Goal: Information Seeking & Learning: Compare options

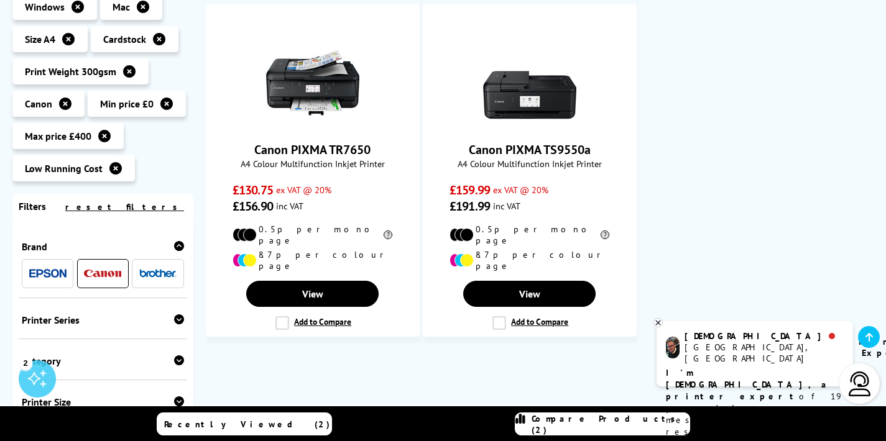
click at [715, 141] on ul "Canon PIXMA TR7650 A4 Colour Multifunction Inkjet Printer £130.75 ex VAT @ 20% …" at bounding box center [539, 155] width 667 height 363
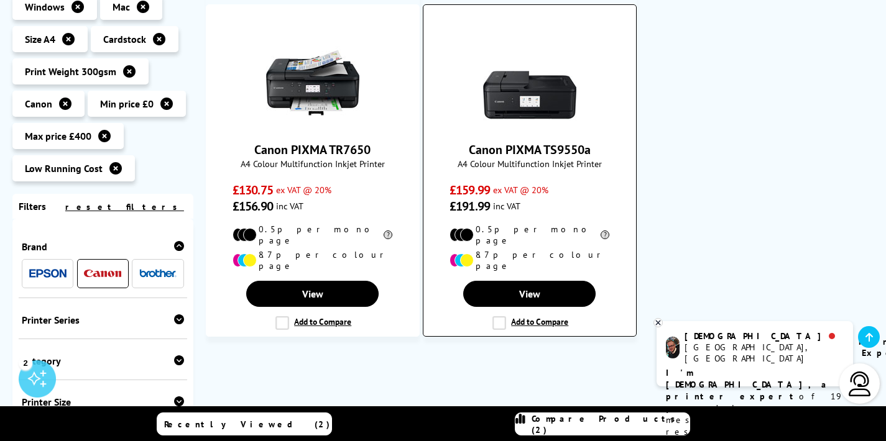
drag, startPoint x: 602, startPoint y: 149, endPoint x: 466, endPoint y: 146, distance: 136.8
click at [466, 146] on span "Canon PIXMA TS9550a" at bounding box center [530, 150] width 194 height 16
copy link "Canon PIXMA TS9550a"
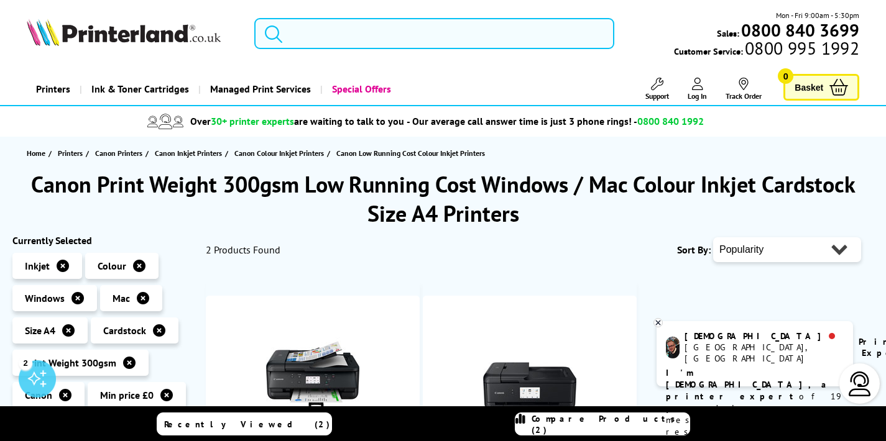
click at [313, 37] on input "search" at bounding box center [434, 33] width 360 height 31
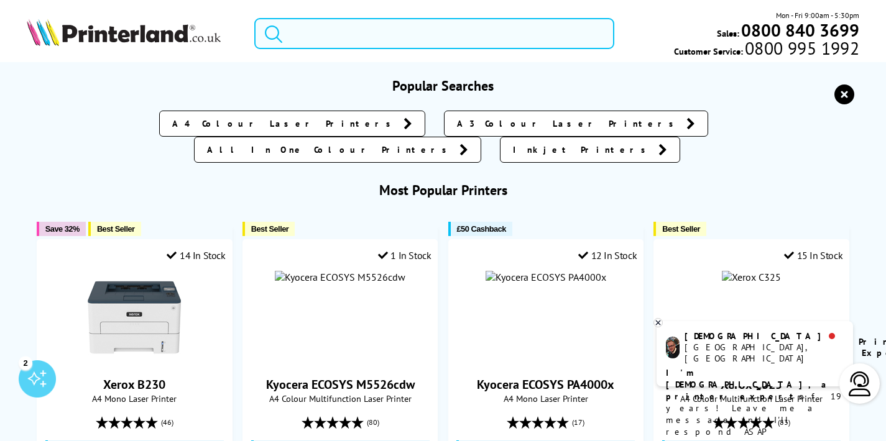
paste input "Canon PIXMA G5020 MegaTank"
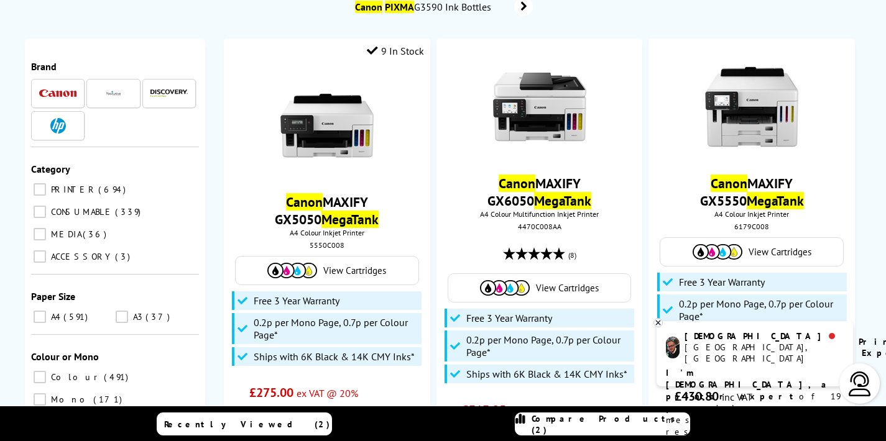
scroll to position [119, 0]
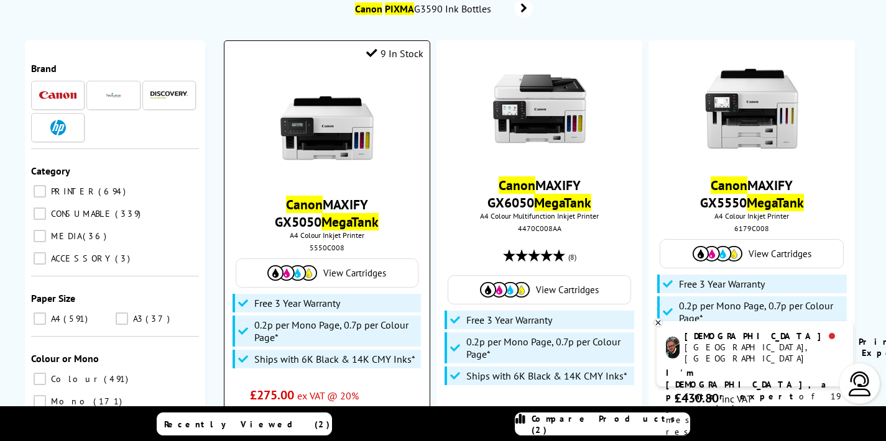
type input "Canon PIXMA G5020 MegaTank"
drag, startPoint x: 364, startPoint y: 223, endPoint x: 259, endPoint y: 205, distance: 106.6
click at [259, 205] on span "Canon MAXIFY GX5050 MegaTank" at bounding box center [327, 213] width 186 height 35
copy link "Canon MAXIFY GX5050 MegaTank"
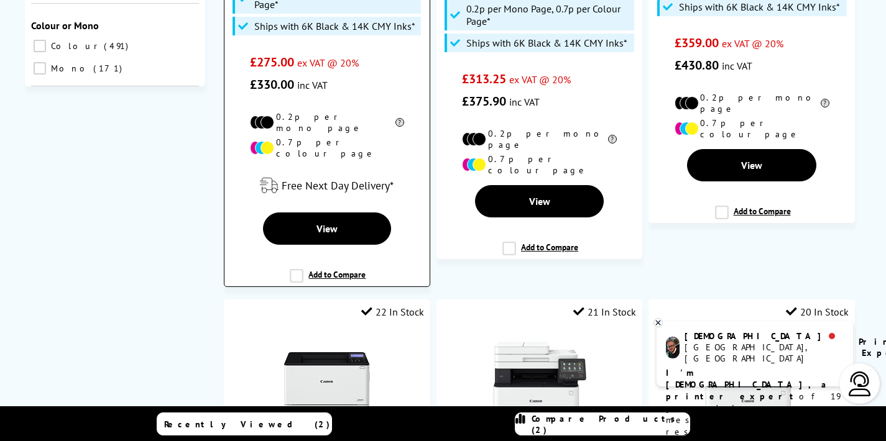
scroll to position [453, 0]
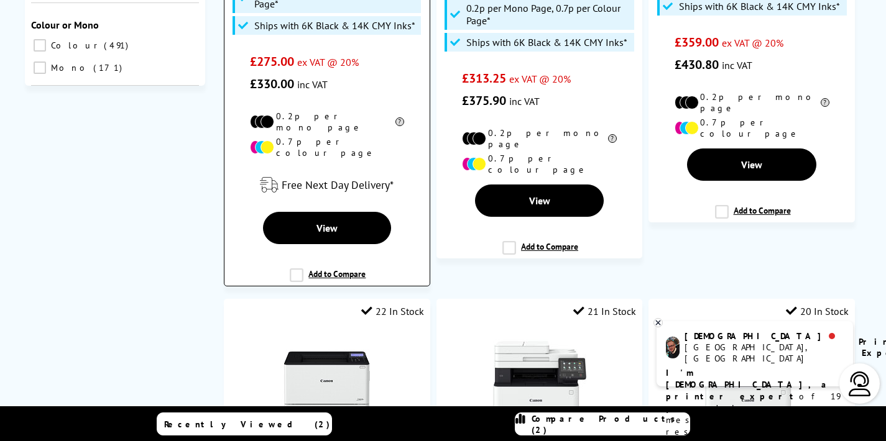
click at [295, 268] on label "Add to Compare" at bounding box center [328, 280] width 76 height 24
click at [0, 0] on input "Add to Compare" at bounding box center [0, 0] width 0 height 0
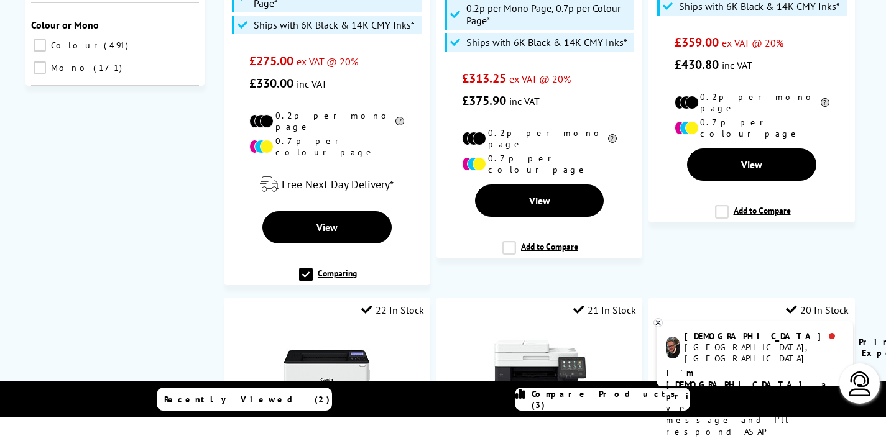
scroll to position [452, 0]
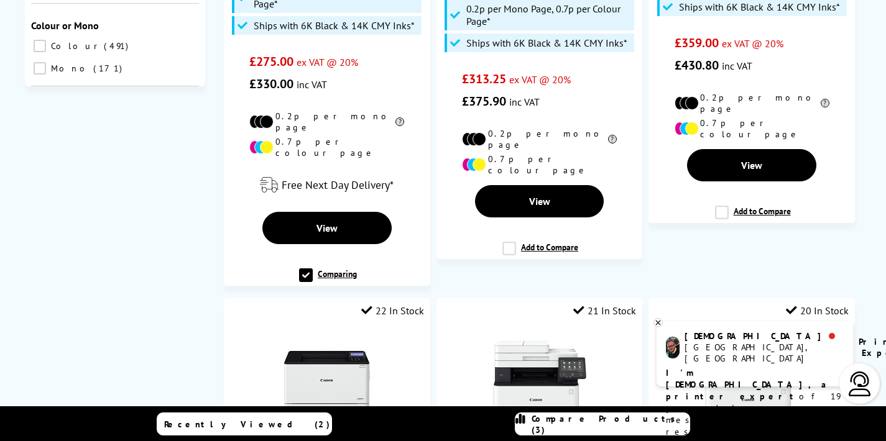
click at [597, 428] on span "Compare Products (3)" at bounding box center [610, 424] width 158 height 22
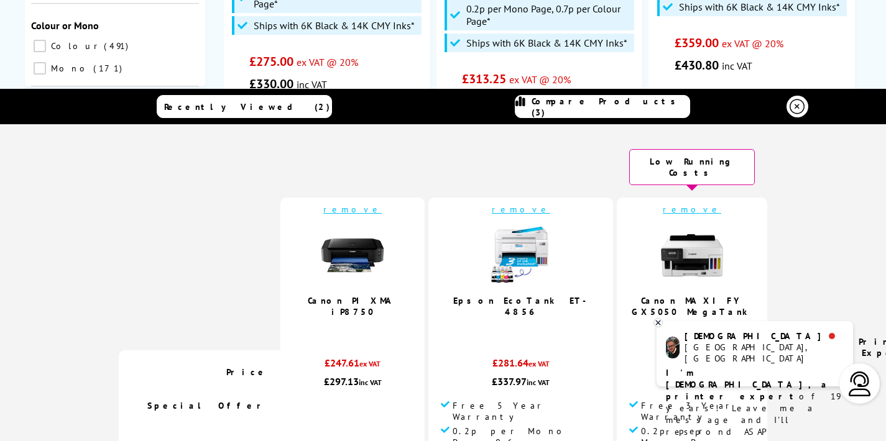
click at [371, 204] on link "remove" at bounding box center [352, 209] width 58 height 11
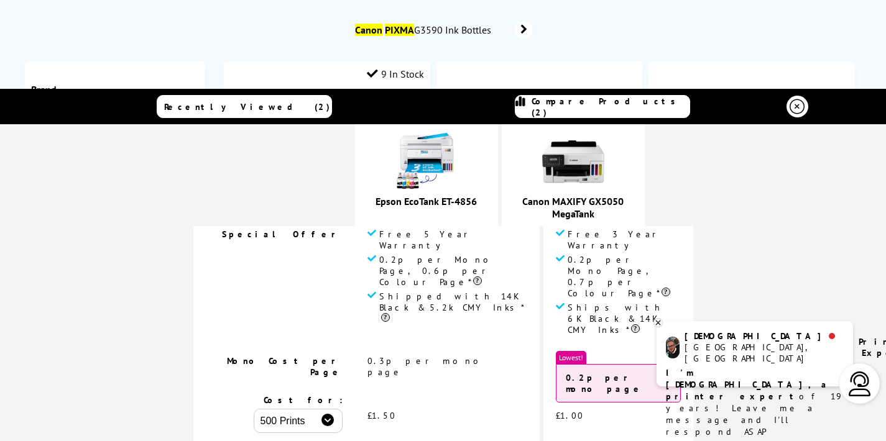
scroll to position [40, 0]
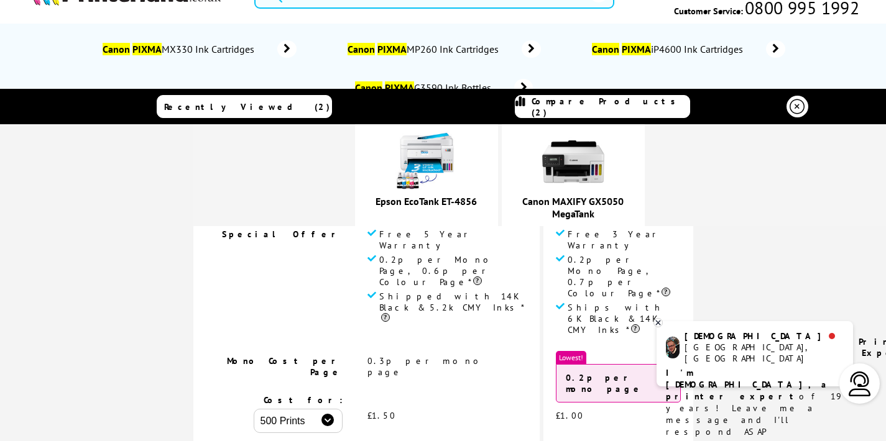
click at [789, 108] on icon at bounding box center [796, 106] width 15 height 15
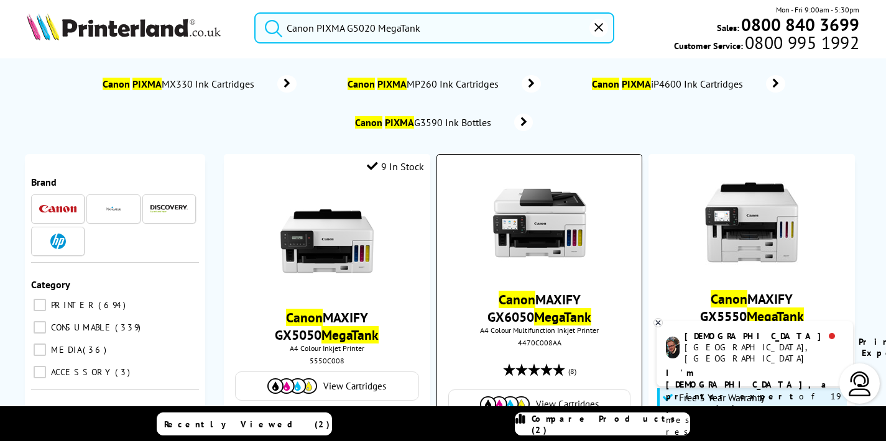
scroll to position [0, 0]
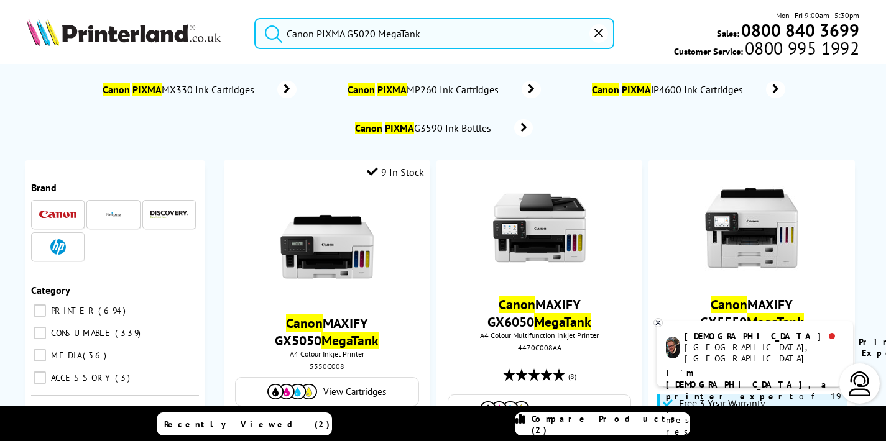
click at [126, 34] on img at bounding box center [124, 32] width 194 height 27
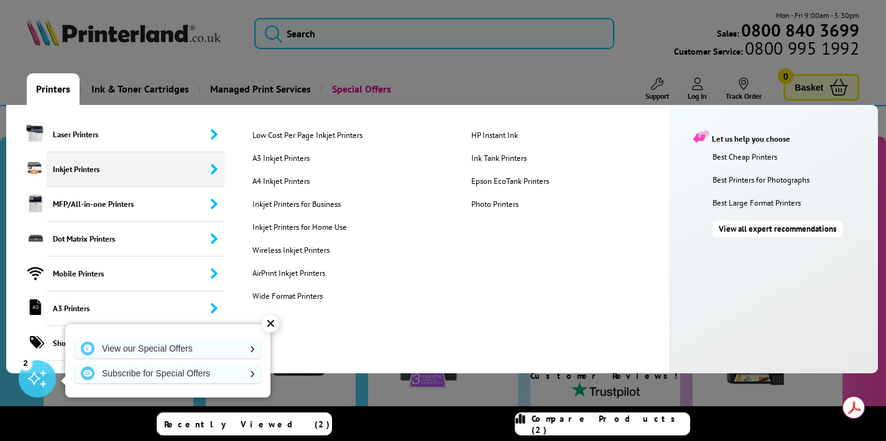
click at [68, 170] on span "Inkjet Printers" at bounding box center [136, 169] width 178 height 35
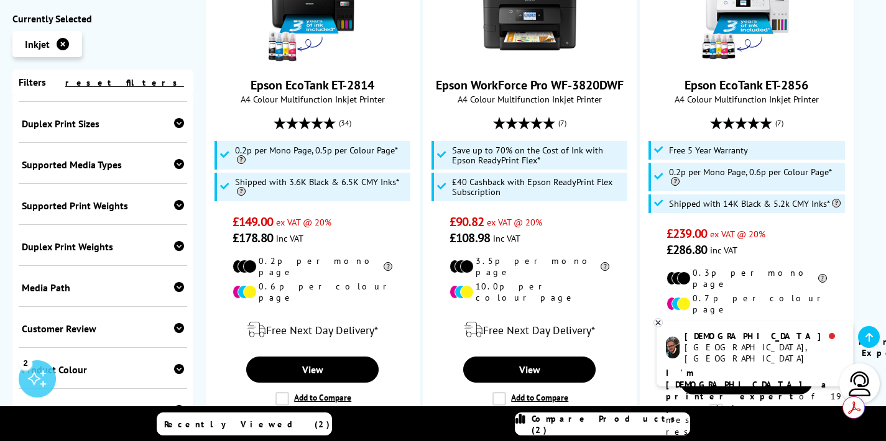
scroll to position [2095, 0]
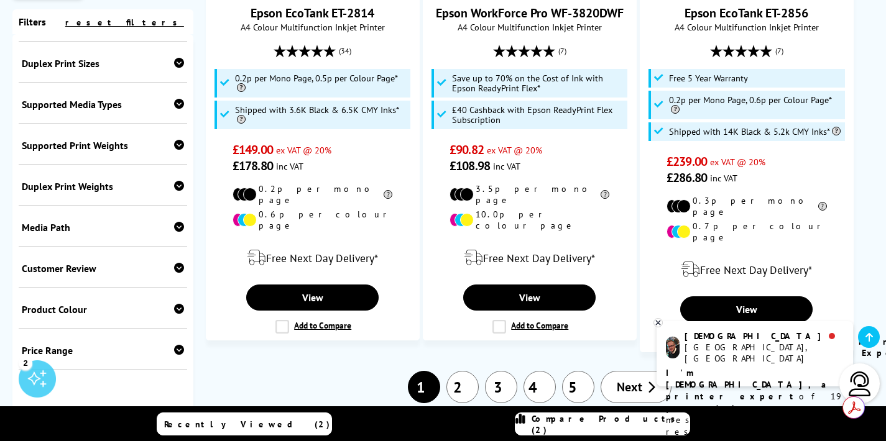
click at [150, 329] on div "Price Range Min. Price(£): 0 100 200 300 400 500 600 700 800 900 1000 2000 3000…" at bounding box center [103, 349] width 168 height 41
click at [176, 345] on icon at bounding box center [179, 350] width 10 height 10
click at [149, 389] on select "0 100 200 300 400 500 600 700 800 900 1000 2000 3000 4000 5000 6000 8000 10000 …" at bounding box center [143, 397] width 81 height 16
select select "400"
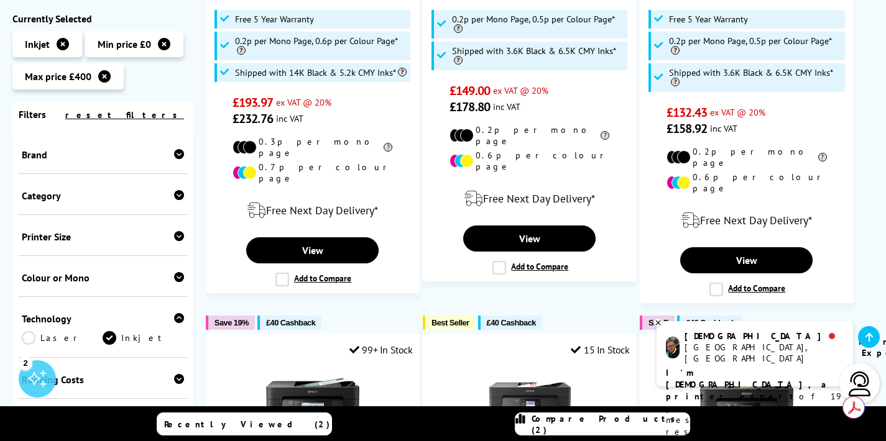
click at [174, 279] on icon at bounding box center [179, 277] width 10 height 10
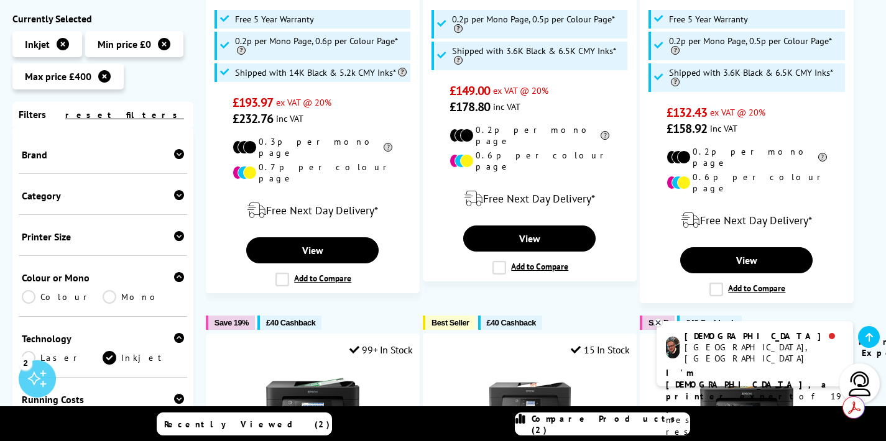
click at [59, 295] on link "Colour" at bounding box center [62, 297] width 81 height 14
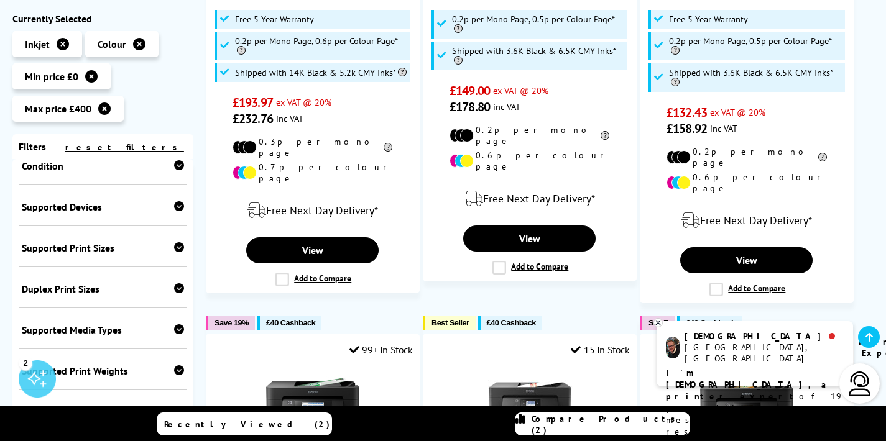
scroll to position [505, 0]
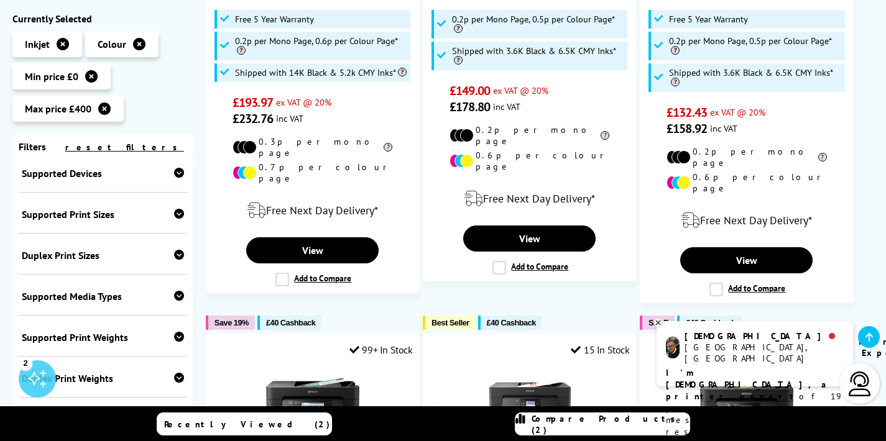
click at [174, 213] on icon at bounding box center [179, 214] width 10 height 10
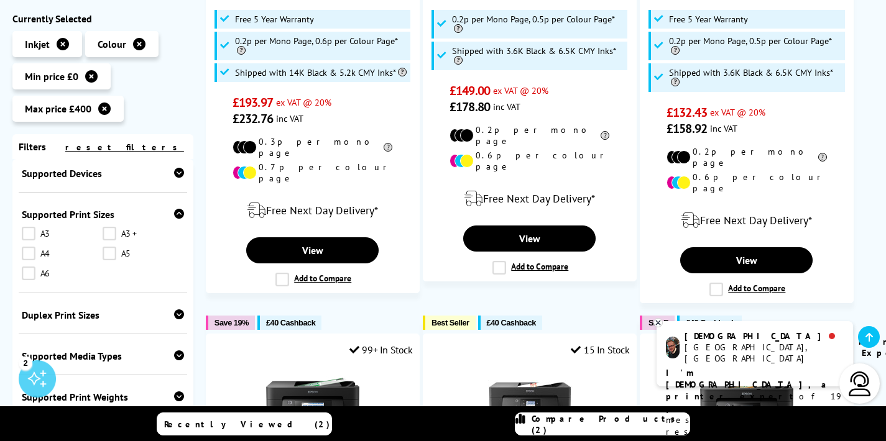
click at [52, 255] on link "A4" at bounding box center [62, 254] width 81 height 14
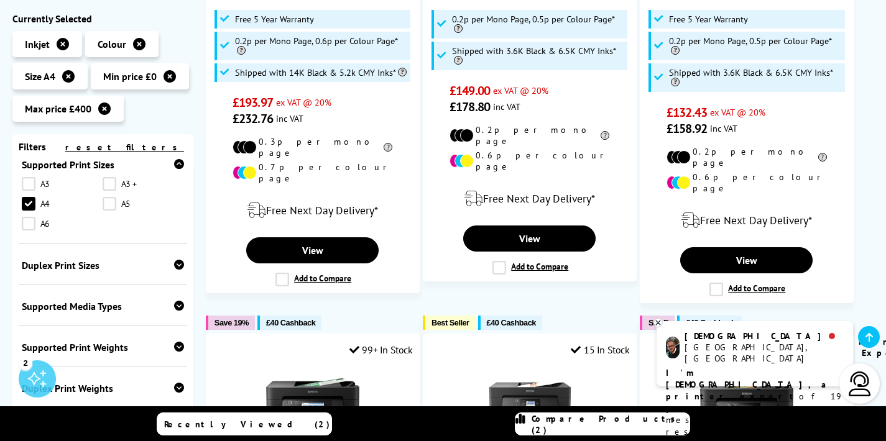
scroll to position [617, 0]
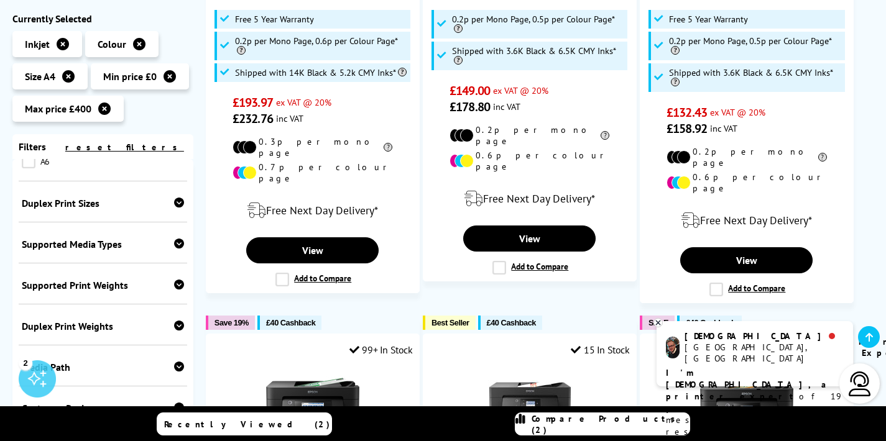
click at [121, 289] on div "Supported Print Weights" at bounding box center [103, 285] width 162 height 12
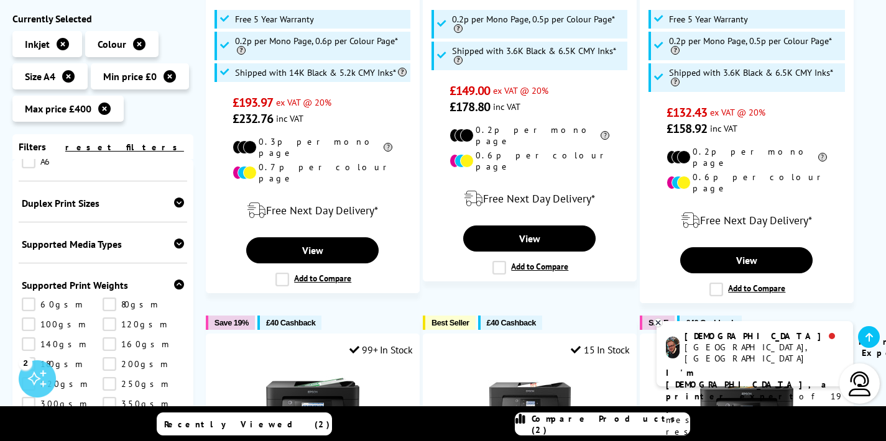
scroll to position [726, 0]
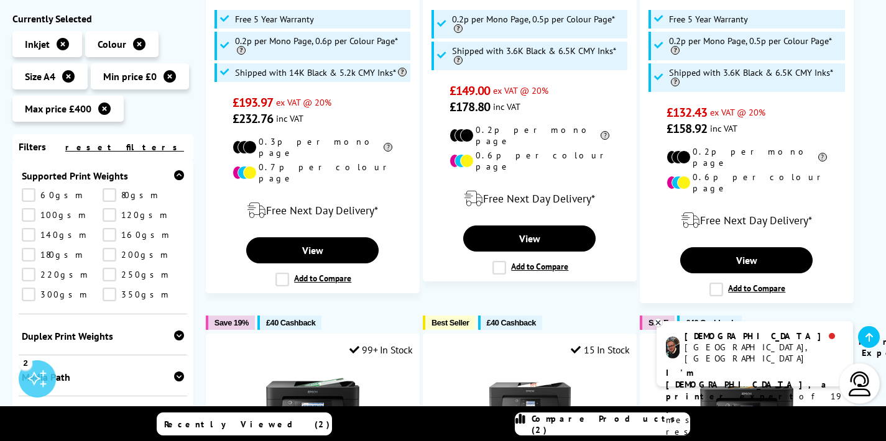
click at [41, 288] on link "300gsm" at bounding box center [62, 295] width 81 height 14
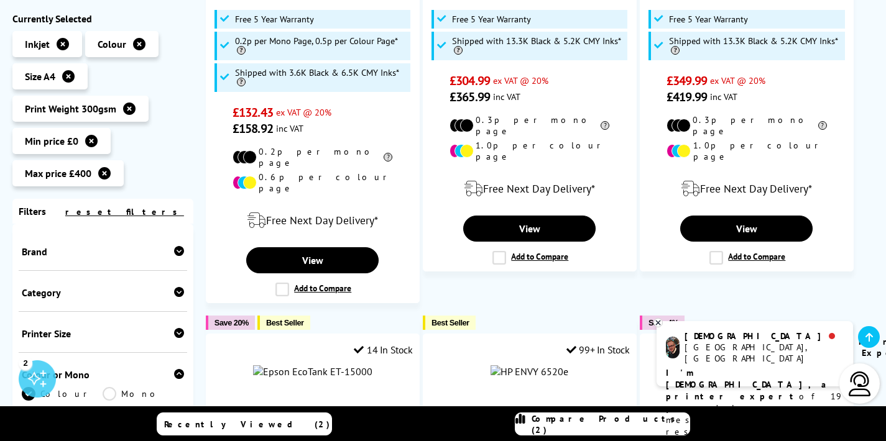
scroll to position [572, 0]
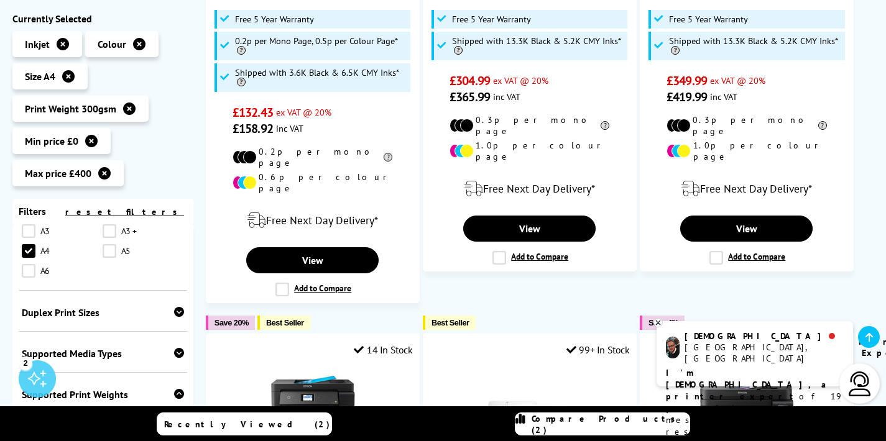
click at [71, 79] on icon at bounding box center [68, 76] width 12 height 12
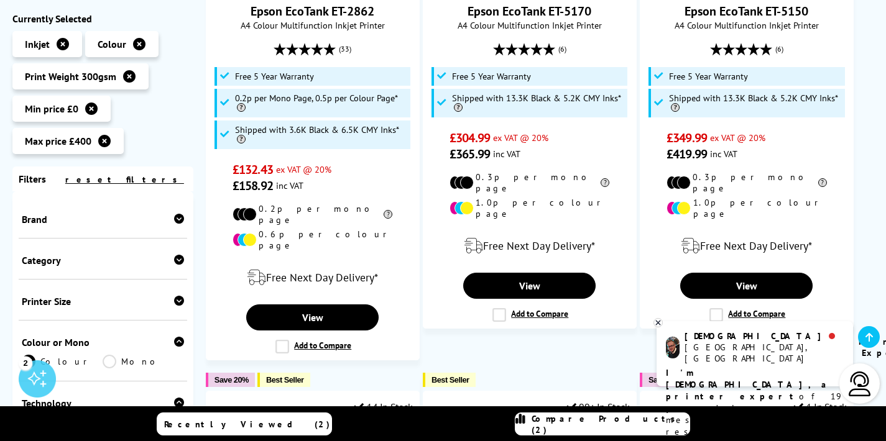
click at [87, 264] on div "Category" at bounding box center [103, 260] width 162 height 12
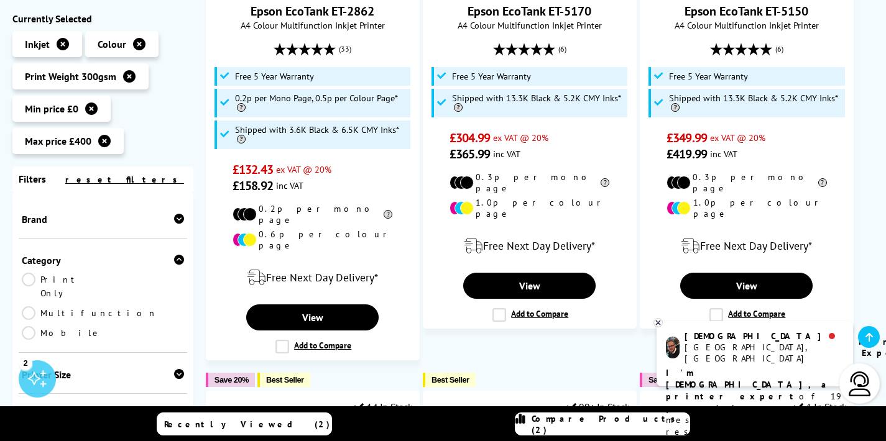
click at [94, 369] on div "Printer Size" at bounding box center [103, 375] width 162 height 12
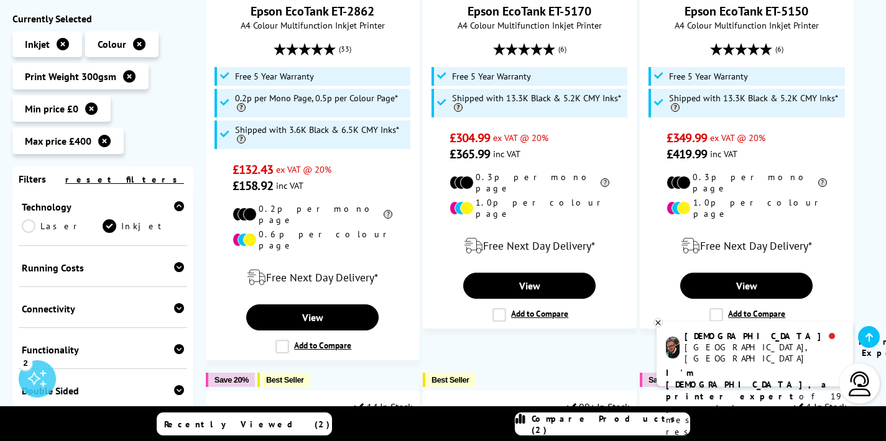
scroll to position [337, 0]
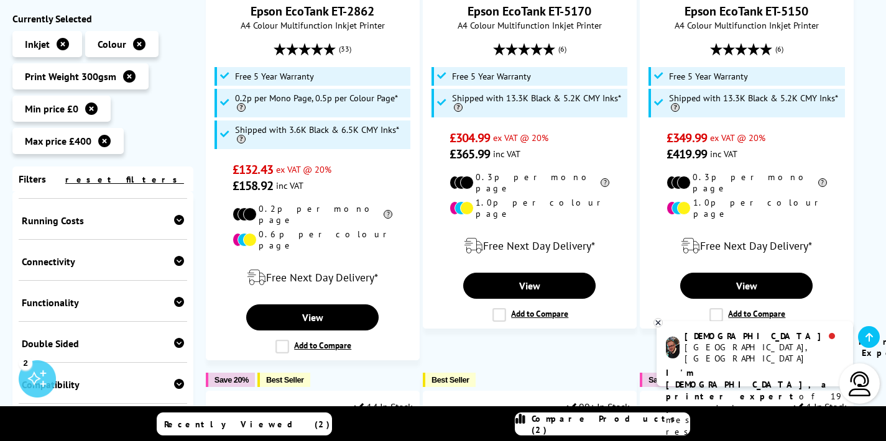
click at [99, 255] on div "Connectivity" at bounding box center [103, 261] width 162 height 12
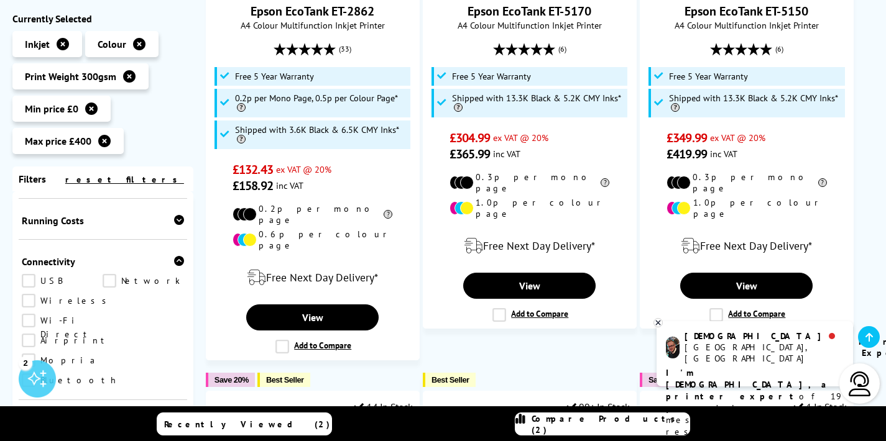
click at [81, 400] on div "Functionality Copy Scan Fax" at bounding box center [103, 420] width 168 height 41
click at [81, 416] on div "Functionality" at bounding box center [103, 422] width 162 height 12
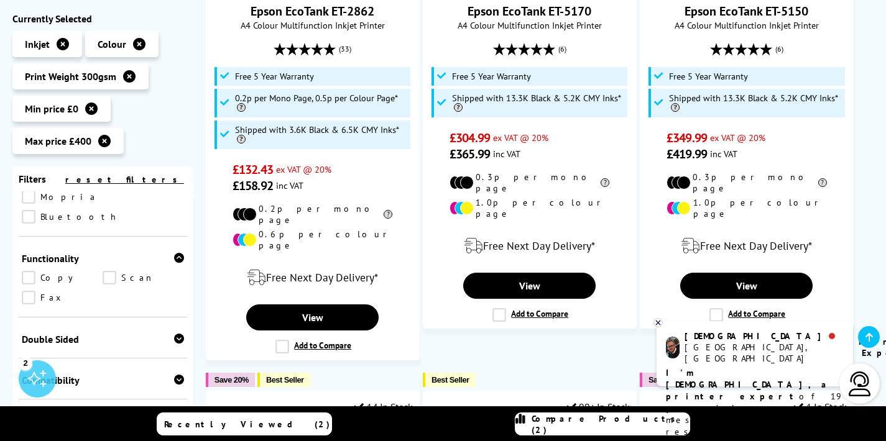
scroll to position [537, 0]
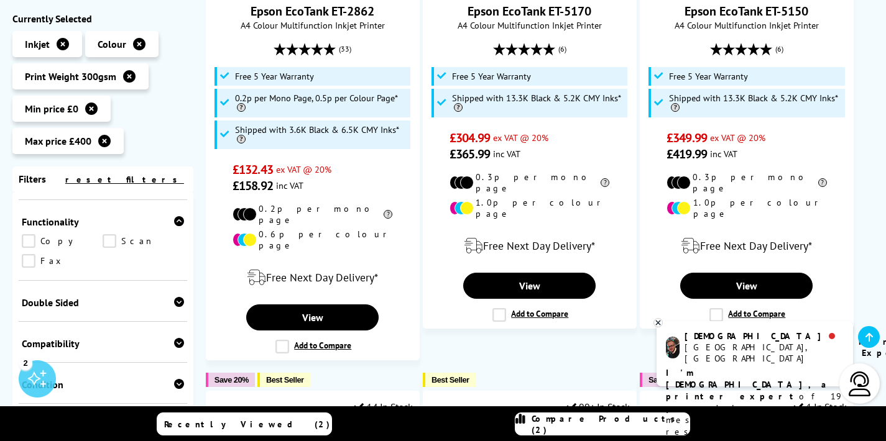
click at [76, 322] on div "Compatibility Windows Mac Linux Chrome OS" at bounding box center [103, 342] width 168 height 41
click at [70, 337] on div "Compatibility" at bounding box center [103, 343] width 162 height 12
click at [77, 296] on div "Double Sided" at bounding box center [103, 302] width 162 height 12
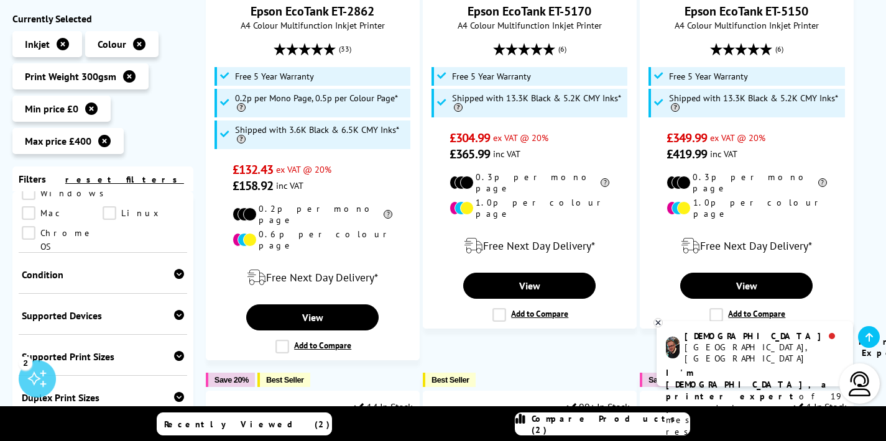
scroll to position [671, 0]
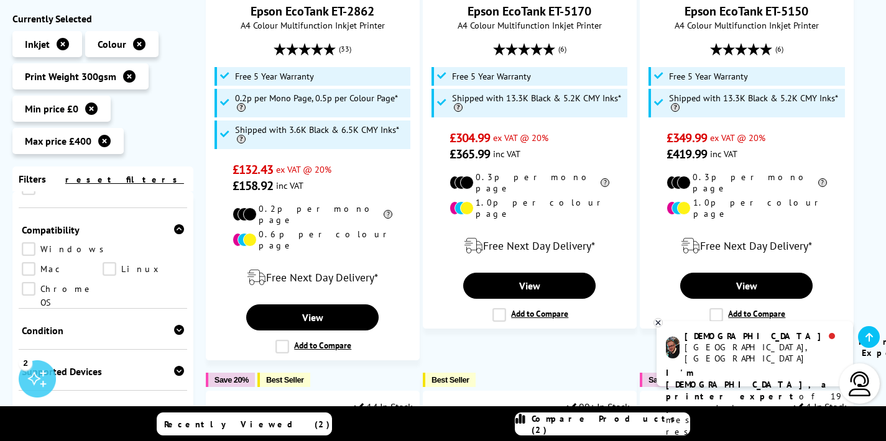
click at [89, 309] on div "Condition Box Opened" at bounding box center [103, 329] width 168 height 41
click at [79, 406] on div "Supported Print Sizes" at bounding box center [103, 412] width 162 height 12
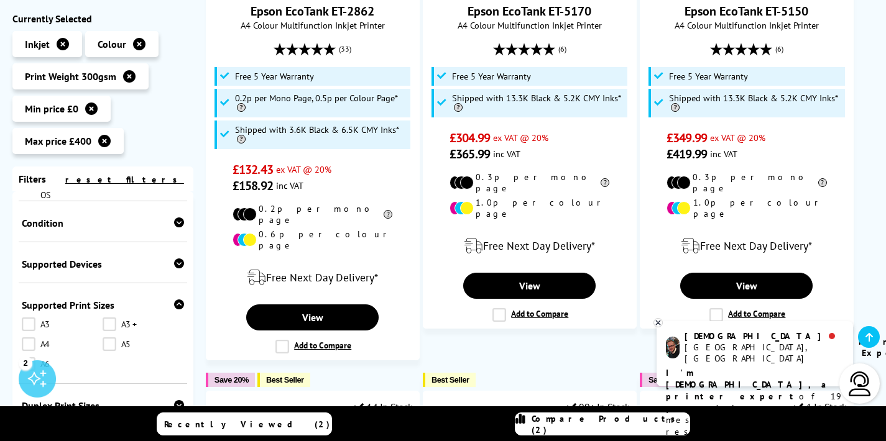
click at [79, 400] on div "Duplex Print Sizes" at bounding box center [103, 406] width 162 height 12
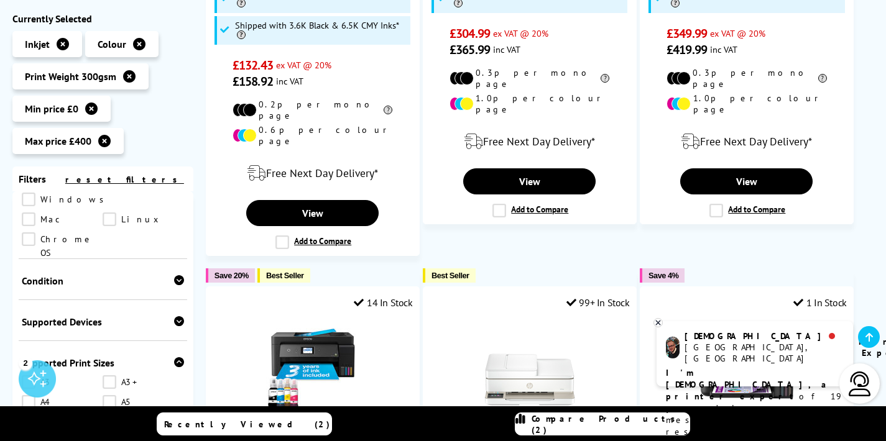
scroll to position [725, 0]
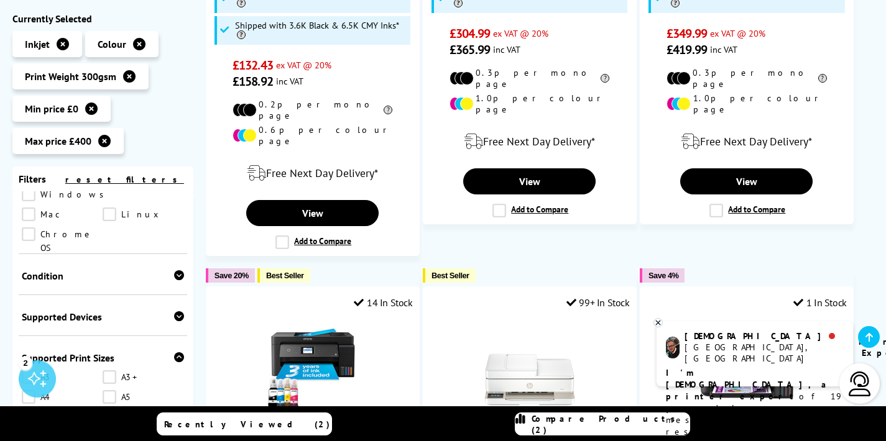
click at [99, 295] on div "Supported Devices Desktop PC Laptop Chromebook iPhone iPad Android Phone Androi…" at bounding box center [103, 315] width 168 height 41
click at [88, 311] on div "Supported Devices" at bounding box center [103, 317] width 162 height 12
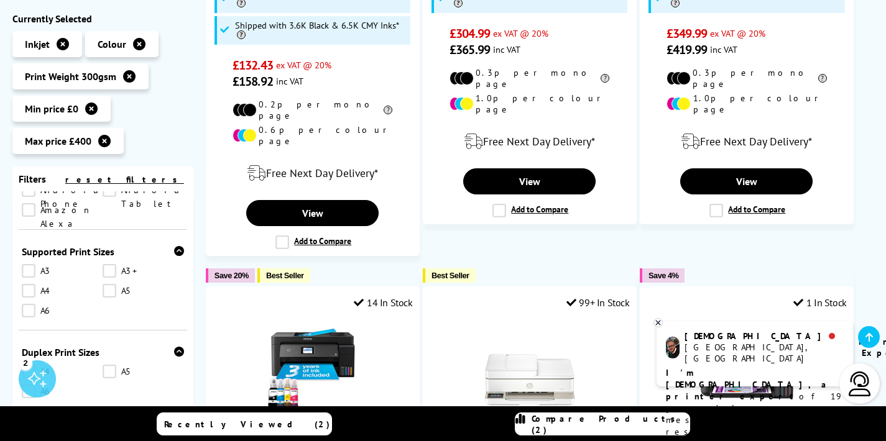
scroll to position [963, 0]
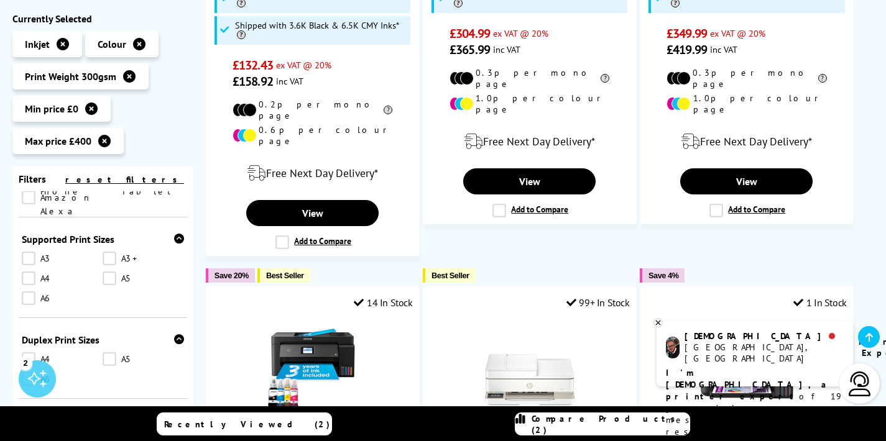
click at [104, 415] on div "Supported Media Types" at bounding box center [103, 421] width 162 height 12
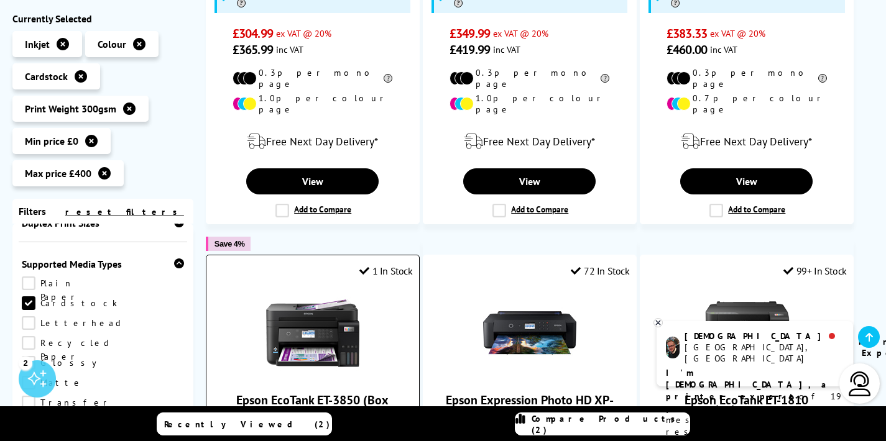
scroll to position [634, 0]
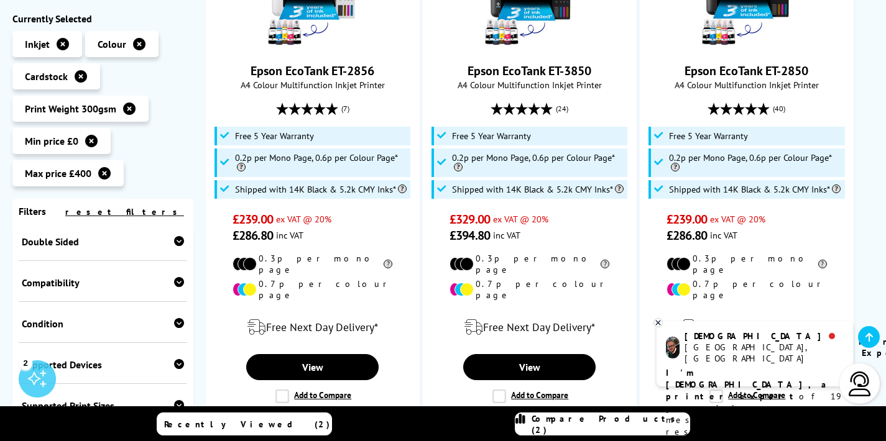
scroll to position [0, 0]
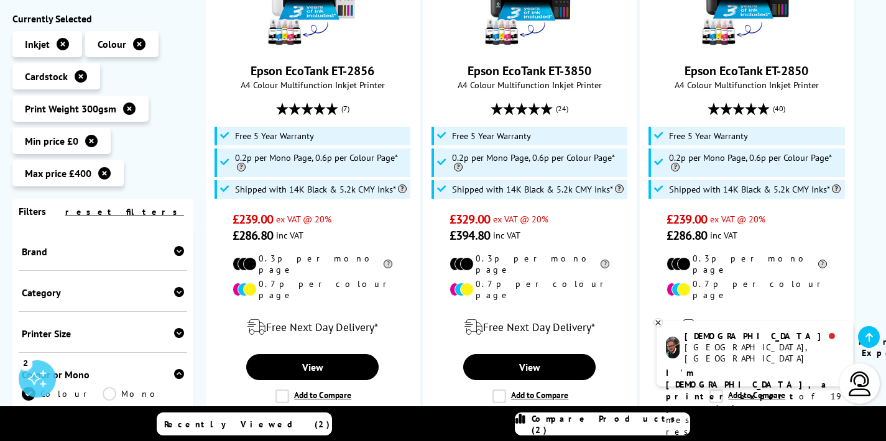
click at [95, 255] on div "Brand" at bounding box center [103, 251] width 162 height 12
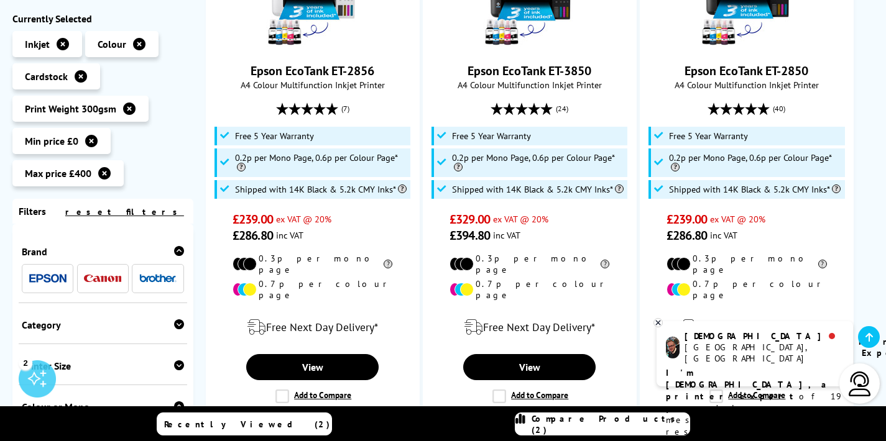
click at [107, 276] on img at bounding box center [102, 279] width 37 height 8
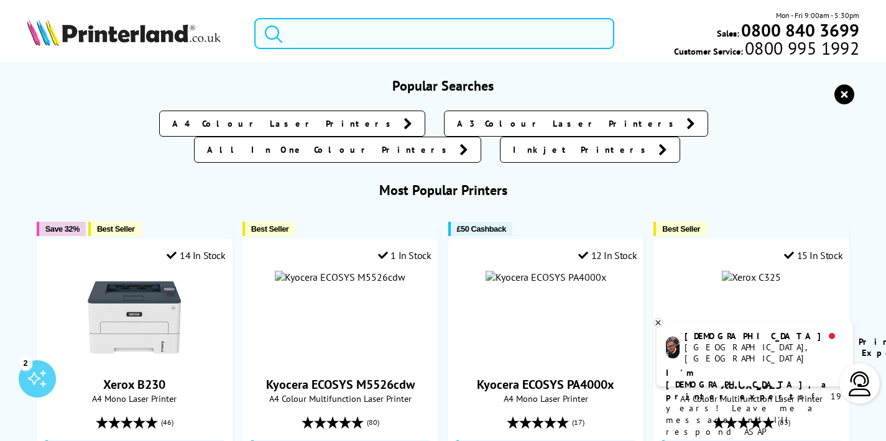
click at [351, 29] on input "search" at bounding box center [434, 33] width 360 height 31
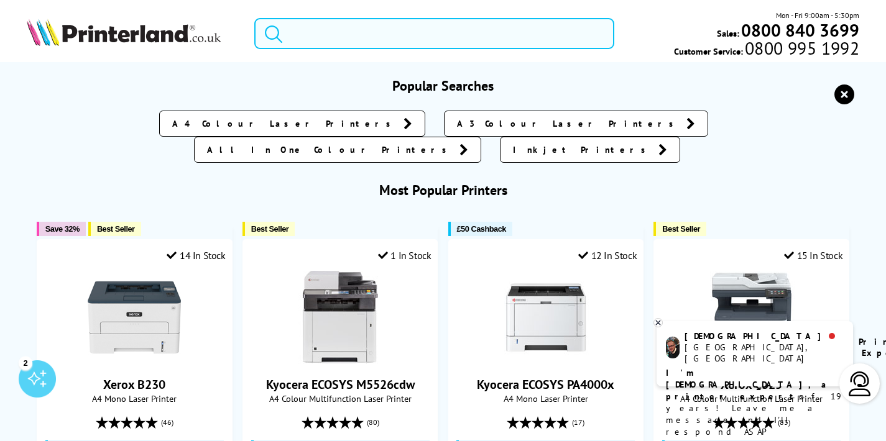
click at [348, 32] on input "search" at bounding box center [434, 33] width 360 height 31
paste input "Epson Expression Photo HD XP-15000"
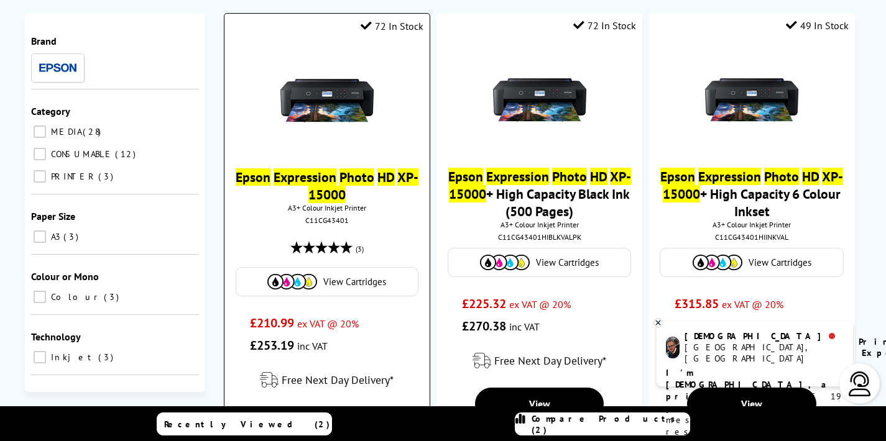
scroll to position [103, 0]
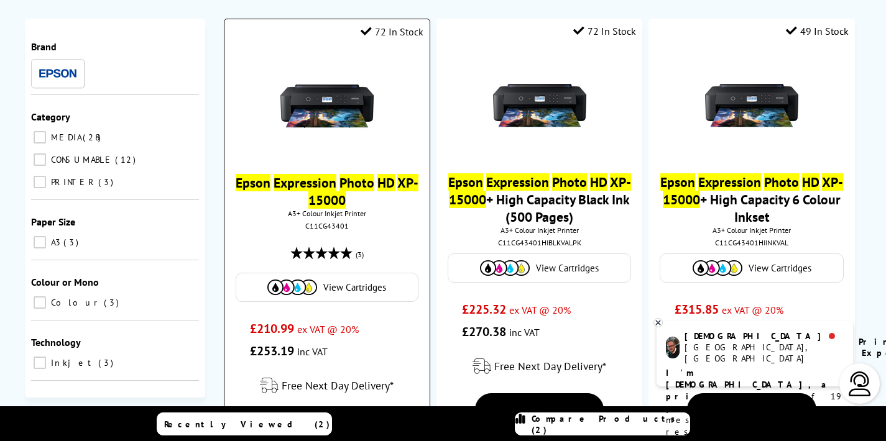
type input "Epson Expression Photo HD XP-15000"
click at [373, 86] on img at bounding box center [326, 106] width 93 height 93
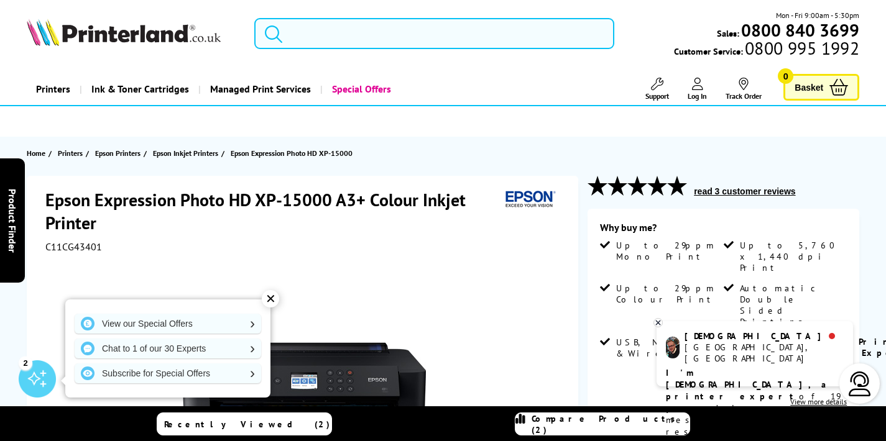
click at [292, 25] on input "search" at bounding box center [434, 33] width 360 height 31
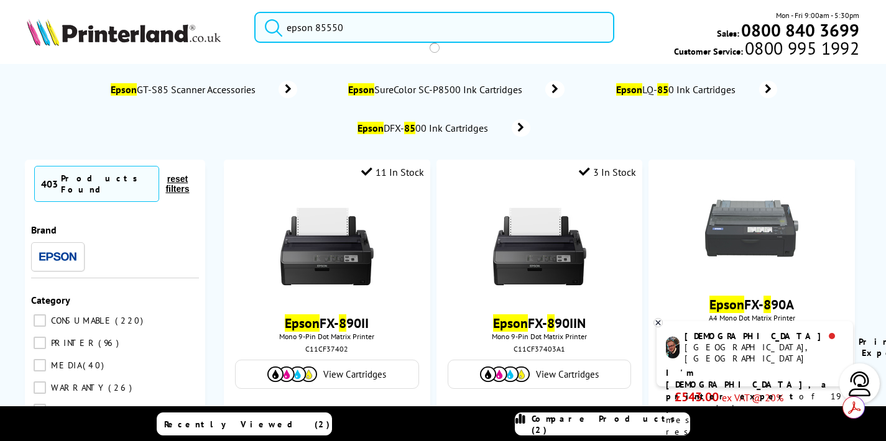
click at [255, 12] on button "submit" at bounding box center [270, 25] width 31 height 27
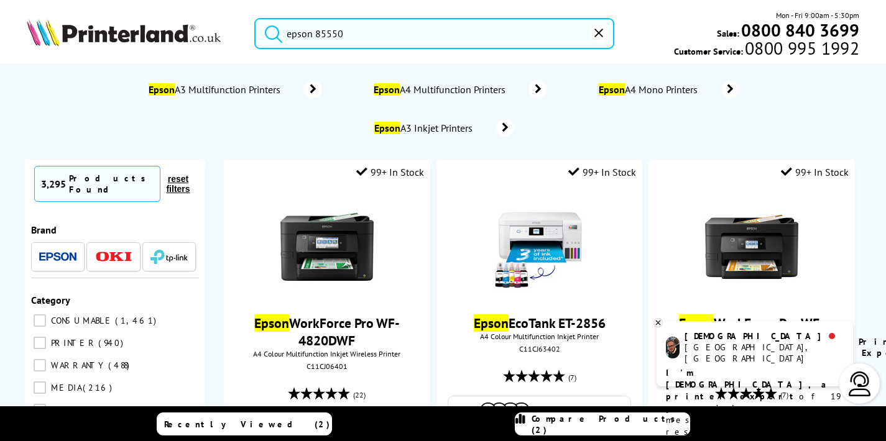
drag, startPoint x: 316, startPoint y: 29, endPoint x: 254, endPoint y: 40, distance: 63.8
click at [254, 40] on div "epson 85550" at bounding box center [426, 33] width 375 height 31
click at [334, 35] on input "epson 85550" at bounding box center [434, 33] width 360 height 31
click at [255, 18] on button "submit" at bounding box center [270, 31] width 31 height 27
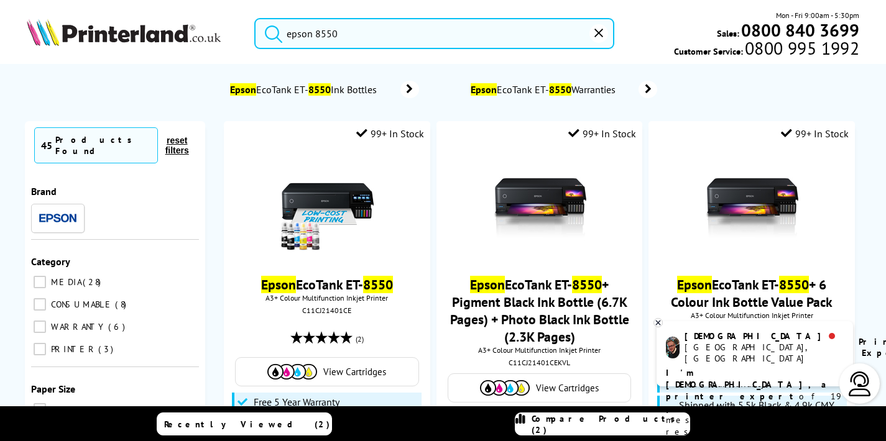
click at [376, 34] on input "epson 8550" at bounding box center [434, 33] width 360 height 31
drag, startPoint x: 349, startPoint y: 34, endPoint x: 282, endPoint y: 35, distance: 67.1
click at [282, 35] on form "epson 8550" at bounding box center [434, 33] width 360 height 31
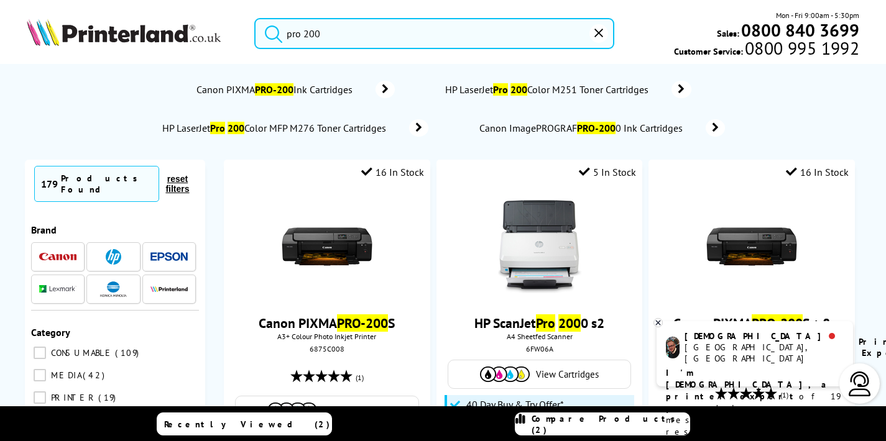
drag, startPoint x: 310, startPoint y: 31, endPoint x: 272, endPoint y: 36, distance: 38.2
click at [272, 36] on form "pro 200" at bounding box center [434, 33] width 360 height 31
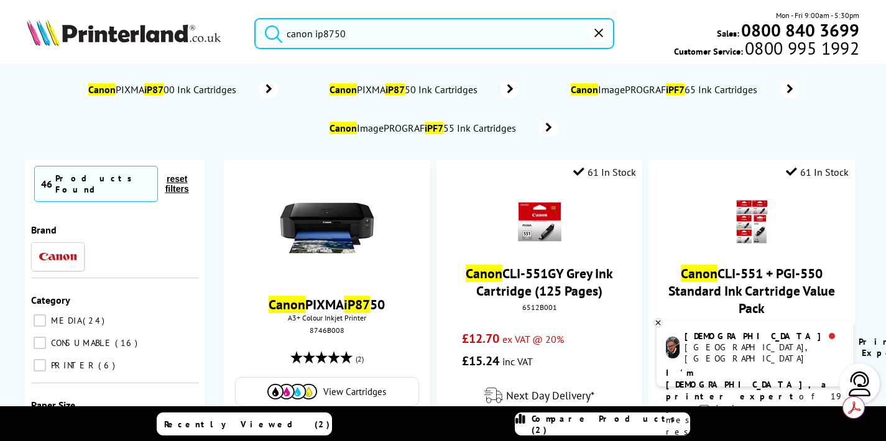
click at [255, 18] on button "submit" at bounding box center [270, 31] width 31 height 27
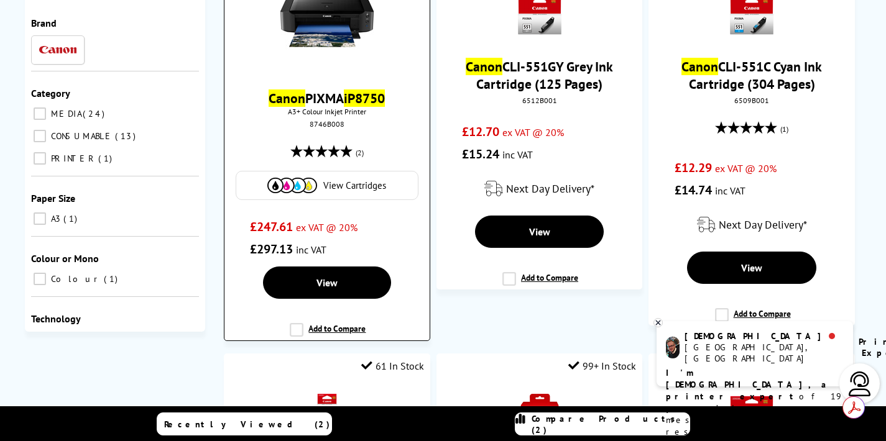
scroll to position [111, 0]
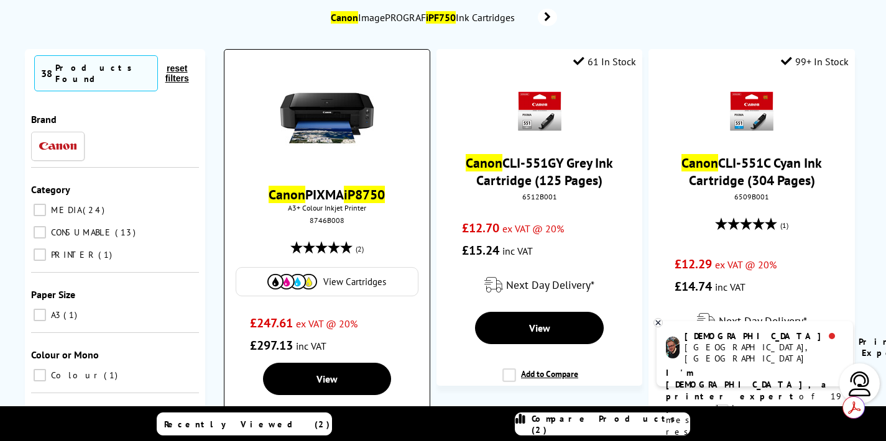
click at [408, 184] on div "Canon PIXMA iP8750 A3+ Colour Inkjet Printer 8746B008 (2) View Cartridges £247.…" at bounding box center [327, 208] width 192 height 298
drag, startPoint x: 404, startPoint y: 196, endPoint x: 265, endPoint y: 199, distance: 139.2
click at [265, 199] on span "Canon PIXMA iP8750" at bounding box center [327, 194] width 186 height 17
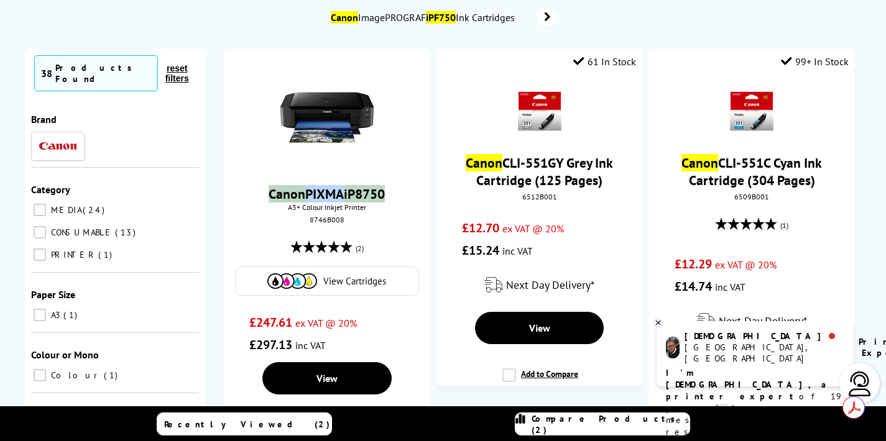
copy link "Canon PIXMA iP8750"
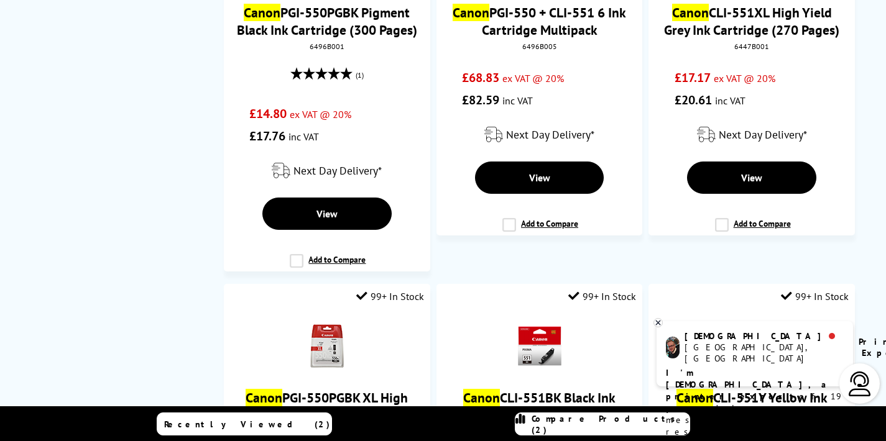
scroll to position [0, 0]
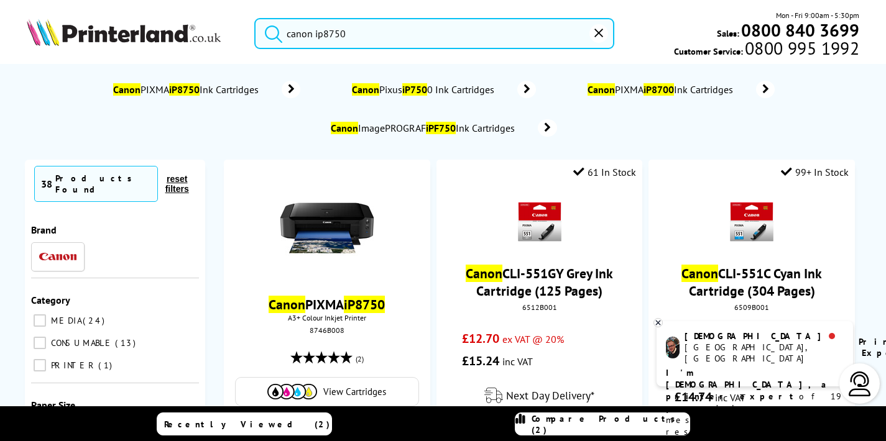
drag, startPoint x: 354, startPoint y: 32, endPoint x: 252, endPoint y: 39, distance: 102.2
click at [252, 39] on div "canon ip8750" at bounding box center [426, 33] width 375 height 31
paste input "Epson L805"
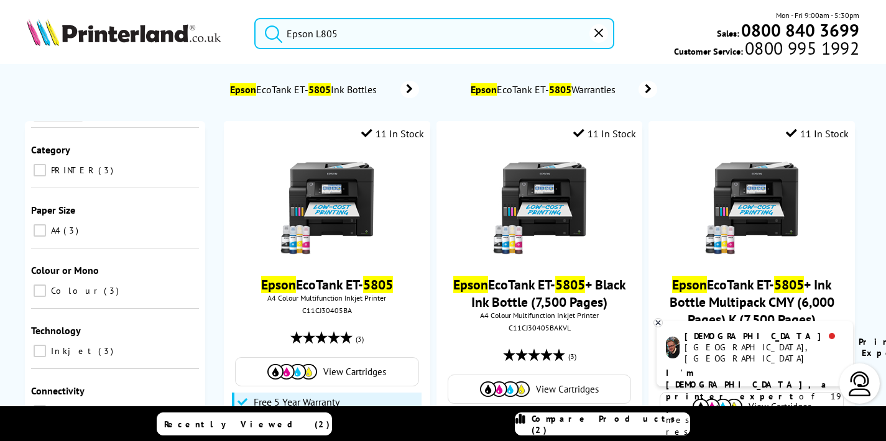
drag, startPoint x: 359, startPoint y: 32, endPoint x: 275, endPoint y: 32, distance: 83.3
click at [275, 32] on form "Epson L805" at bounding box center [434, 33] width 360 height 31
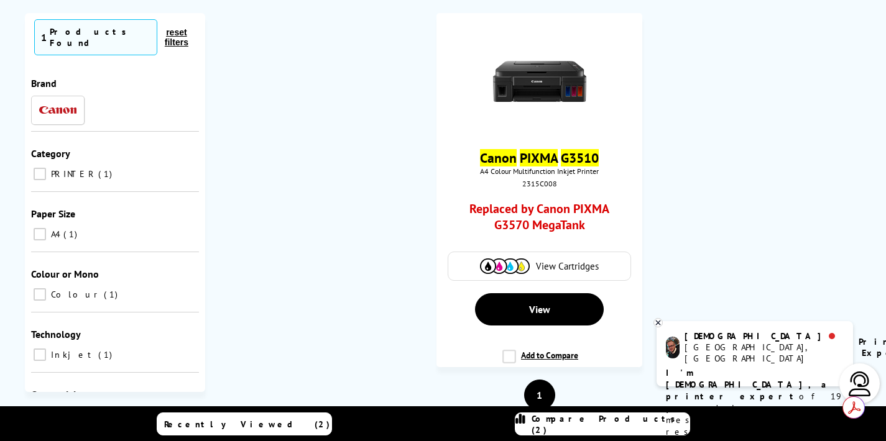
scroll to position [188, 0]
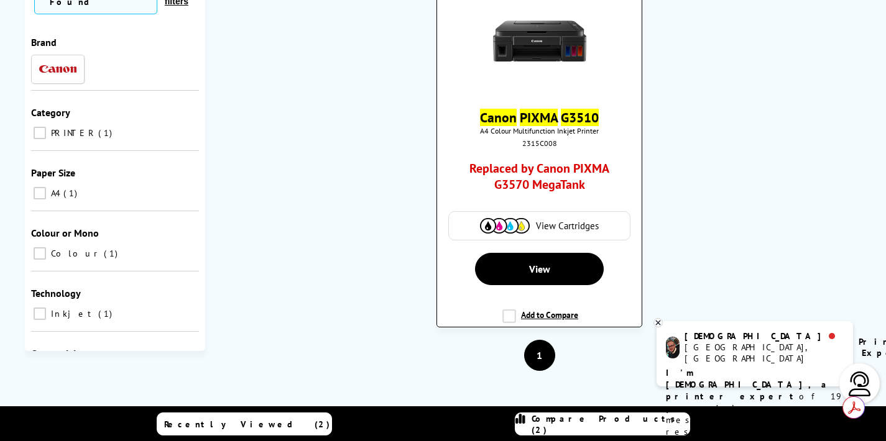
type input "canon pixma g3010"
click at [541, 184] on link "Replaced by Canon PIXMA G3570 MegaTank" at bounding box center [539, 179] width 154 height 39
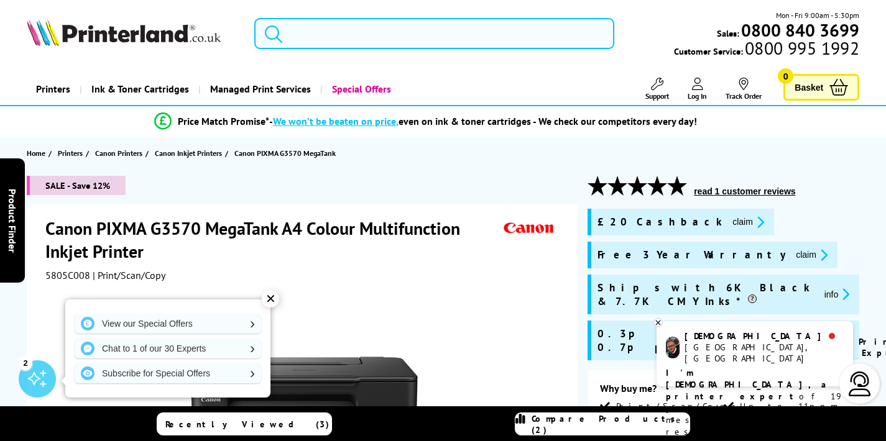
click at [297, 34] on input "search" at bounding box center [434, 33] width 360 height 31
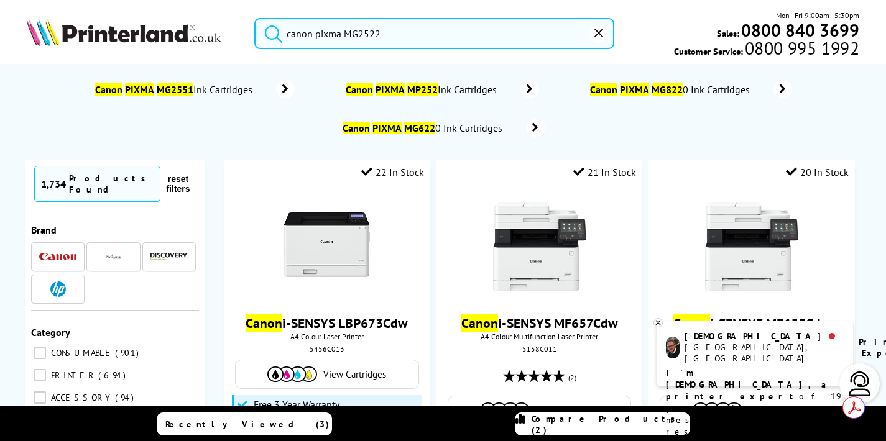
click at [255, 18] on button "submit" at bounding box center [270, 31] width 31 height 27
drag, startPoint x: 316, startPoint y: 35, endPoint x: 259, endPoint y: 34, distance: 56.6
click at [259, 34] on form "canon pixma MG2522" at bounding box center [434, 33] width 360 height 31
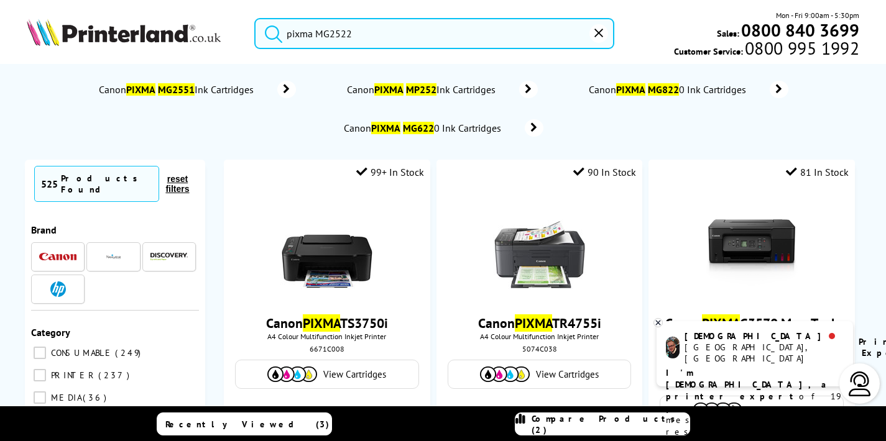
click at [255, 18] on button "submit" at bounding box center [270, 31] width 31 height 27
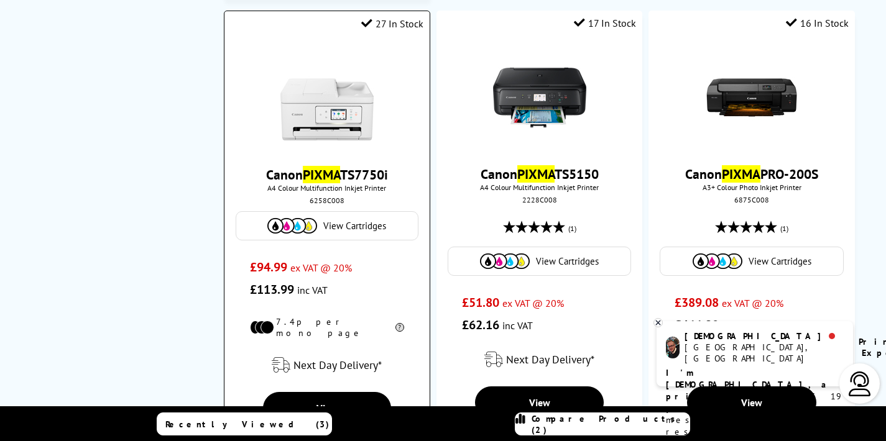
scroll to position [1790, 0]
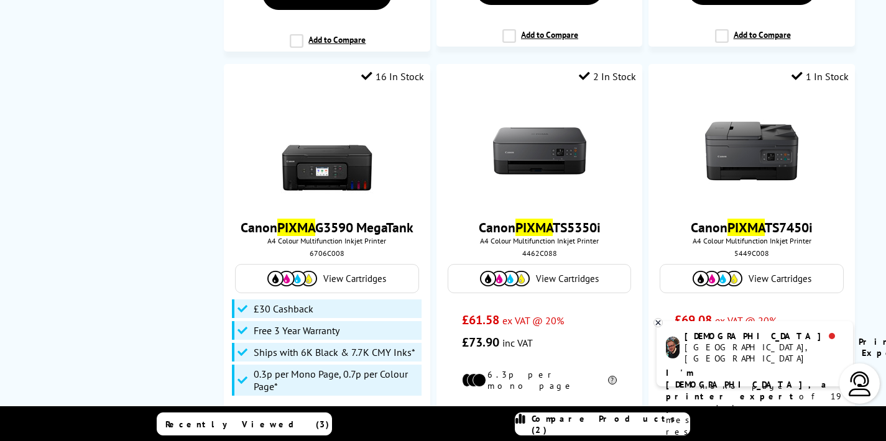
click at [121, 119] on nav "Currently Selected 525 Products Found reset filters Brand Category CONSUMABLE 2…" at bounding box center [115, 227] width 180 height 3714
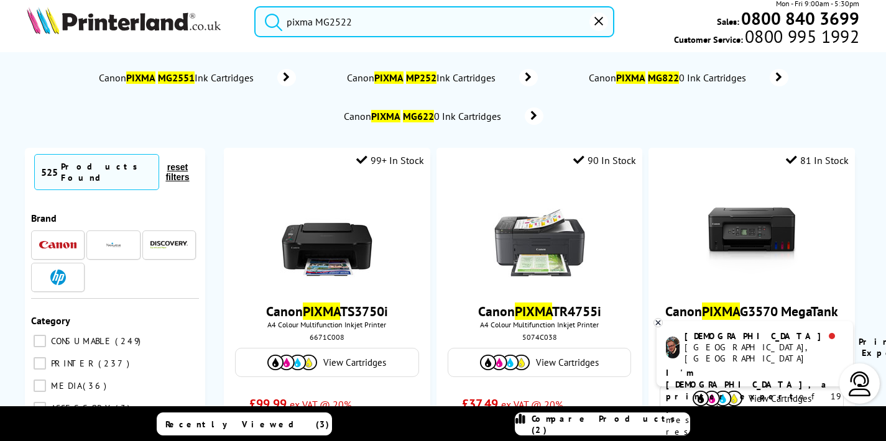
scroll to position [0, 0]
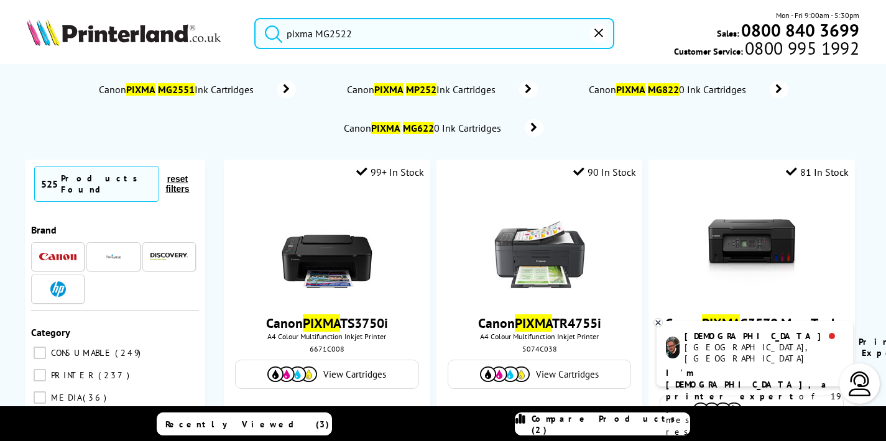
drag, startPoint x: 364, startPoint y: 34, endPoint x: 275, endPoint y: 36, distance: 88.9
click at [275, 36] on form "pixma MG2522" at bounding box center [434, 33] width 360 height 31
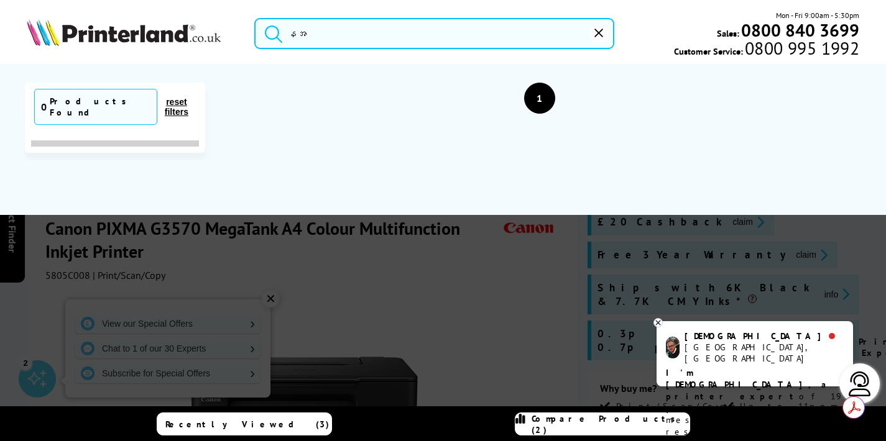
drag, startPoint x: 354, startPoint y: 30, endPoint x: 339, endPoint y: 33, distance: 15.2
click at [354, 30] on input "နအ" at bounding box center [434, 33] width 360 height 31
drag, startPoint x: 328, startPoint y: 34, endPoint x: 254, endPoint y: 39, distance: 74.1
click at [234, 35] on div "နအ Mon - Fri 9:00am - 5:30pm Sales: 0800 840 3699 Customer Service: 0800 995 19…" at bounding box center [443, 36] width 886 height 55
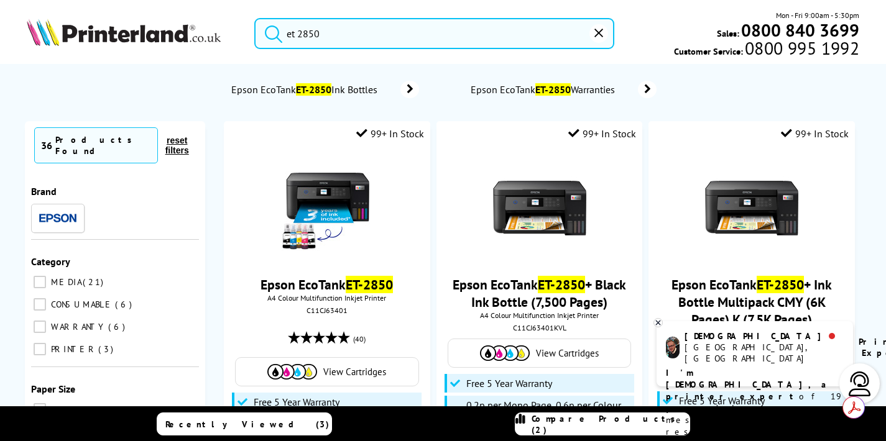
click at [255, 18] on button "submit" at bounding box center [270, 31] width 31 height 27
drag, startPoint x: 330, startPoint y: 35, endPoint x: 267, endPoint y: 37, distance: 62.8
click at [267, 36] on form "et 2850" at bounding box center [434, 33] width 360 height 31
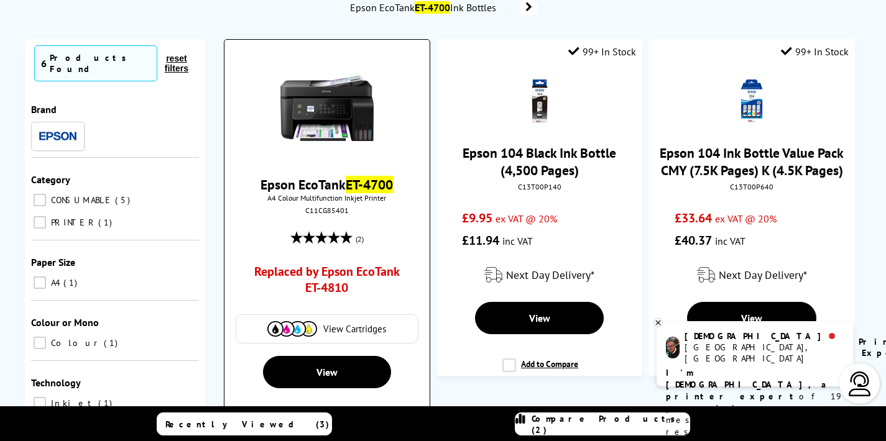
scroll to position [83, 0]
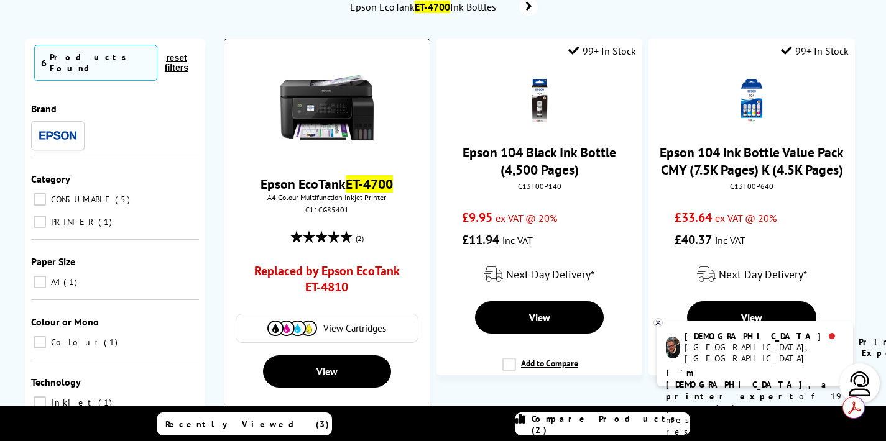
type input "ET 4700"
click at [346, 269] on link "Replaced by Epson EcoTank ET-4810" at bounding box center [327, 282] width 154 height 39
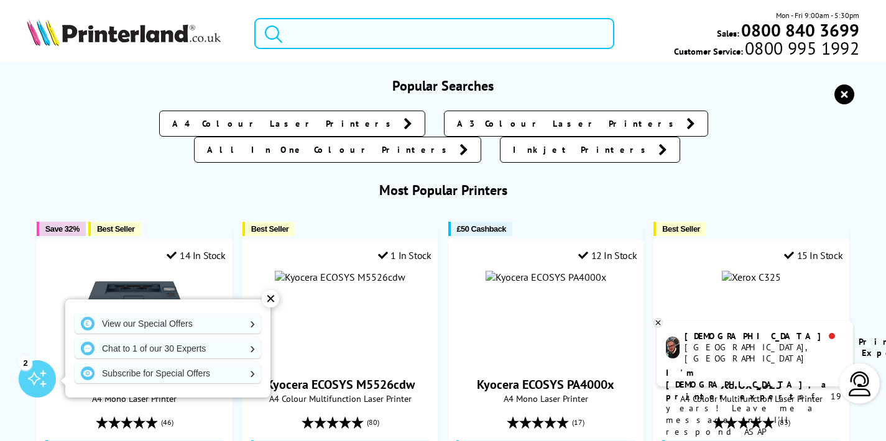
click at [387, 35] on input "search" at bounding box center [434, 33] width 360 height 31
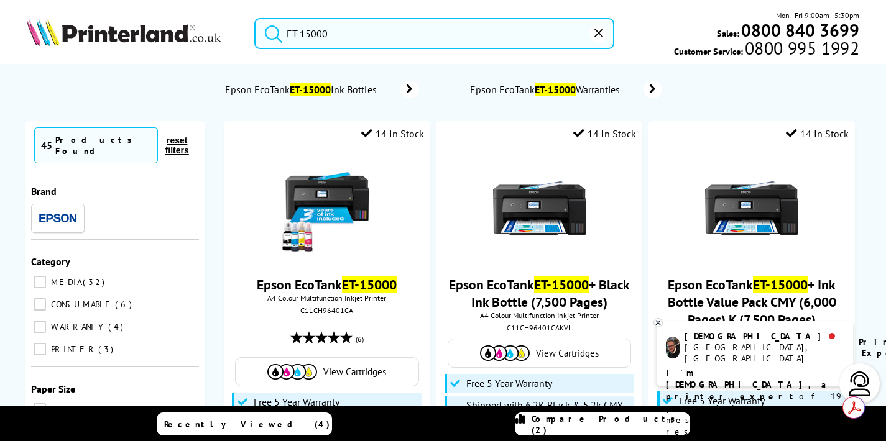
drag, startPoint x: 300, startPoint y: 38, endPoint x: 331, endPoint y: 38, distance: 31.1
click at [331, 38] on input "ET 15000" at bounding box center [434, 33] width 360 height 31
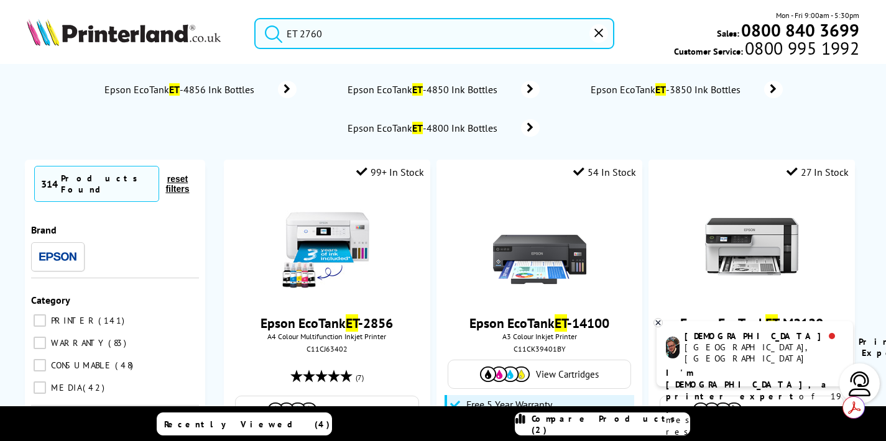
type input "ET 2760"
click at [255, 18] on button "submit" at bounding box center [270, 31] width 31 height 27
click at [150, 43] on img at bounding box center [124, 32] width 194 height 27
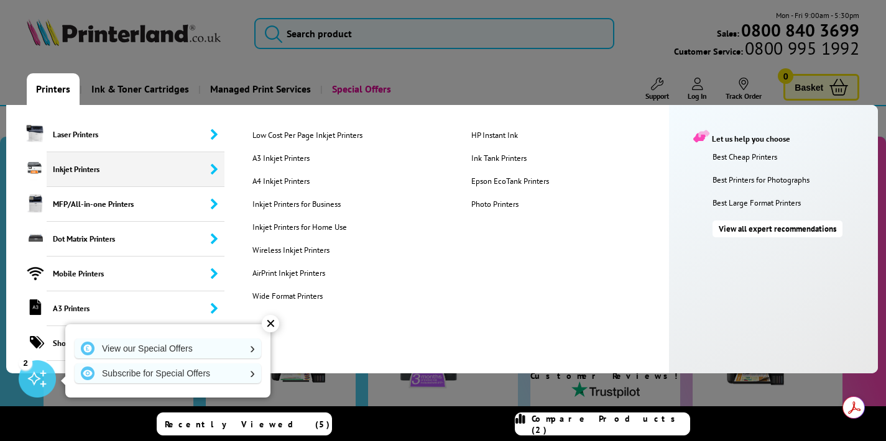
click at [107, 165] on span "Inkjet Printers" at bounding box center [136, 169] width 178 height 35
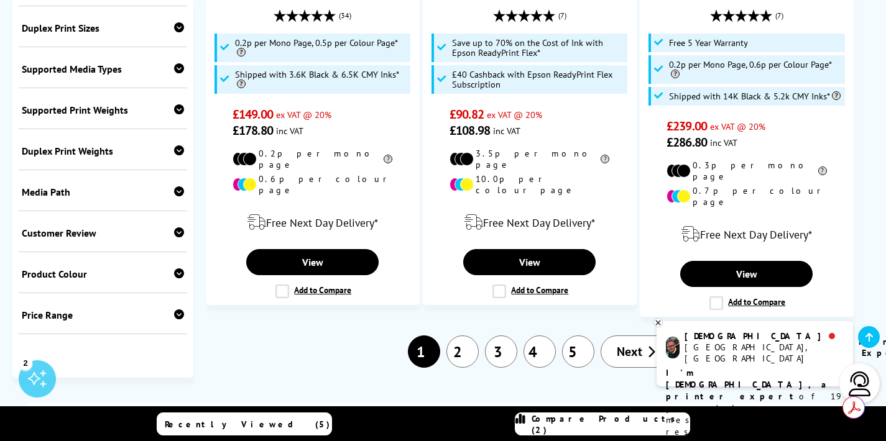
scroll to position [2138, 0]
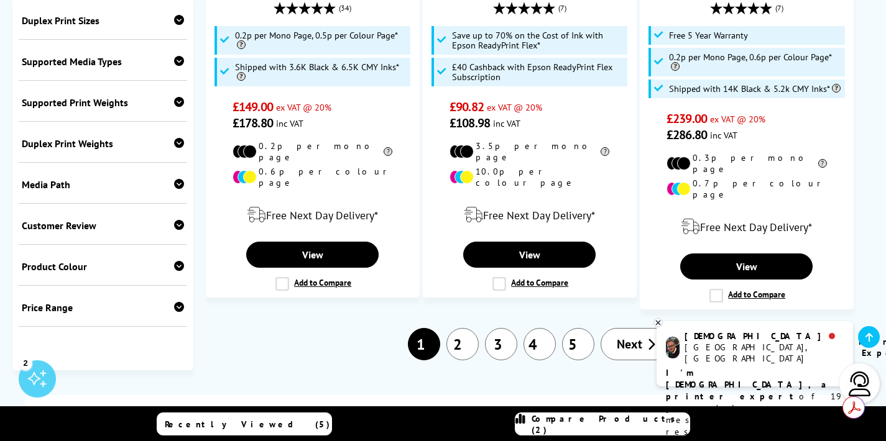
click at [88, 286] on div "Price Range Min. Price(£): 0 100 200 300 400 500 600 700 800 900 1000 2000 3000…" at bounding box center [103, 306] width 168 height 41
click at [176, 302] on icon at bounding box center [179, 307] width 10 height 10
click at [147, 346] on select "0 100 200 300 400 500 600 700 800 900 1000 2000 3000 4000 5000 6000 8000 10000 …" at bounding box center [143, 354] width 81 height 16
select select "300"
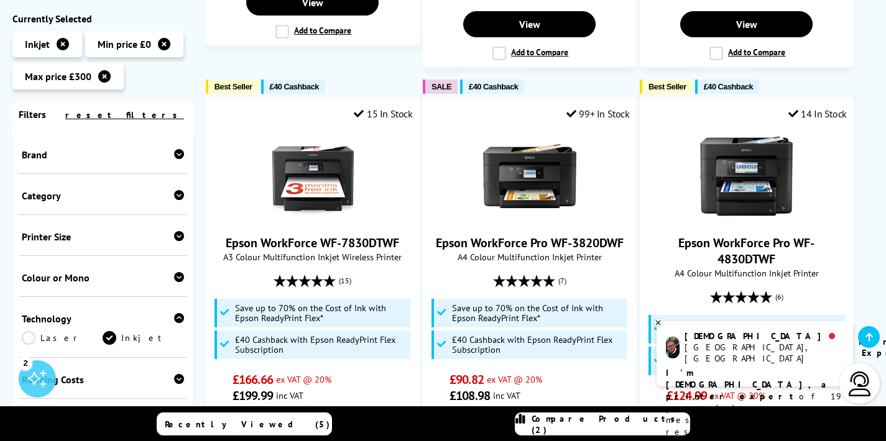
click at [45, 194] on div "Category" at bounding box center [103, 196] width 162 height 12
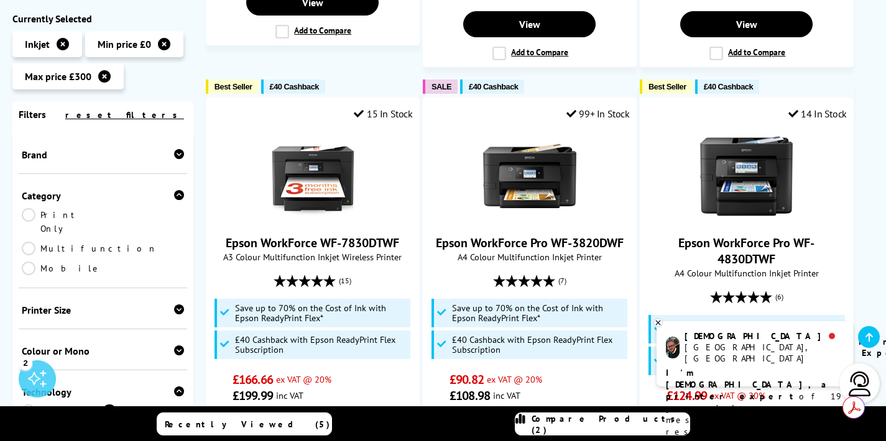
click at [65, 304] on div "Printer Size" at bounding box center [103, 310] width 162 height 12
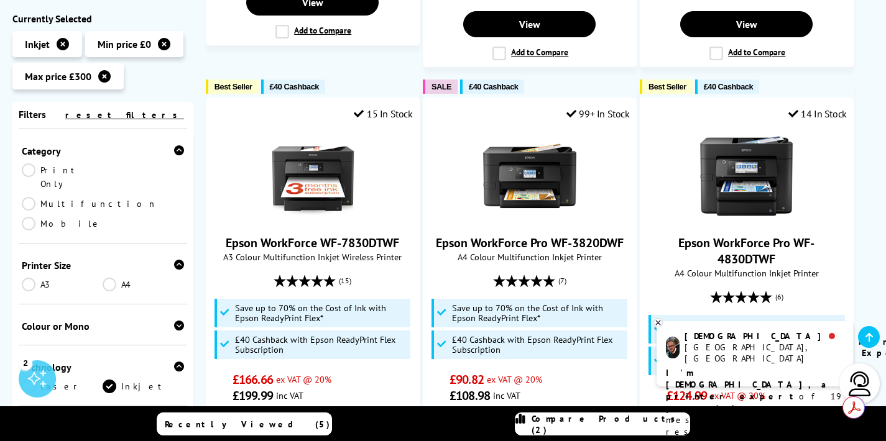
scroll to position [106, 0]
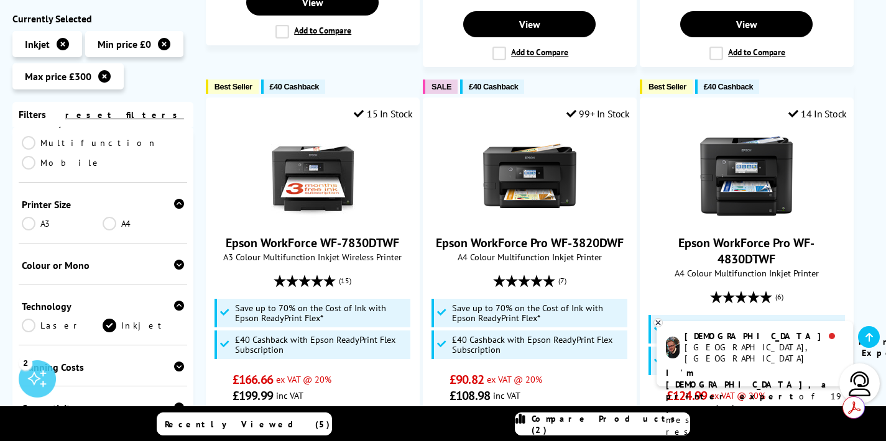
click at [73, 244] on div "Colour or Mono Colour Mono" at bounding box center [103, 264] width 168 height 41
click at [69, 259] on div "Colour or Mono" at bounding box center [103, 265] width 162 height 12
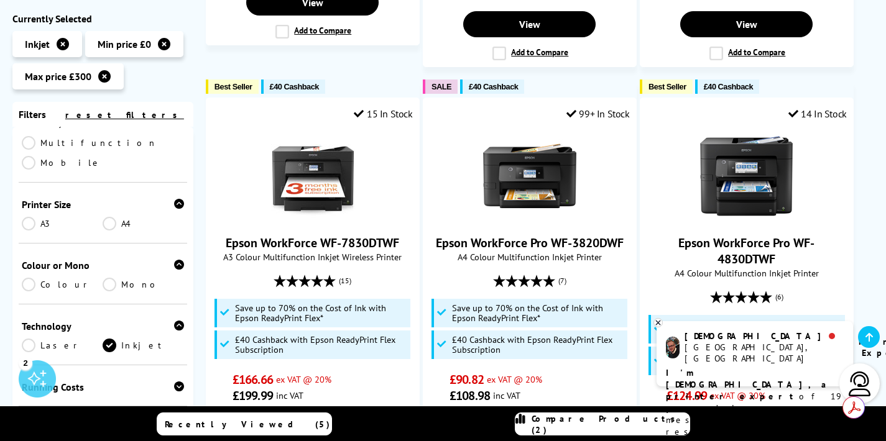
click at [57, 278] on link "Colour" at bounding box center [62, 285] width 81 height 14
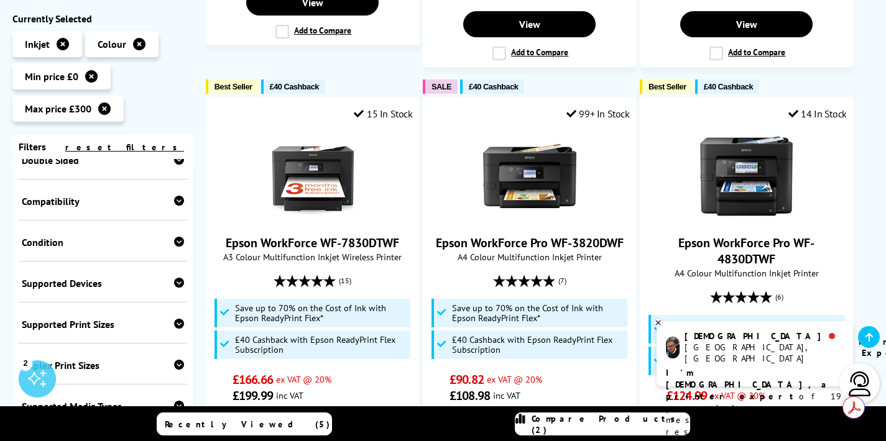
scroll to position [405, 0]
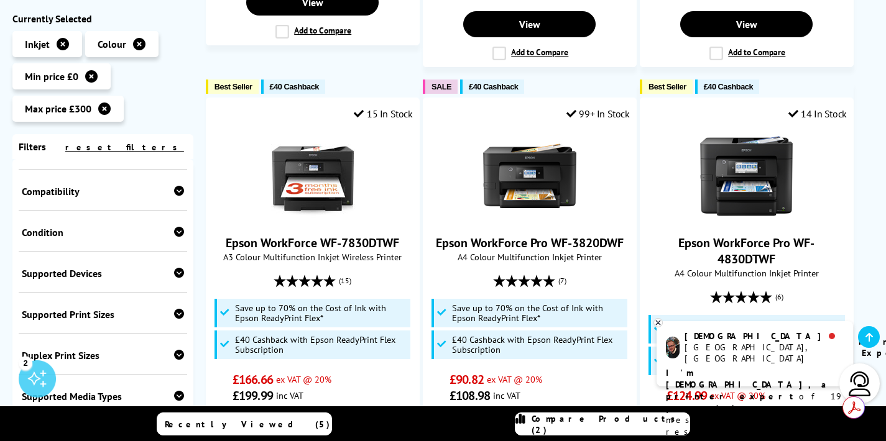
click at [57, 196] on div "Compatibility" at bounding box center [103, 191] width 162 height 12
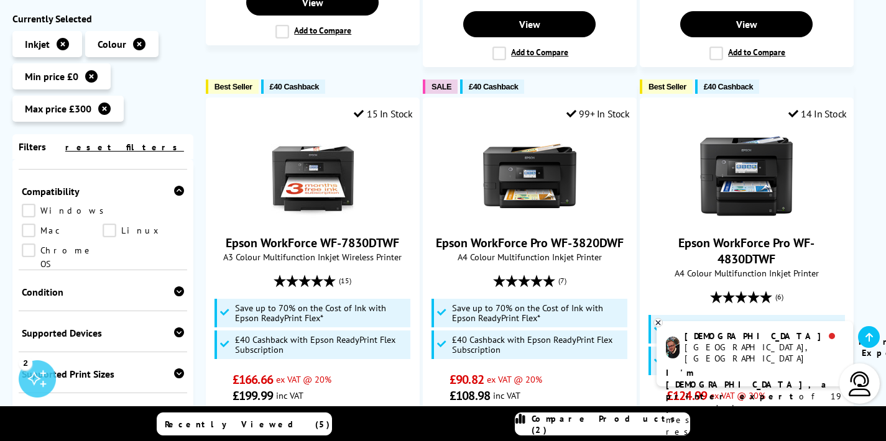
click at [46, 209] on link "Windows" at bounding box center [66, 211] width 89 height 14
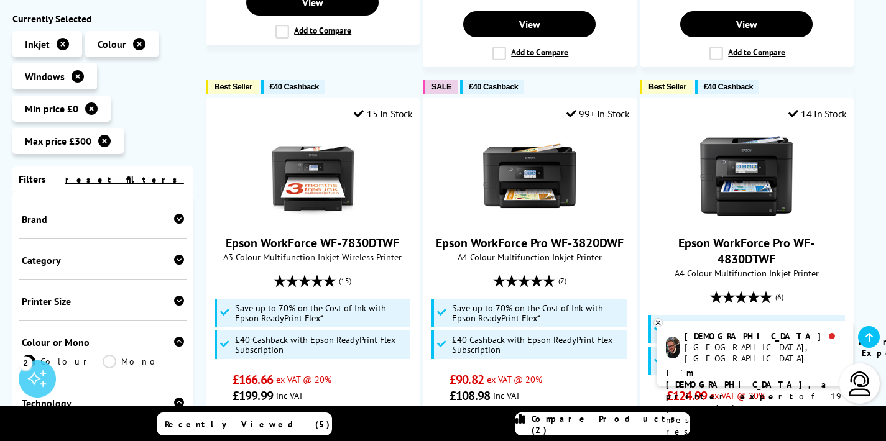
scroll to position [444, 0]
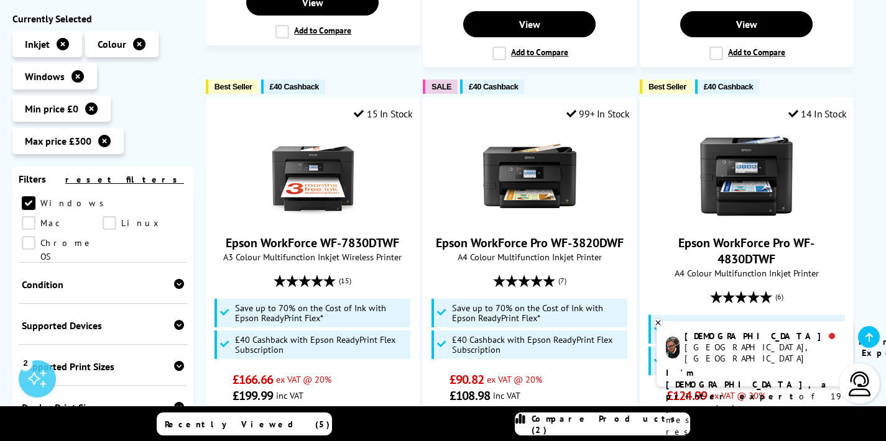
click at [103, 216] on link "Mac" at bounding box center [62, 223] width 81 height 14
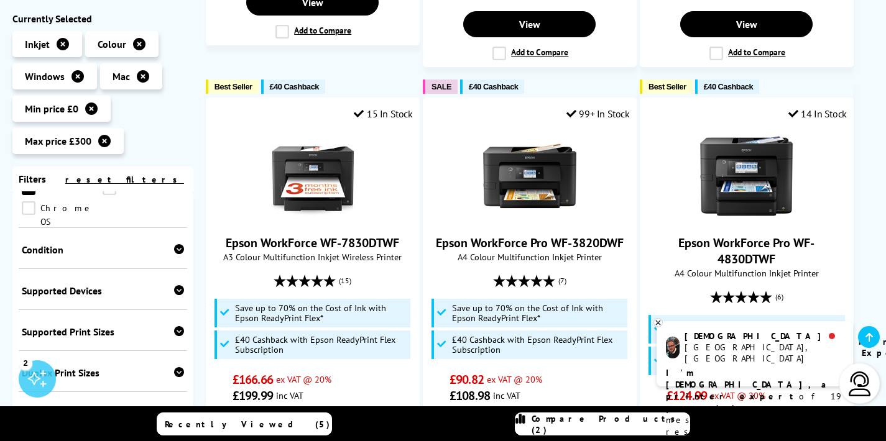
scroll to position [477, 0]
click at [88, 280] on div "Supported Devices Desktop PC Laptop Chromebook iPhone iPad Android Phone Androi…" at bounding box center [103, 292] width 168 height 41
click at [88, 287] on div "Supported Devices" at bounding box center [103, 293] width 162 height 12
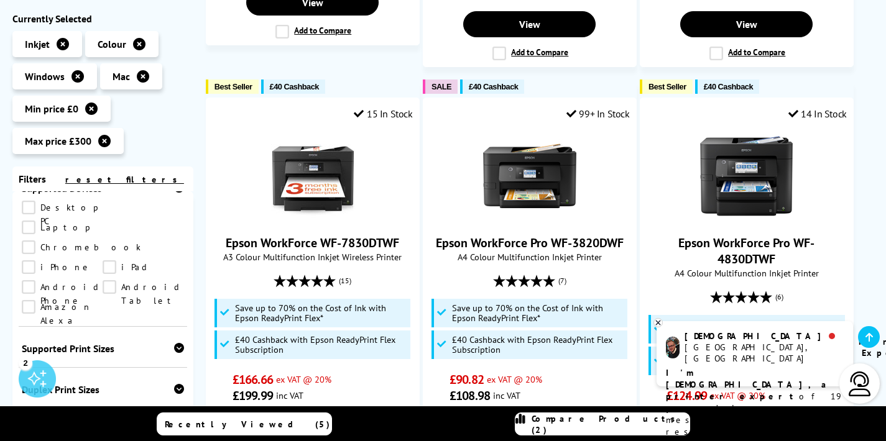
scroll to position [583, 0]
click at [81, 341] on div "Supported Print Sizes" at bounding box center [103, 347] width 162 height 12
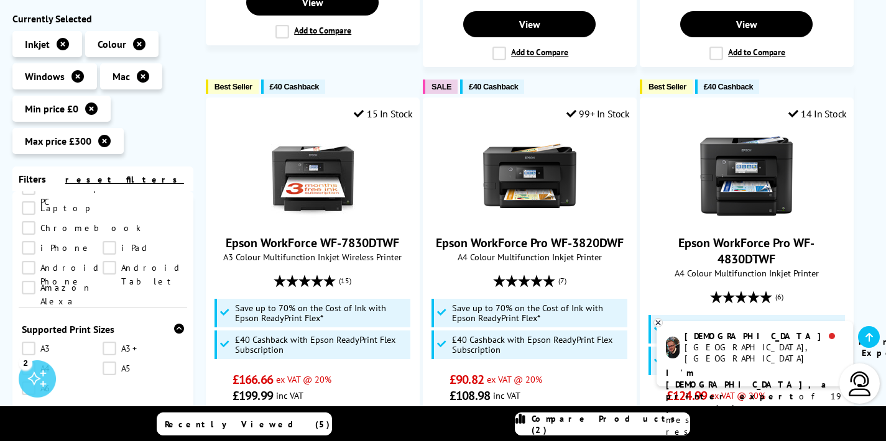
scroll to position [602, 0]
click at [25, 361] on link "A4" at bounding box center [62, 368] width 81 height 14
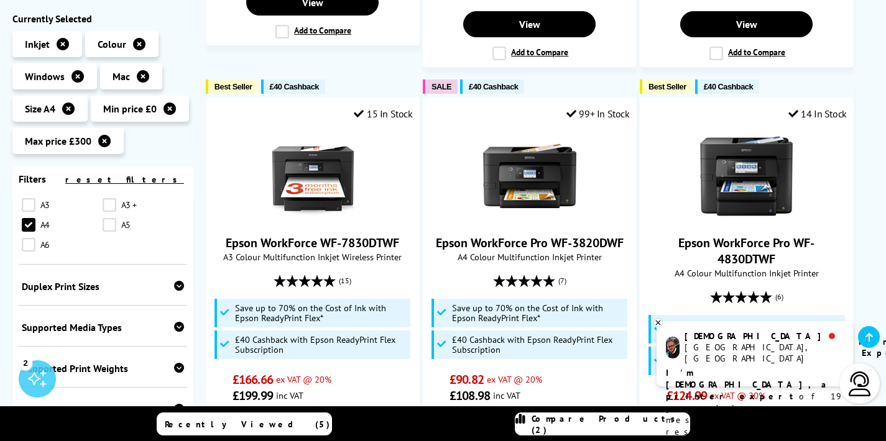
scroll to position [633, 0]
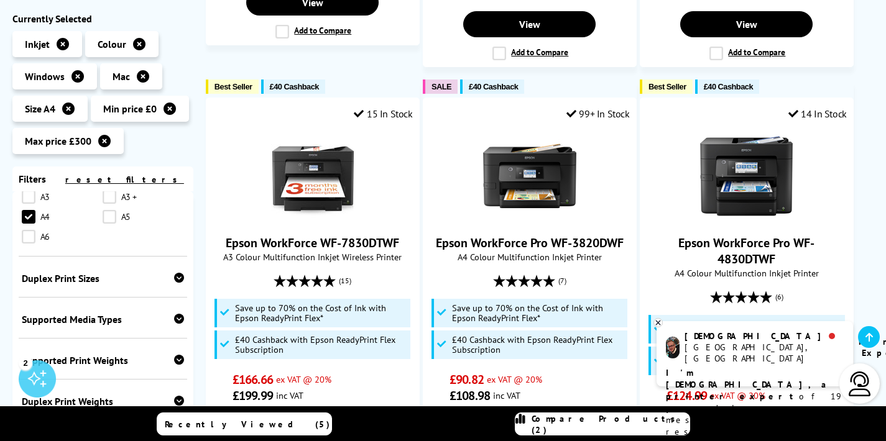
click at [84, 313] on div "Supported Media Types" at bounding box center [103, 319] width 162 height 12
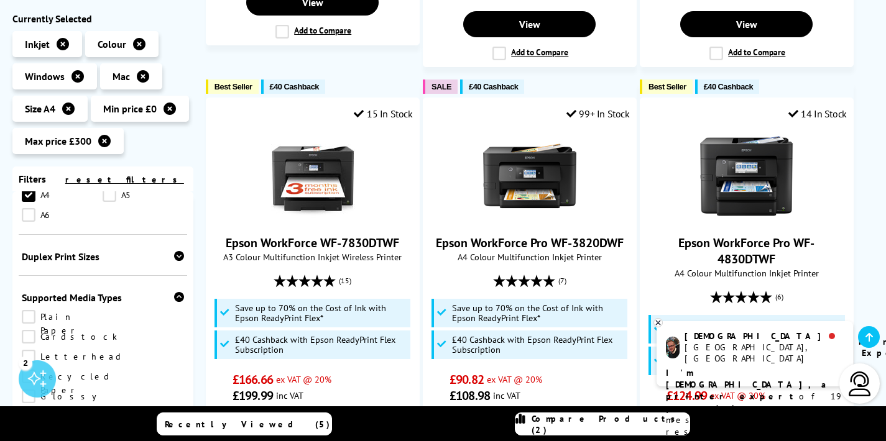
scroll to position [658, 0]
click at [107, 328] on link "Cardstock" at bounding box center [70, 335] width 96 height 14
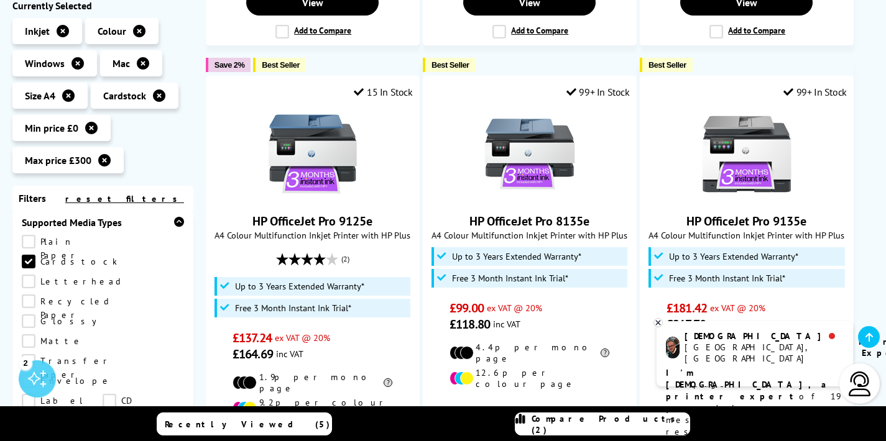
scroll to position [750, 0]
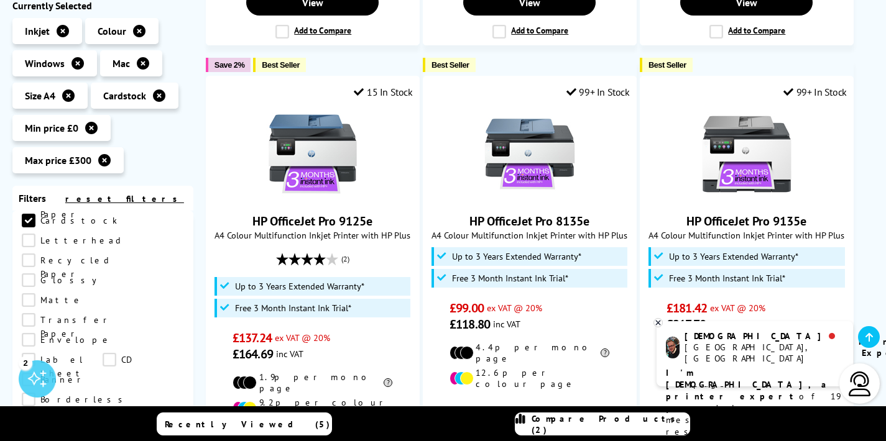
click at [93, 435] on div "Supported Print Weights" at bounding box center [103, 441] width 162 height 12
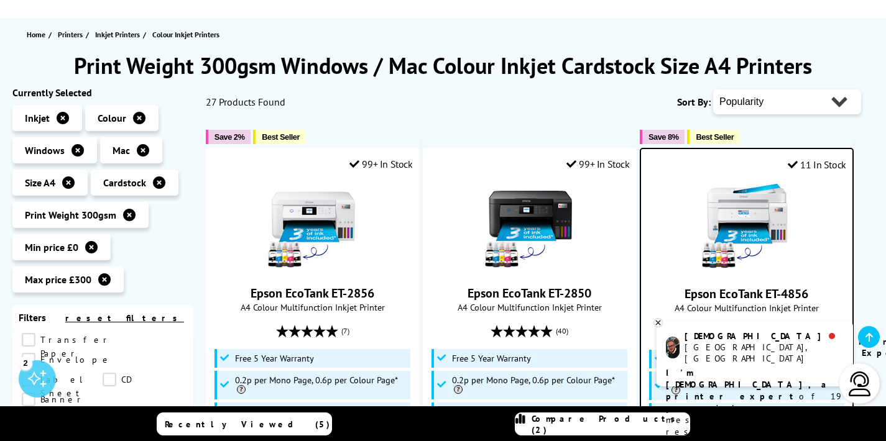
scroll to position [126, 0]
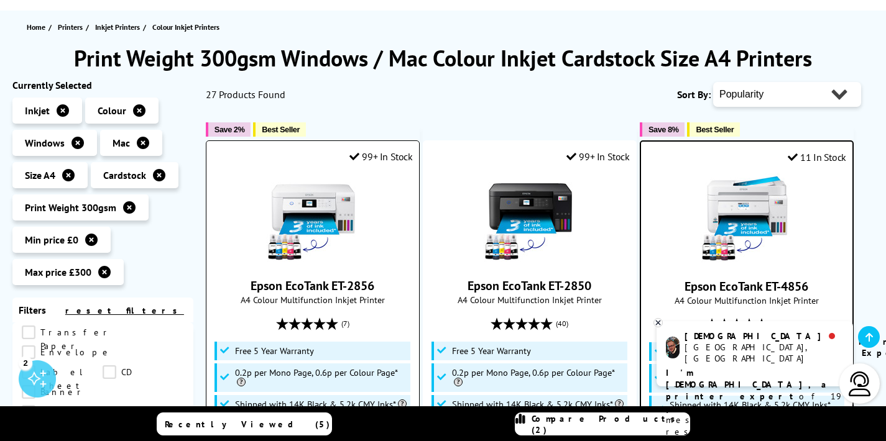
drag, startPoint x: 380, startPoint y: 283, endPoint x: 252, endPoint y: 287, distance: 128.1
click at [252, 287] on span "Epson EcoTank ET-2856" at bounding box center [313, 286] width 194 height 16
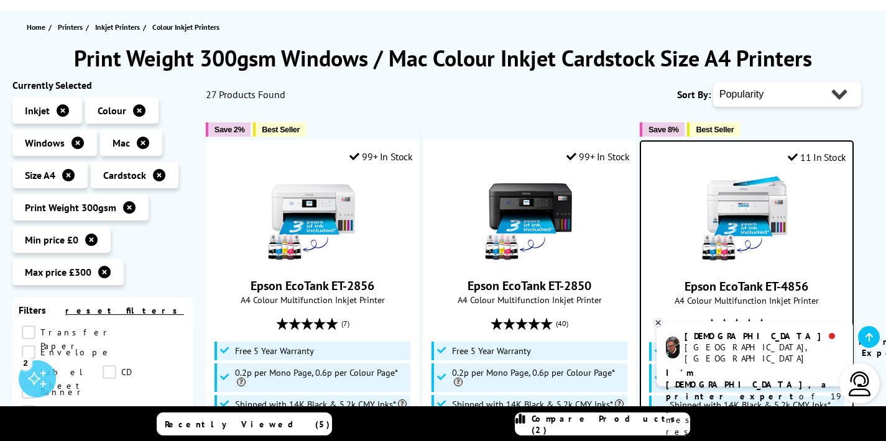
copy link "Epson EcoTank ET-2856"
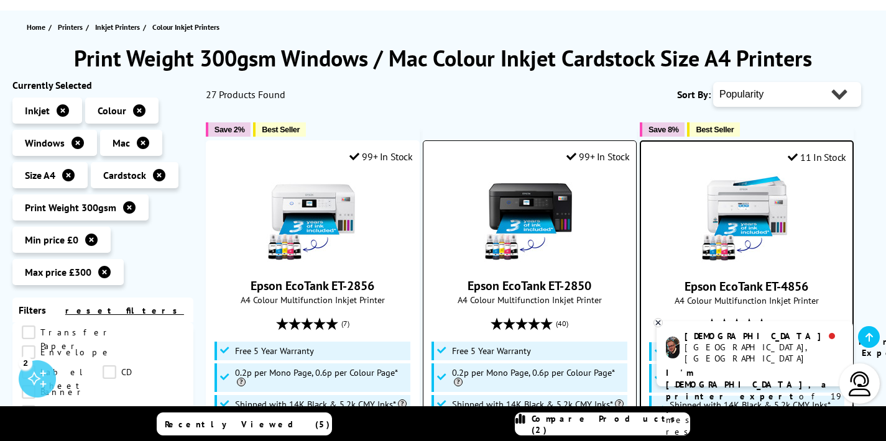
drag, startPoint x: 600, startPoint y: 289, endPoint x: 465, endPoint y: 289, distance: 135.5
click at [465, 289] on span "Epson EcoTank ET-2850" at bounding box center [530, 286] width 194 height 16
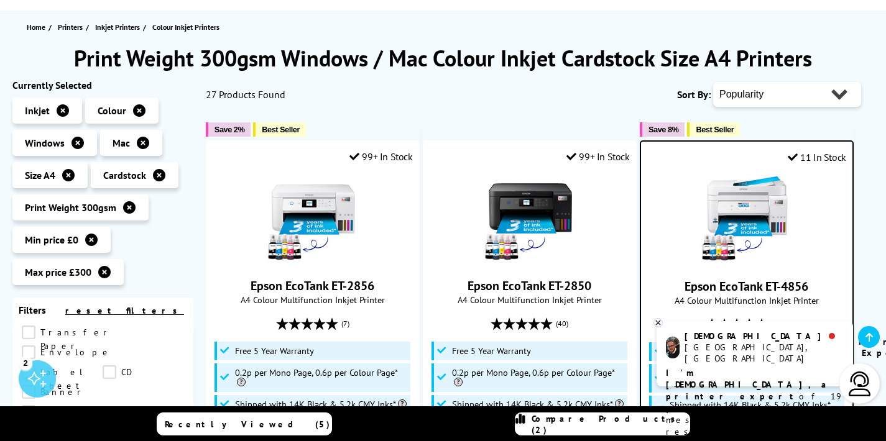
copy link "Epson EcoTank ET-2850"
drag, startPoint x: 734, startPoint y: 284, endPoint x: 677, endPoint y: 285, distance: 56.6
click at [677, 285] on span "Epson EcoTank ET-4856" at bounding box center [746, 286] width 193 height 16
copy link "Epson EcoTank ET-4856"
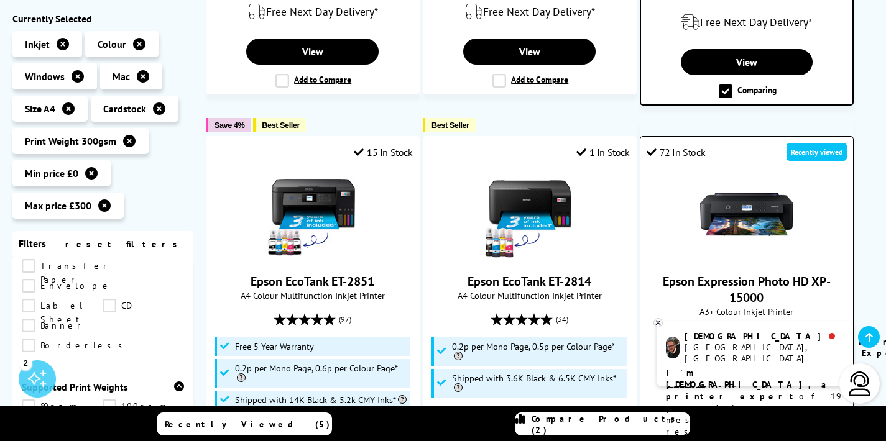
scroll to position [669, 0]
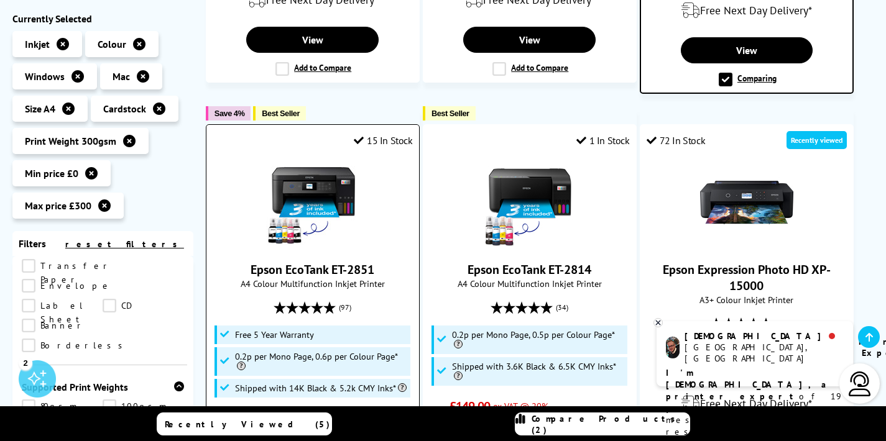
drag, startPoint x: 381, startPoint y: 242, endPoint x: 252, endPoint y: 243, distance: 129.3
click at [252, 262] on span "Epson EcoTank ET-2851" at bounding box center [313, 270] width 194 height 16
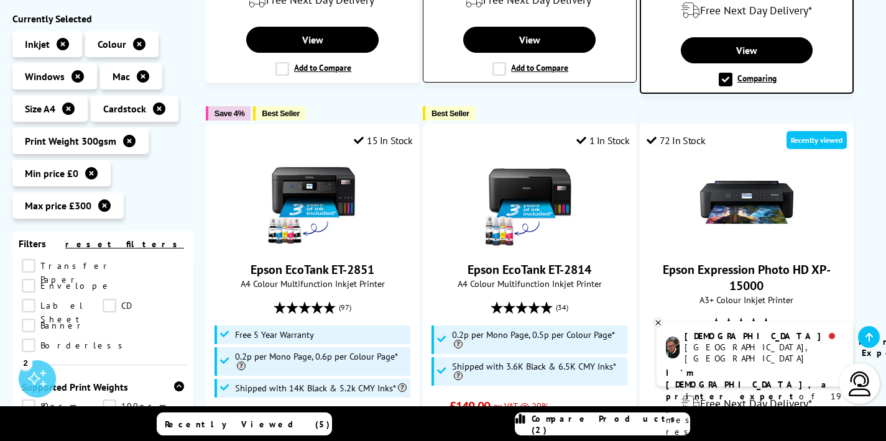
copy link "Epson EcoTank ET-2851"
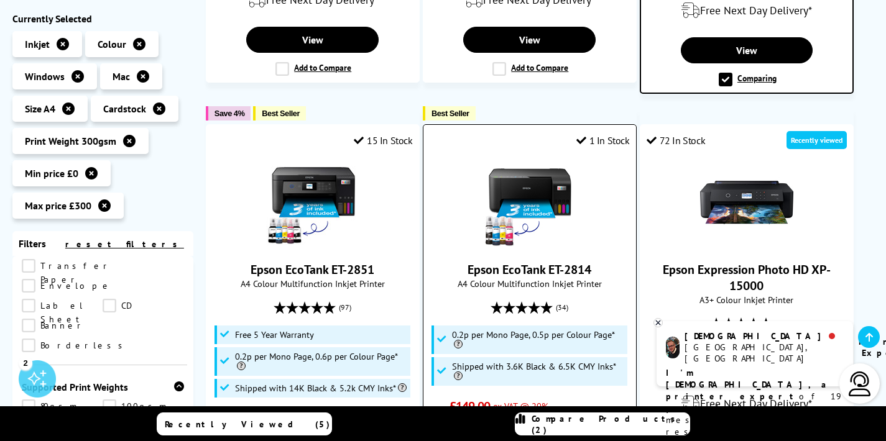
drag, startPoint x: 595, startPoint y: 242, endPoint x: 447, endPoint y: 244, distance: 147.3
click at [447, 262] on span "Epson EcoTank ET-2814" at bounding box center [530, 270] width 194 height 16
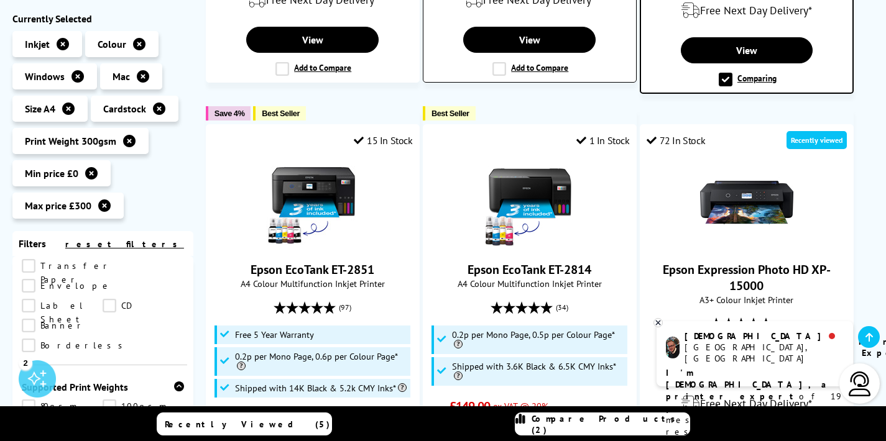
copy link "Epson EcoTank ET-2814"
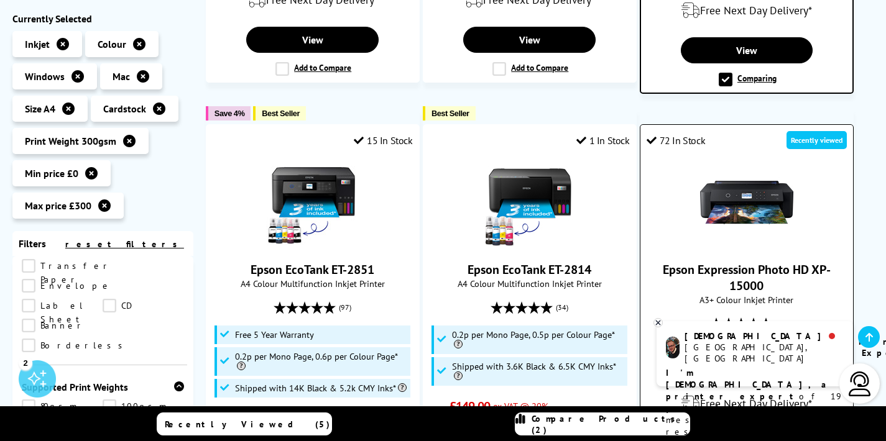
drag, startPoint x: 773, startPoint y: 259, endPoint x: 659, endPoint y: 245, distance: 113.9
click at [659, 262] on span "Epson Expression Photo HD XP-15000" at bounding box center [746, 278] width 194 height 32
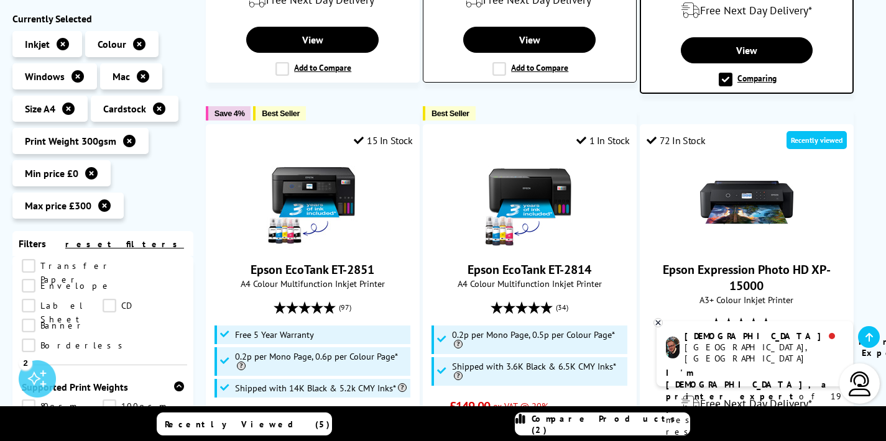
copy link "Epson Expression Photo HD XP-15000"
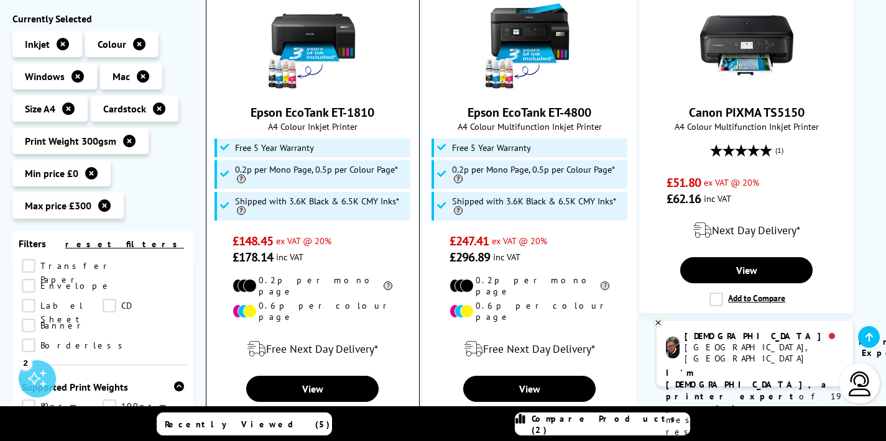
scroll to position [1339, 0]
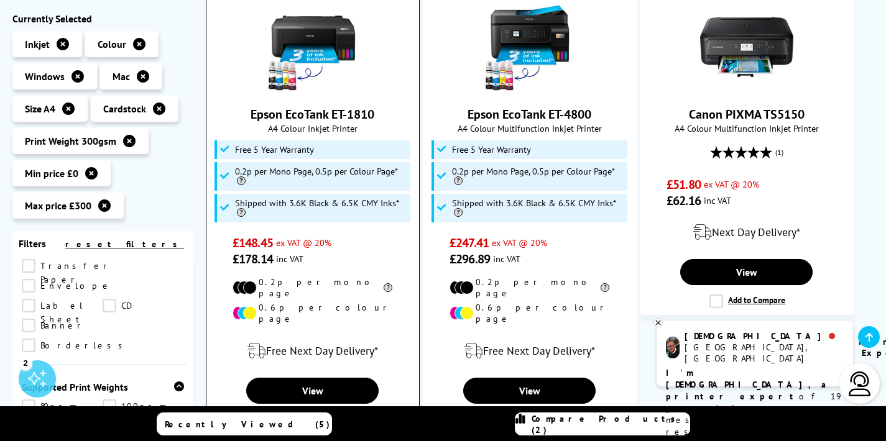
drag, startPoint x: 381, startPoint y: 68, endPoint x: 252, endPoint y: 69, distance: 128.7
click at [252, 106] on span "Epson EcoTank ET-1810" at bounding box center [313, 114] width 194 height 16
copy link "Epson EcoTank ET-1810"
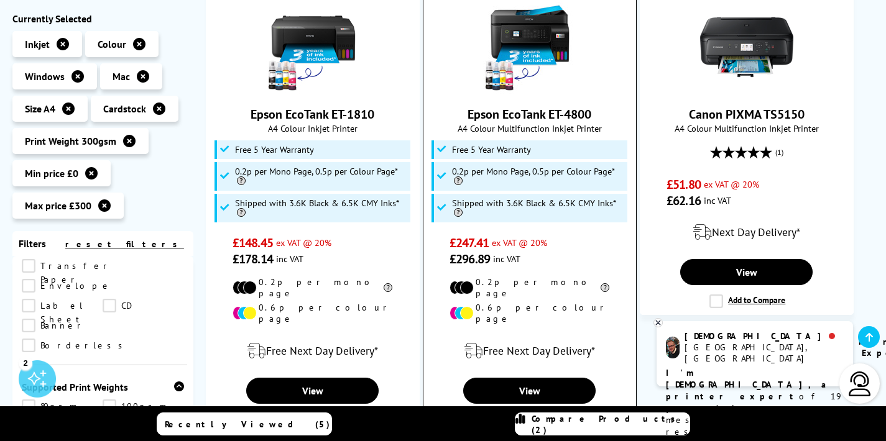
drag, startPoint x: 589, startPoint y: 67, endPoint x: 469, endPoint y: 65, distance: 120.6
click at [469, 106] on span "Epson EcoTank ET-4800" at bounding box center [530, 114] width 194 height 16
copy link "Epson EcoTank ET-4800"
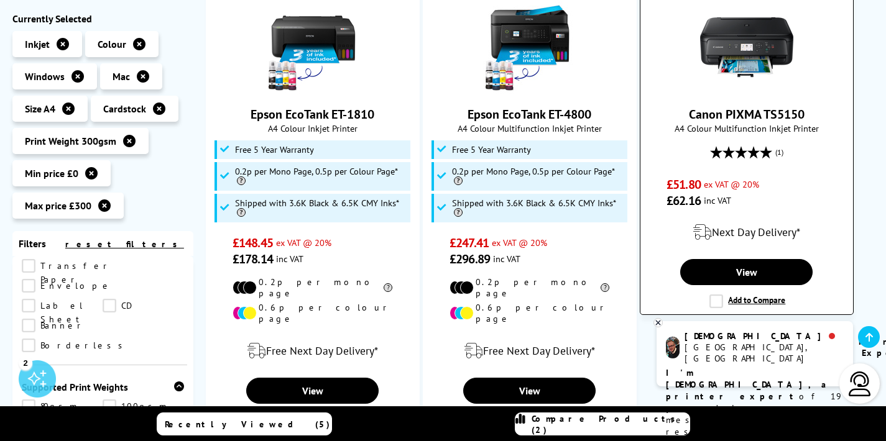
drag, startPoint x: 807, startPoint y: 64, endPoint x: 686, endPoint y: 73, distance: 121.5
click at [686, 106] on span "Canon PIXMA TS5150" at bounding box center [746, 114] width 194 height 16
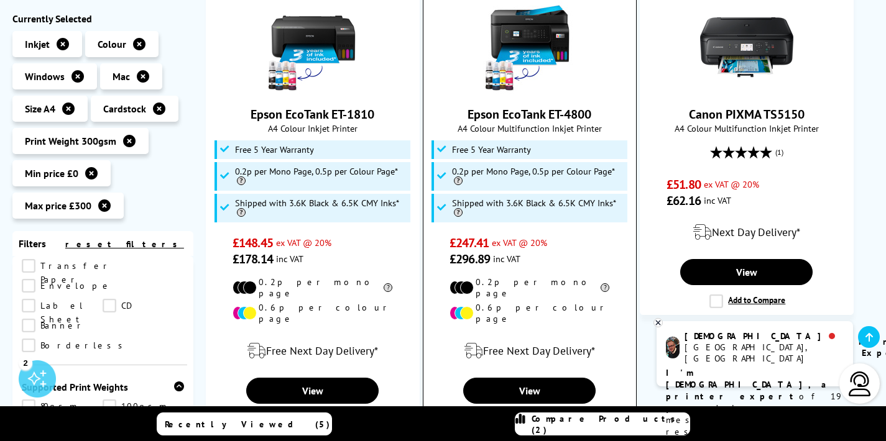
copy link "Canon PIXMA TS5150"
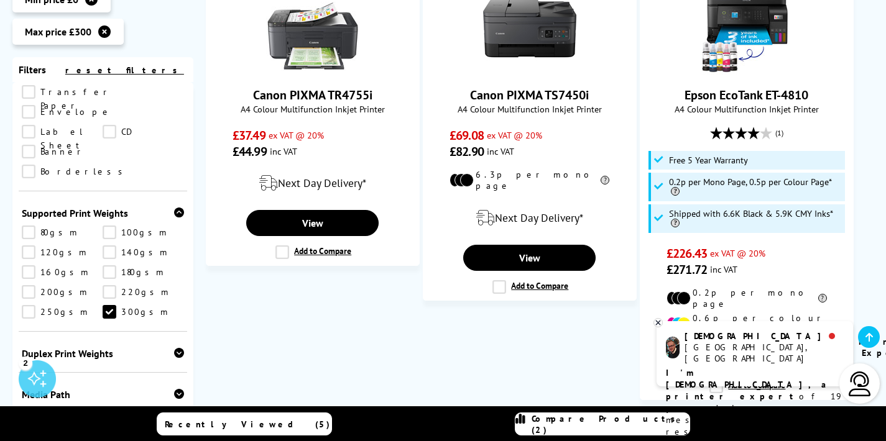
scroll to position [1840, 0]
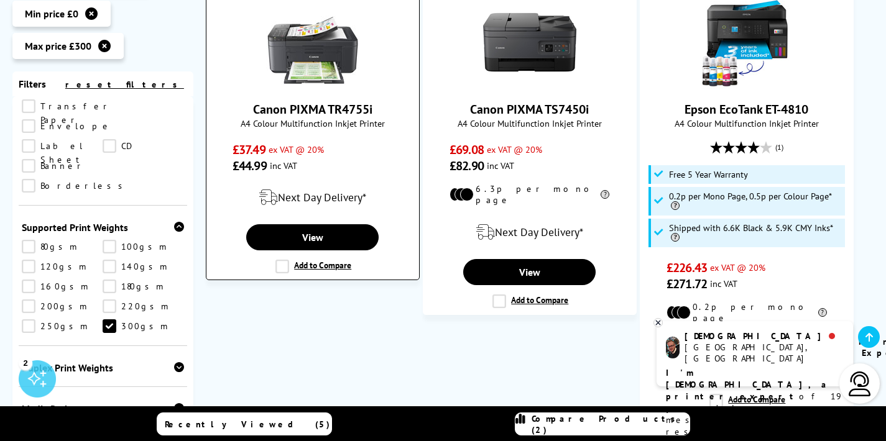
drag, startPoint x: 359, startPoint y: 45, endPoint x: 236, endPoint y: 45, distance: 123.7
click at [236, 101] on span "Canon PIXMA TR4755i" at bounding box center [313, 109] width 194 height 16
copy link "Canon PIXMA TR4755i"
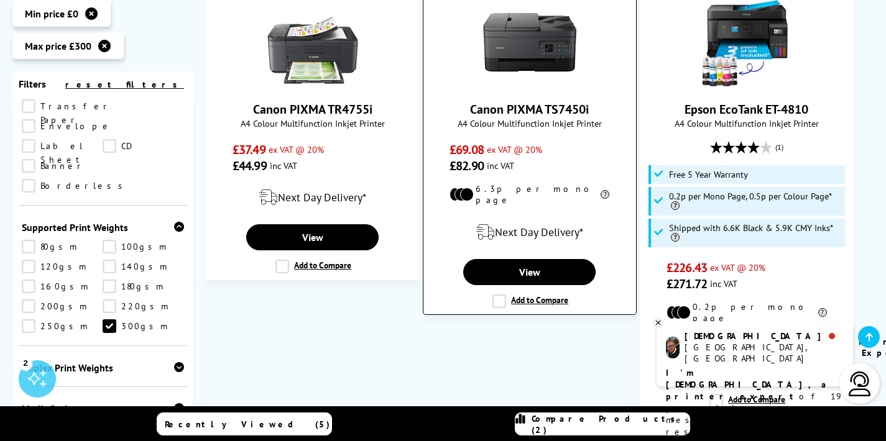
drag, startPoint x: 597, startPoint y: 42, endPoint x: 471, endPoint y: 47, distance: 125.6
click at [471, 101] on span "Canon PIXMA TS7450i" at bounding box center [530, 109] width 194 height 16
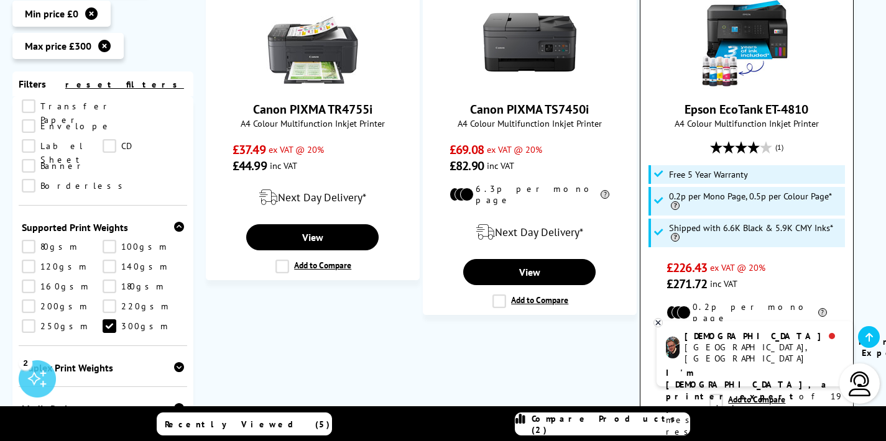
drag, startPoint x: 796, startPoint y: 48, endPoint x: 683, endPoint y: 47, distance: 112.5
click at [683, 101] on span "Epson EcoTank ET-4810" at bounding box center [746, 109] width 194 height 16
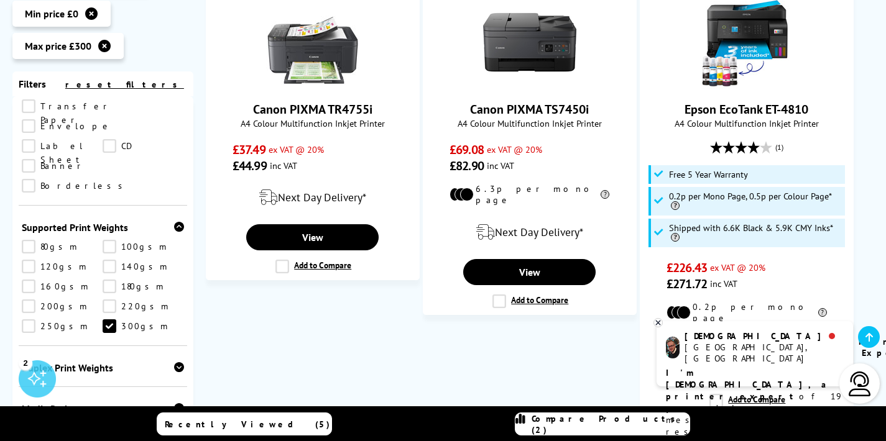
click at [508, 433] on link "2" at bounding box center [501, 449] width 32 height 32
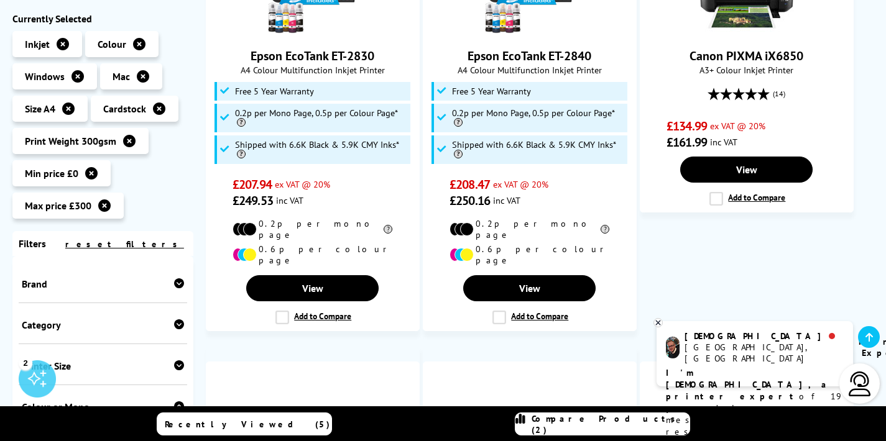
scroll to position [663, 0]
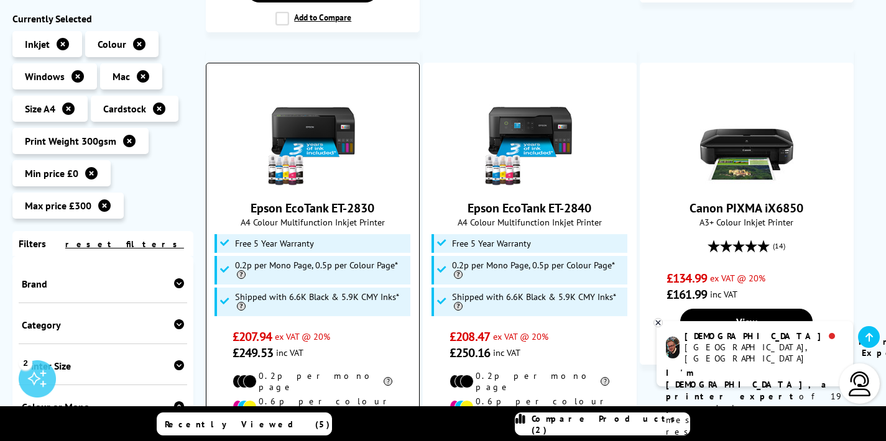
drag, startPoint x: 383, startPoint y: 185, endPoint x: 245, endPoint y: 190, distance: 137.4
click at [245, 200] on span "Epson EcoTank ET-2830" at bounding box center [313, 208] width 194 height 16
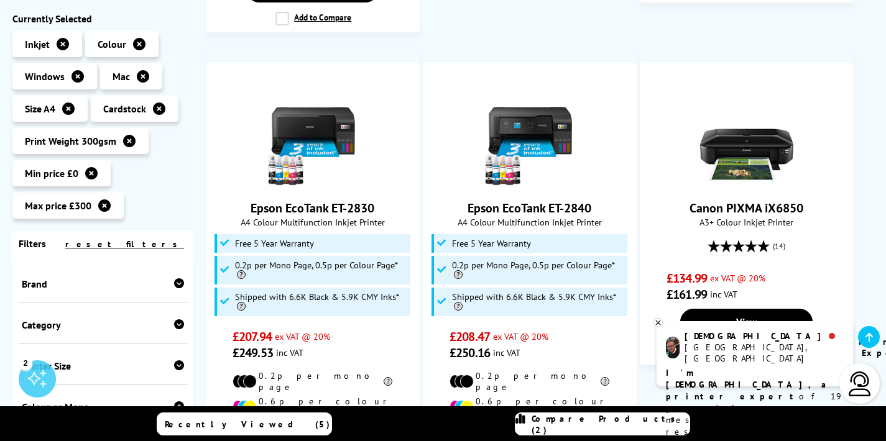
copy link "Epson EcoTank ET-2830"
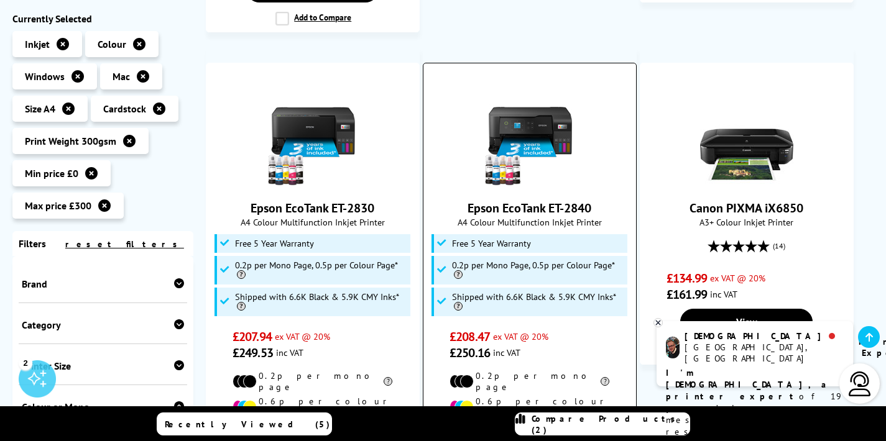
drag, startPoint x: 602, startPoint y: 190, endPoint x: 466, endPoint y: 193, distance: 136.1
click at [466, 200] on span "Epson EcoTank ET-2840" at bounding box center [530, 208] width 194 height 16
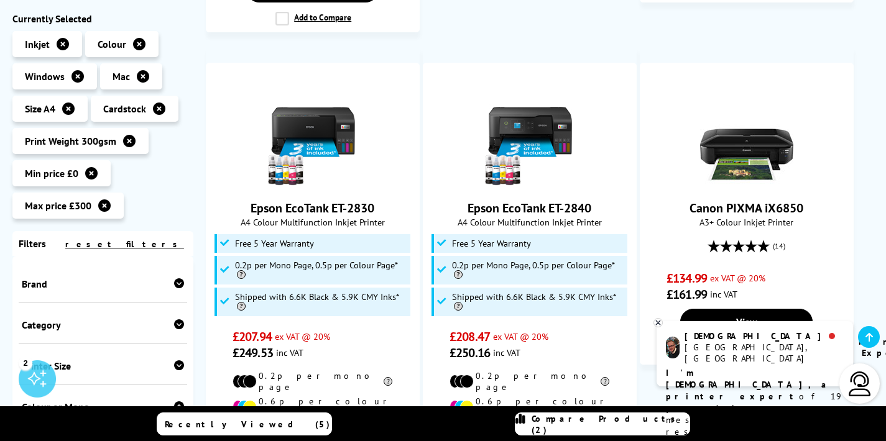
copy link "Epson EcoTank ET-2840"
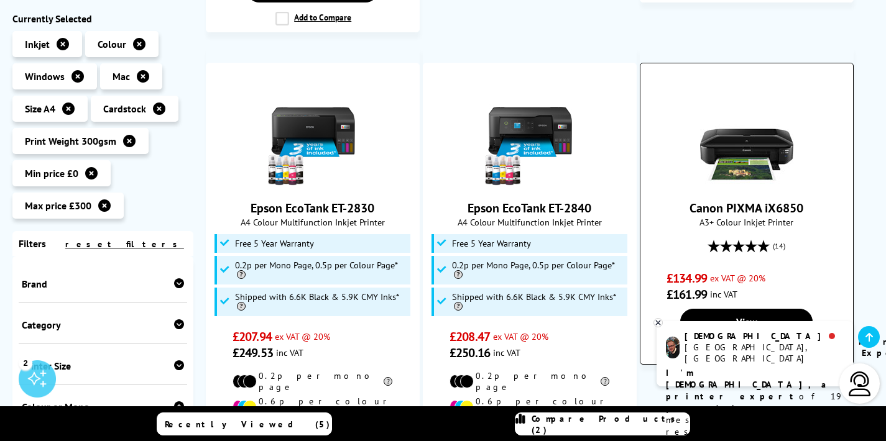
drag, startPoint x: 810, startPoint y: 190, endPoint x: 689, endPoint y: 190, distance: 121.8
click at [689, 200] on span "Canon PIXMA iX6850" at bounding box center [746, 208] width 194 height 16
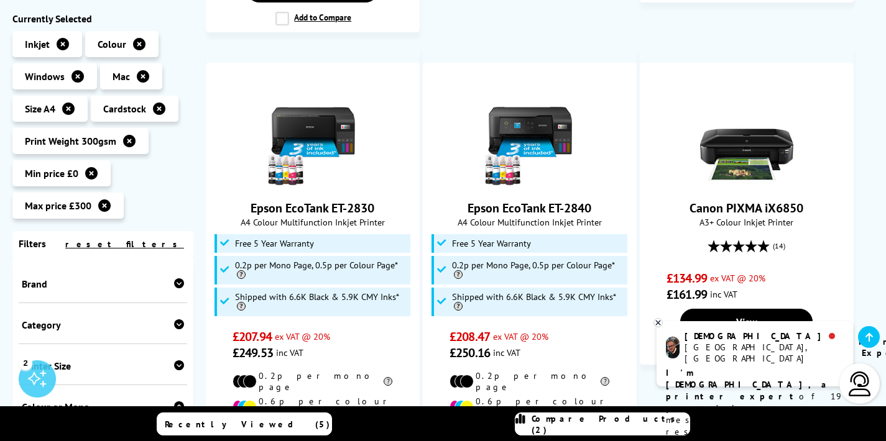
copy link "Canon PIXMA iX6850"
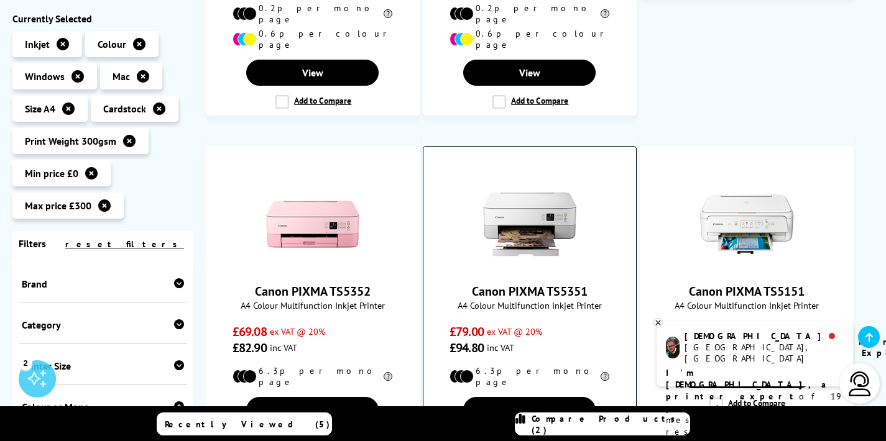
scroll to position [1165, 0]
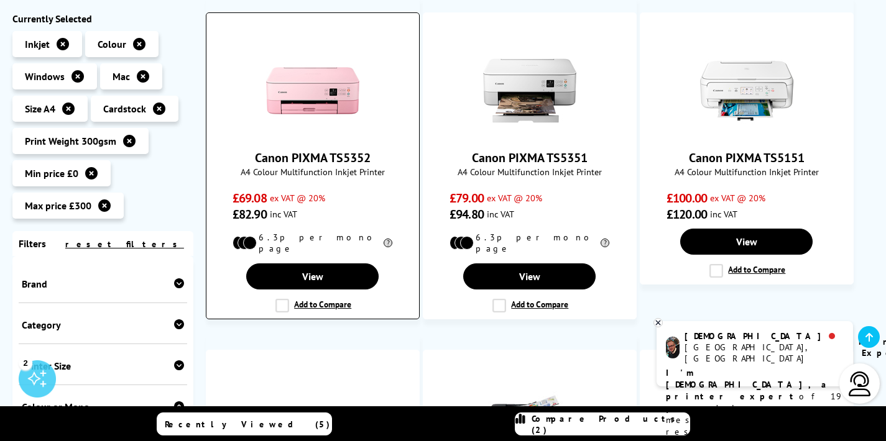
drag, startPoint x: 373, startPoint y: 121, endPoint x: 252, endPoint y: 121, distance: 121.2
click at [252, 150] on span "Canon PIXMA TS5352" at bounding box center [313, 158] width 194 height 16
copy link "Canon PIXMA TS5352"
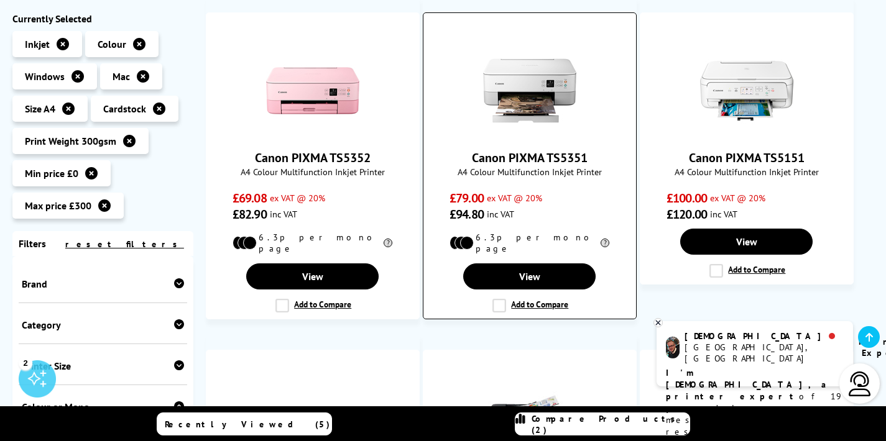
drag, startPoint x: 584, startPoint y: 126, endPoint x: 474, endPoint y: 124, distance: 110.0
click at [474, 150] on span "Canon PIXMA TS5351" at bounding box center [530, 158] width 194 height 16
copy link "Canon PIXMA TS5351"
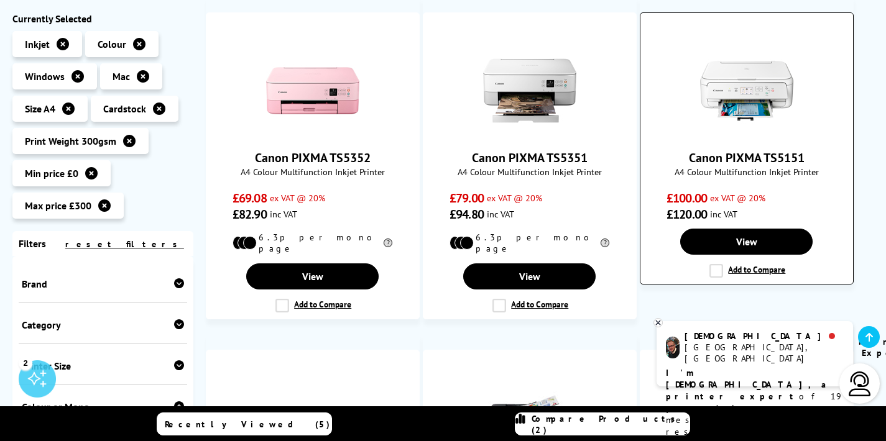
drag, startPoint x: 808, startPoint y: 121, endPoint x: 690, endPoint y: 122, distance: 117.5
click at [690, 150] on span "Canon PIXMA TS5151" at bounding box center [746, 158] width 194 height 16
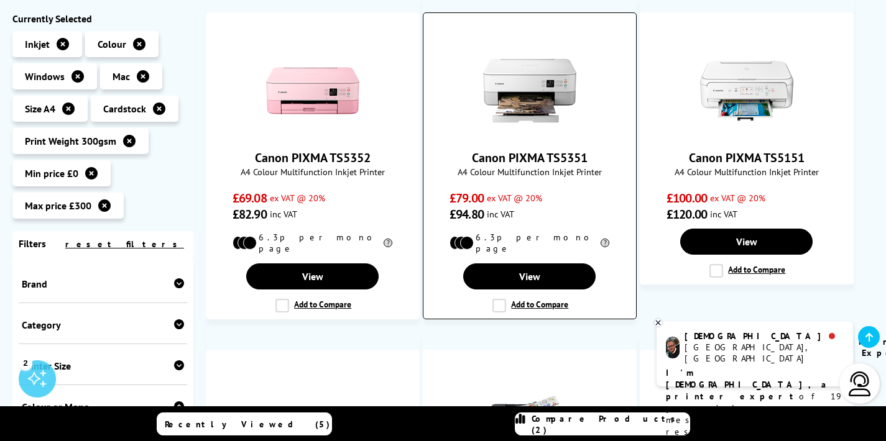
copy link "Canon PIXMA TS5151"
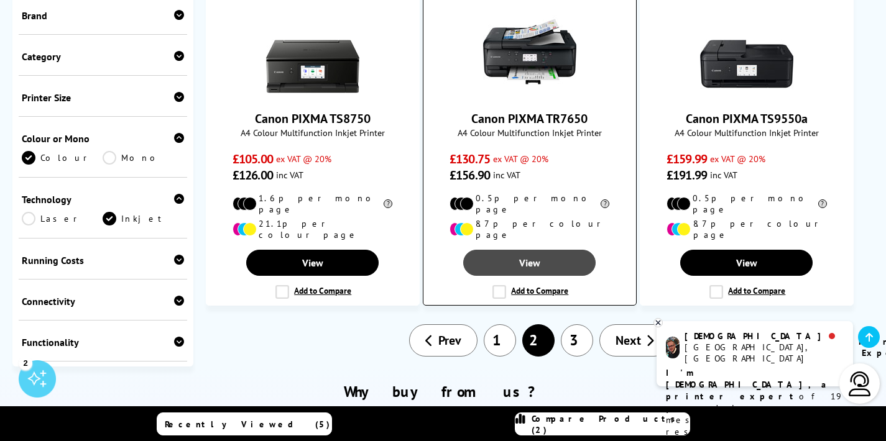
scroll to position [1541, 0]
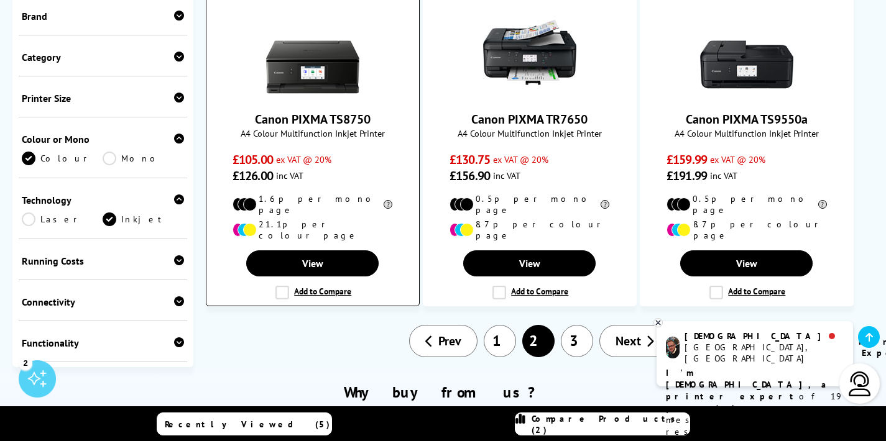
drag, startPoint x: 373, startPoint y: 74, endPoint x: 257, endPoint y: 76, distance: 116.2
click at [257, 111] on span "Canon PIXMA TS8750" at bounding box center [313, 119] width 194 height 16
copy link "Canon PIXMA TS8750"
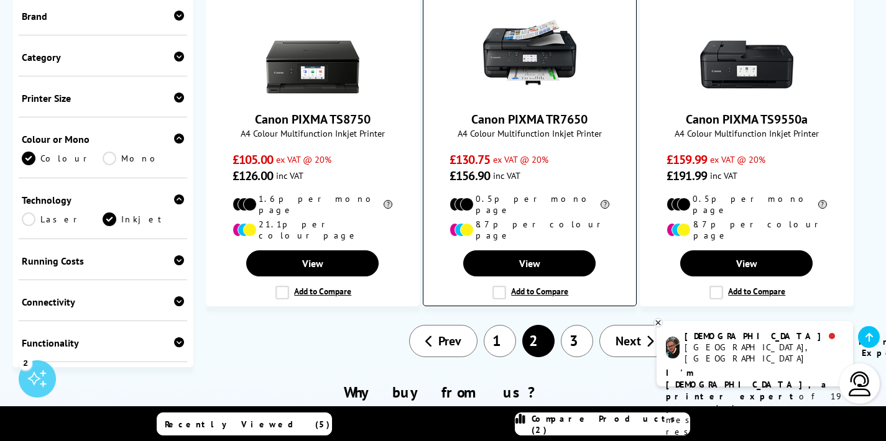
drag, startPoint x: 592, startPoint y: 72, endPoint x: 472, endPoint y: 73, distance: 120.0
click at [472, 111] on span "Canon PIXMA TR7650" at bounding box center [530, 119] width 194 height 16
copy link "Canon PIXMA TR7650"
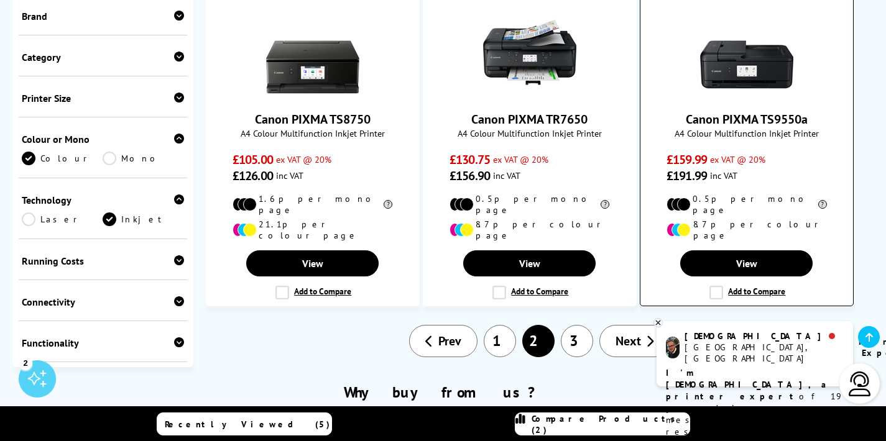
drag, startPoint x: 818, startPoint y: 73, endPoint x: 688, endPoint y: 74, distance: 129.9
click at [688, 111] on span "Canon PIXMA TS9550a" at bounding box center [746, 119] width 194 height 16
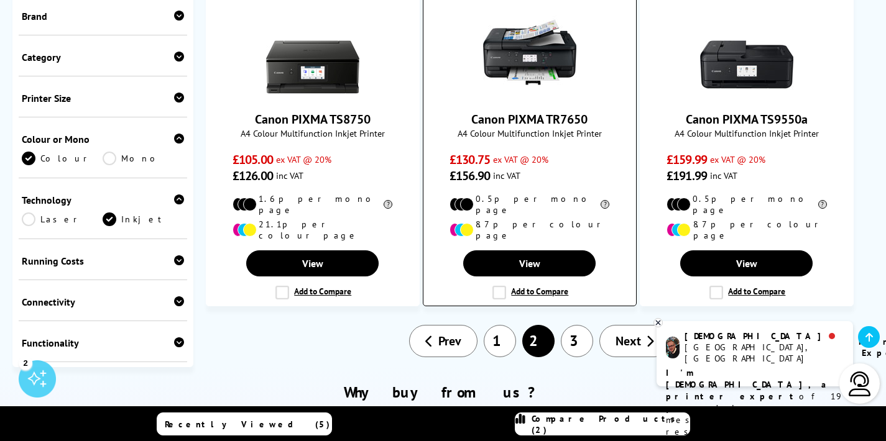
copy link "Canon PIXMA TS9550a"
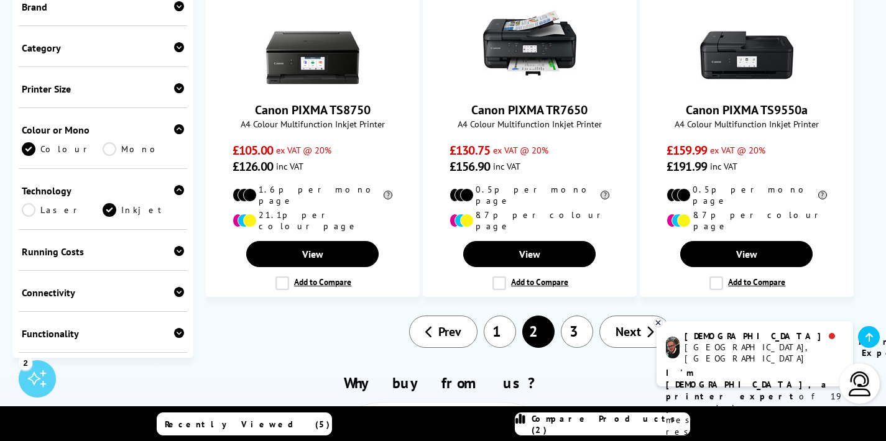
scroll to position [1562, 0]
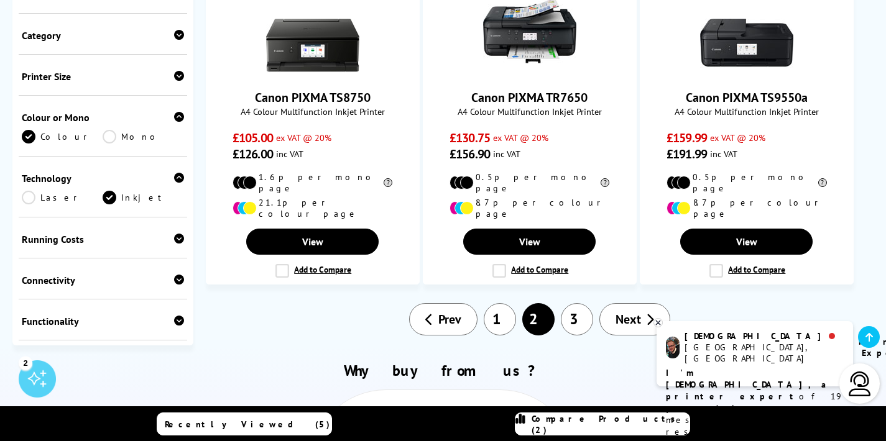
click at [569, 303] on link "3" at bounding box center [577, 319] width 32 height 32
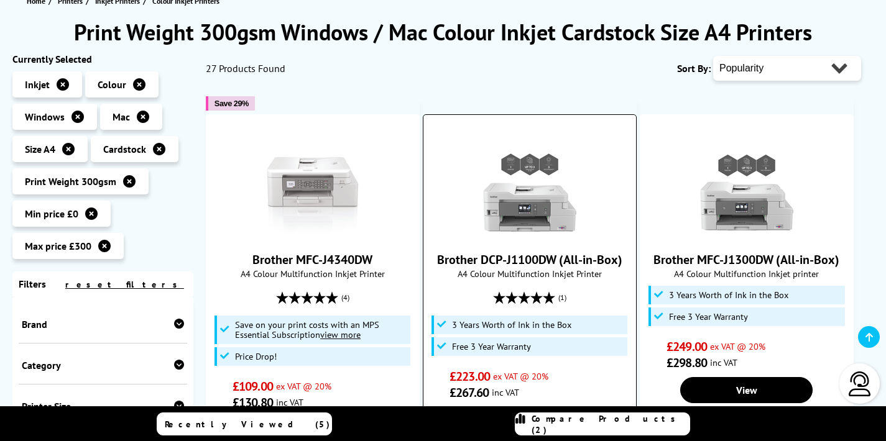
scroll to position [146, 0]
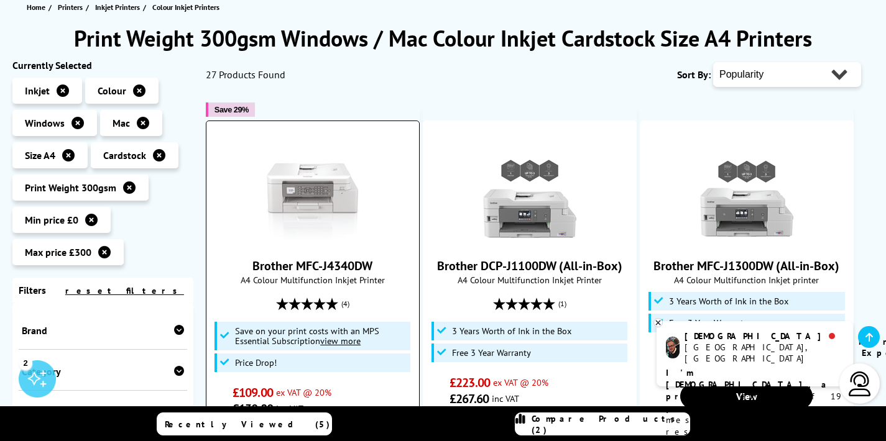
drag, startPoint x: 380, startPoint y: 265, endPoint x: 250, endPoint y: 267, distance: 129.9
click at [250, 267] on span "Brother MFC-J4340DW" at bounding box center [313, 266] width 194 height 16
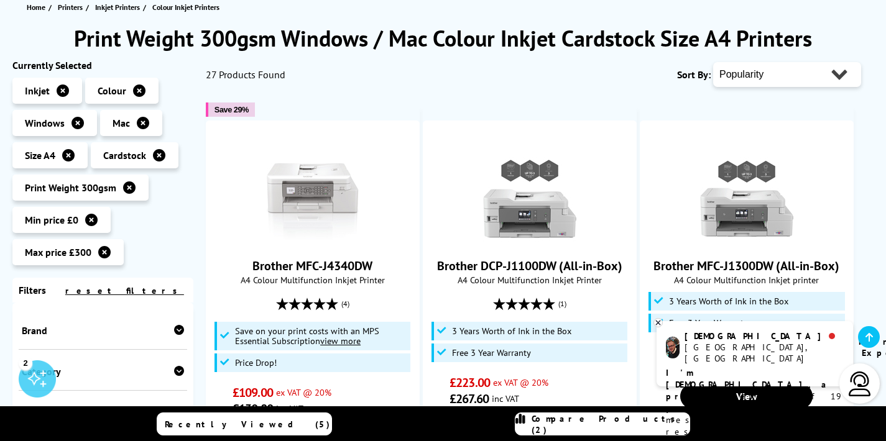
copy link "Brother MFC-J4340DW"
drag, startPoint x: 625, startPoint y: 266, endPoint x: 421, endPoint y: 267, distance: 203.9
click at [421, 267] on ul "Save 29% Brother MFC-J4340DW A4 Colour Multifunction Inkjet Printer (4)" at bounding box center [539, 314] width 667 height 449
copy link "Brother DCP-J1100DW (All-in-Box)"
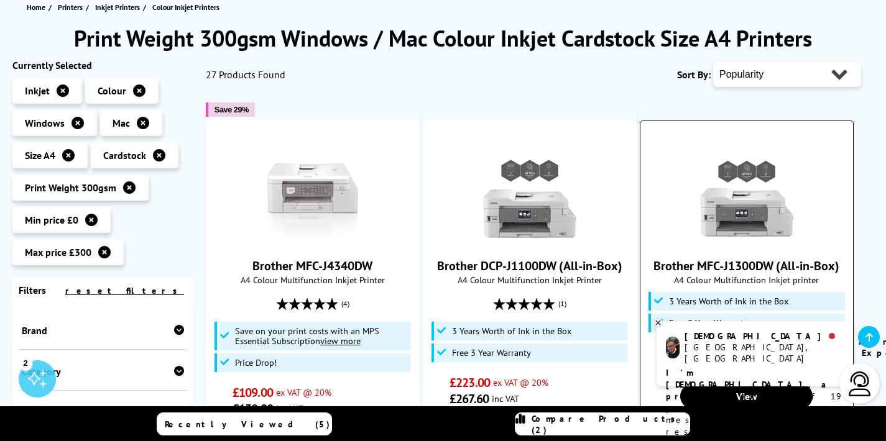
drag, startPoint x: 842, startPoint y: 266, endPoint x: 653, endPoint y: 270, distance: 189.0
click at [653, 270] on span "Brother MFC-J1300DW (All-in-Box)" at bounding box center [746, 266] width 194 height 16
copy link "Brother MFC-J1300DW (All-in-Box)"
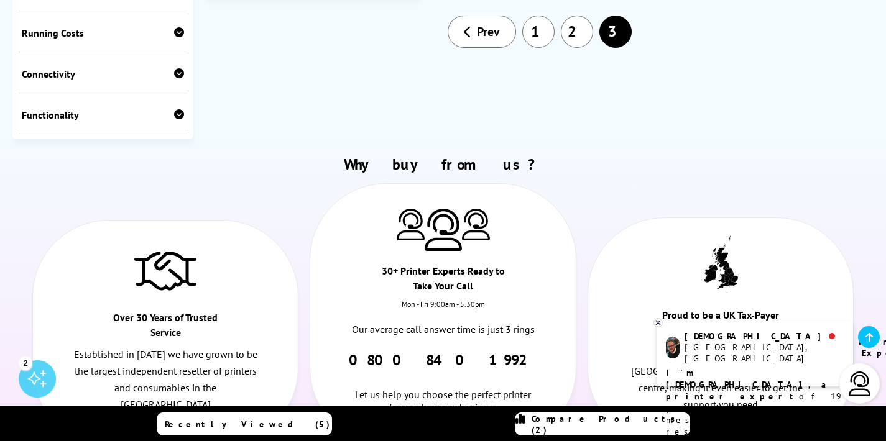
scroll to position [682, 0]
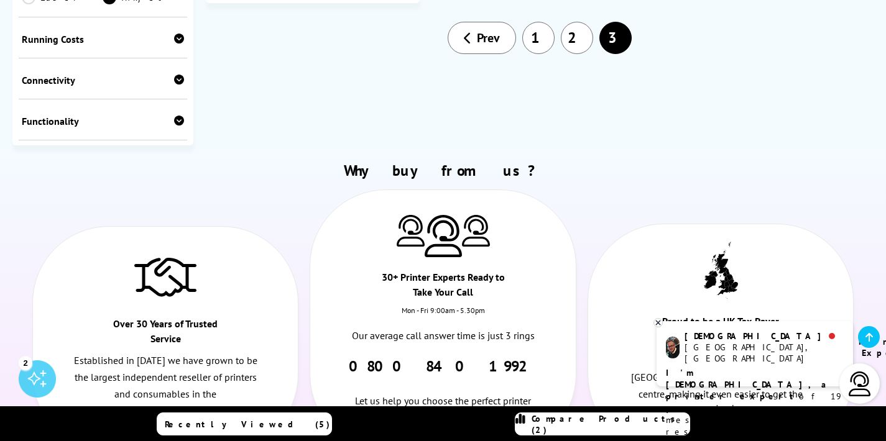
click at [538, 26] on link "1" at bounding box center [538, 38] width 32 height 32
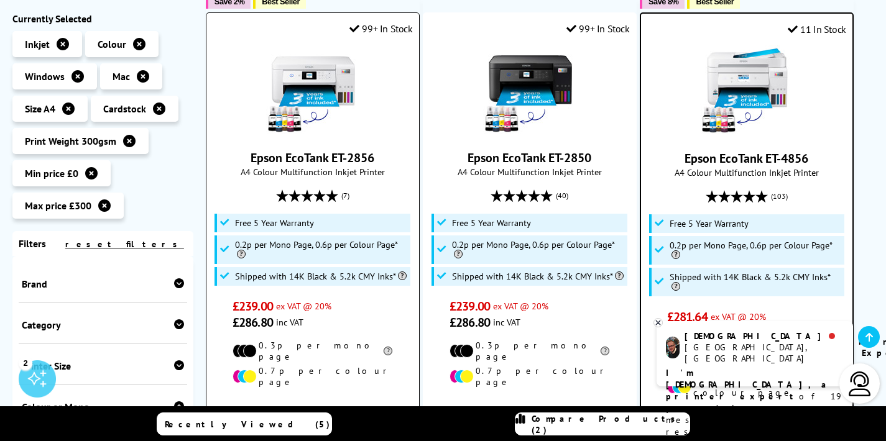
scroll to position [375, 0]
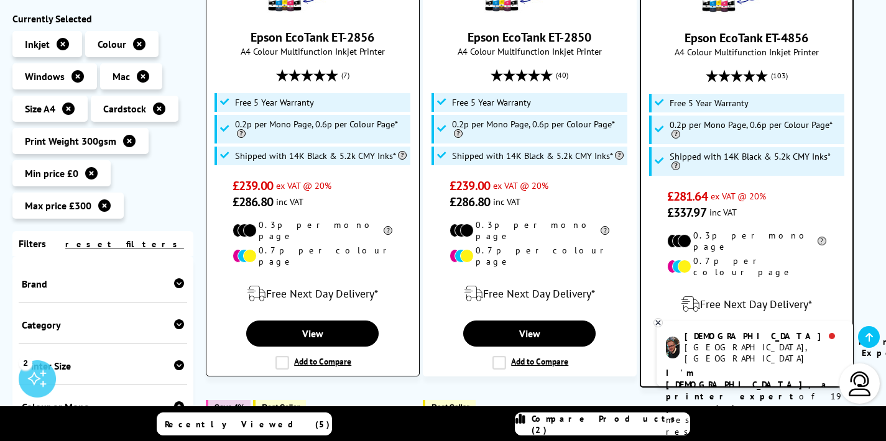
click at [288, 356] on label "Add to Compare" at bounding box center [313, 363] width 76 height 14
click at [0, 0] on input "Add to Compare" at bounding box center [0, 0] width 0 height 0
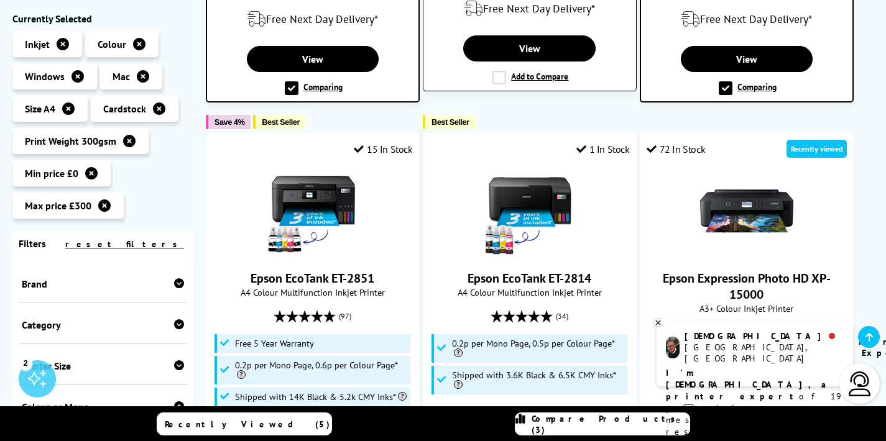
scroll to position [812, 0]
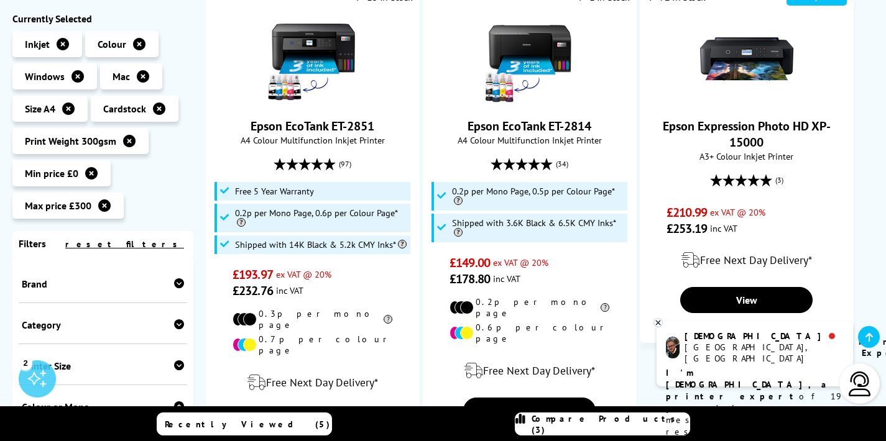
click at [618, 421] on span "Compare Products (3)" at bounding box center [610, 424] width 158 height 22
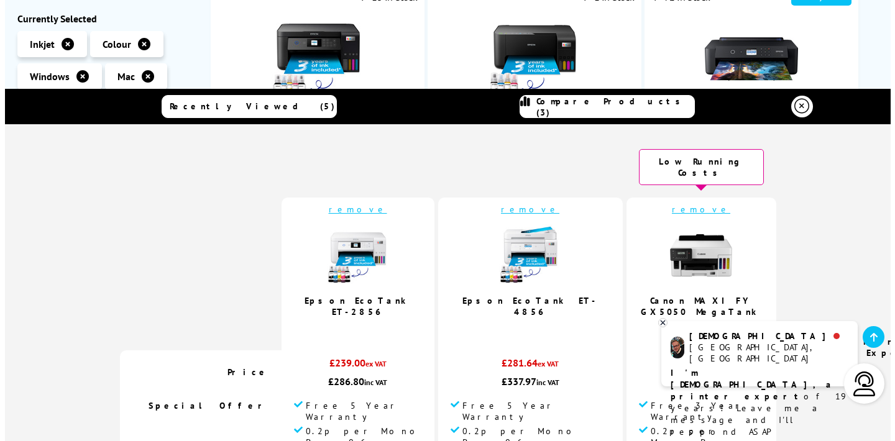
scroll to position [802, 0]
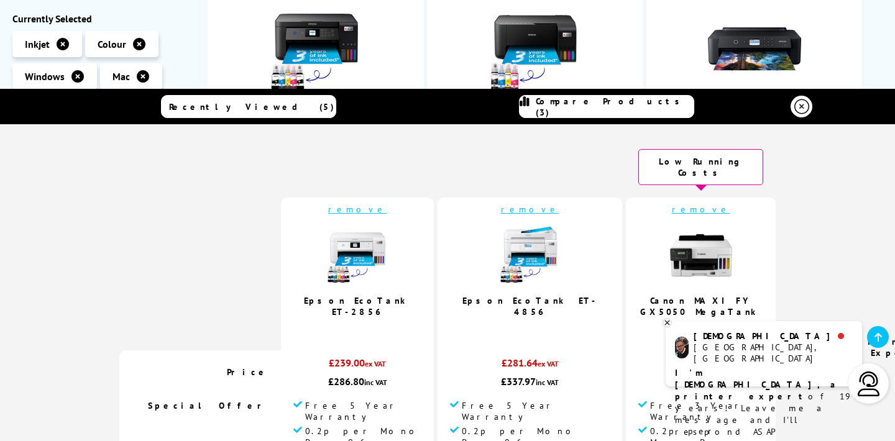
click at [672, 204] on link "remove" at bounding box center [701, 209] width 58 height 11
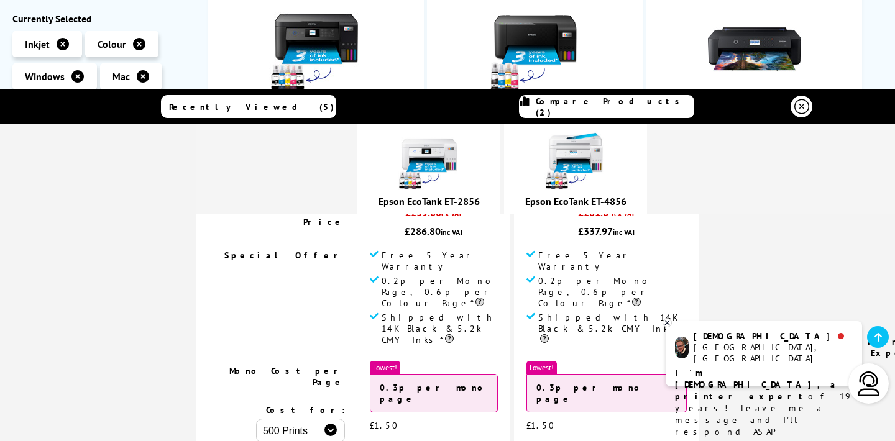
scroll to position [145, 0]
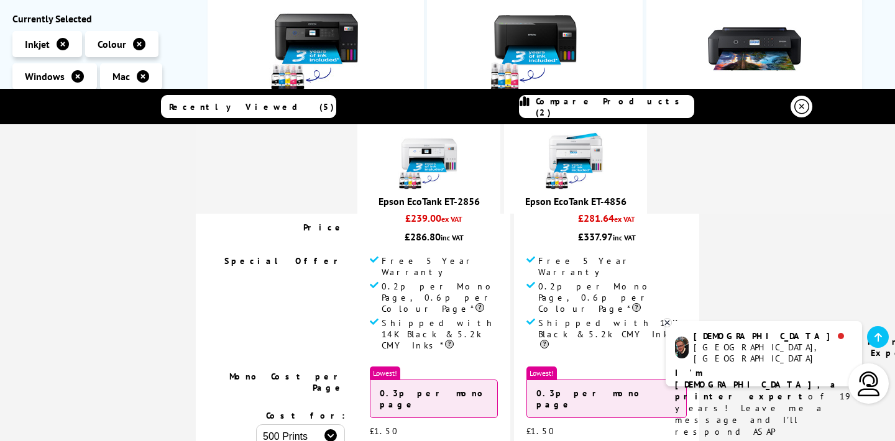
click at [667, 321] on icon at bounding box center [667, 323] width 4 height 4
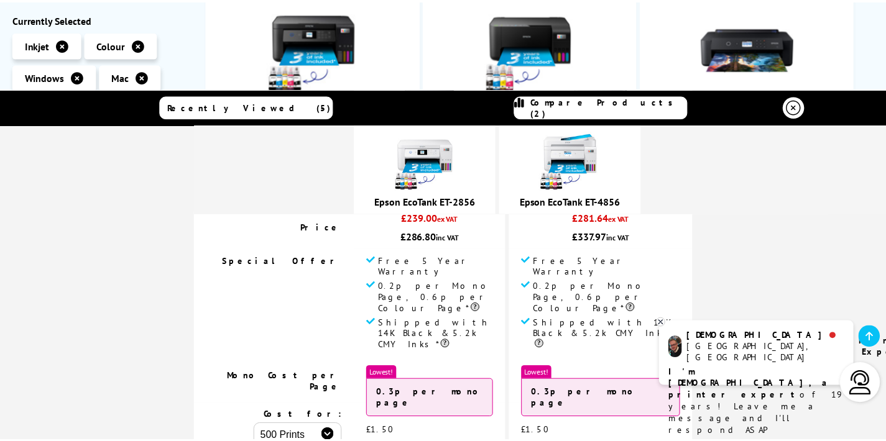
scroll to position [0, 0]
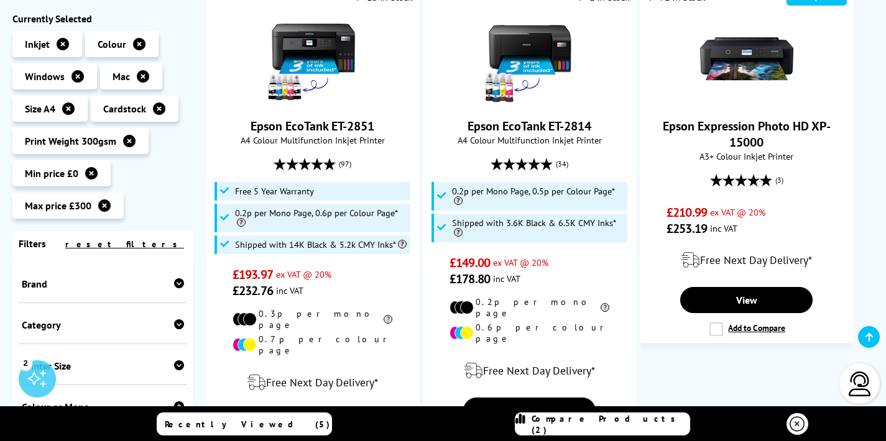
click at [617, 420] on span "Compare Products (2)" at bounding box center [610, 424] width 158 height 22
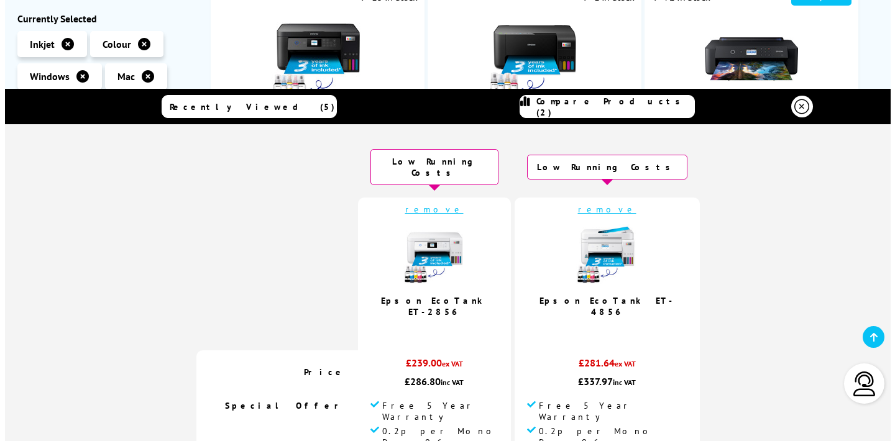
scroll to position [802, 0]
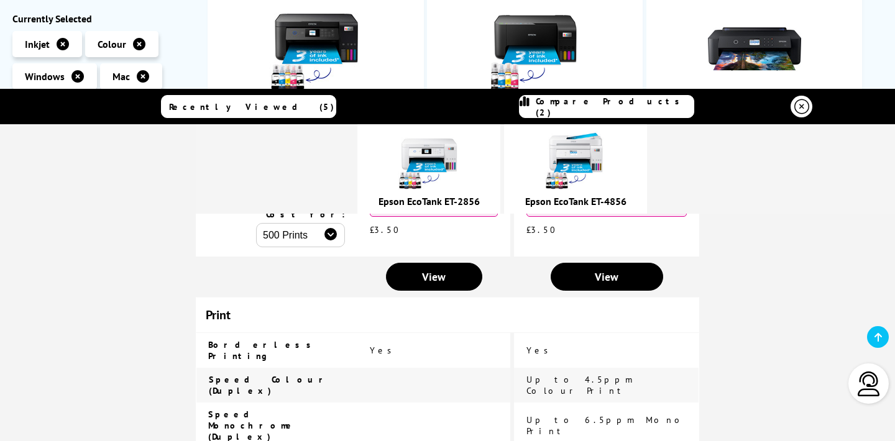
scroll to position [470, 0]
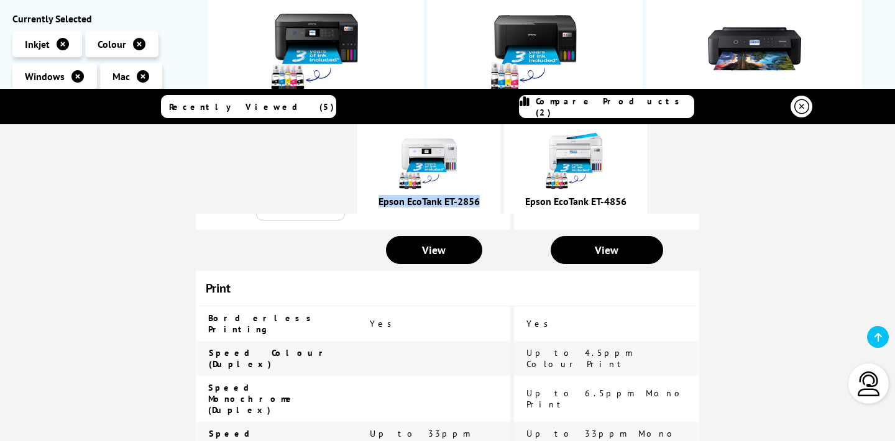
drag, startPoint x: 511, startPoint y: 204, endPoint x: 401, endPoint y: 196, distance: 110.9
click at [401, 196] on div "Epson EcoTank ET-2856" at bounding box center [429, 201] width 131 height 12
copy link "Epson EcoTank ET-2856"
drag, startPoint x: 542, startPoint y: 198, endPoint x: 646, endPoint y: 207, distance: 104.8
click at [641, 207] on div "Epson EcoTank ET-4856" at bounding box center [575, 201] width 131 height 12
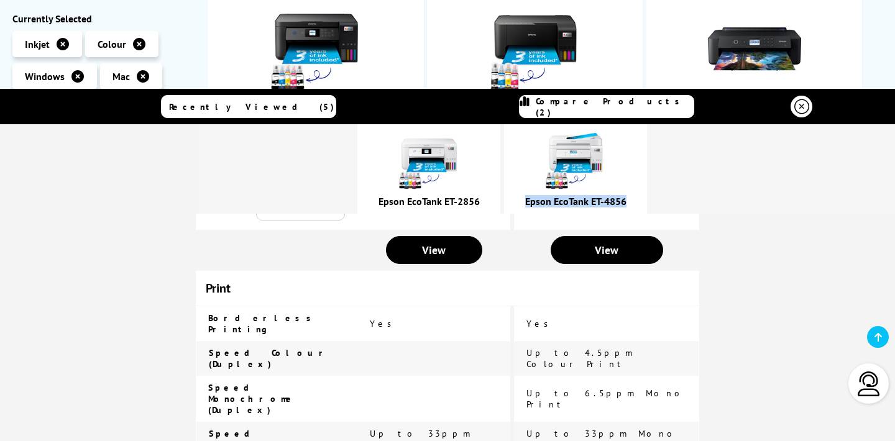
copy link "Epson EcoTank ET-4856"
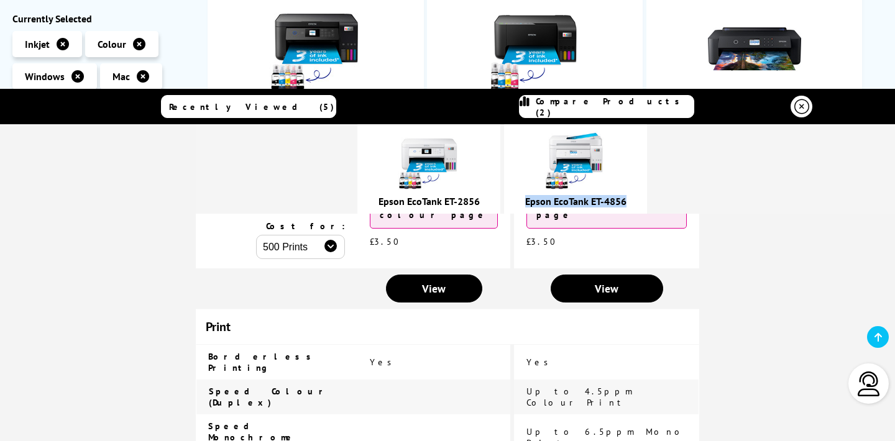
scroll to position [0, 0]
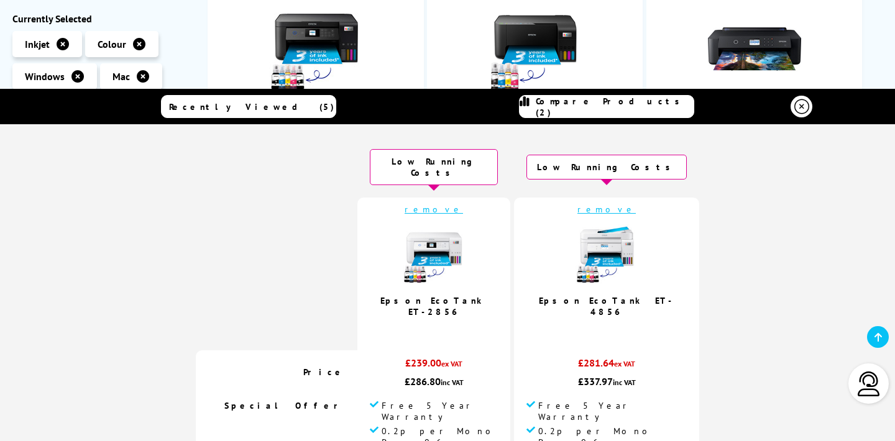
click at [794, 109] on icon at bounding box center [801, 106] width 15 height 15
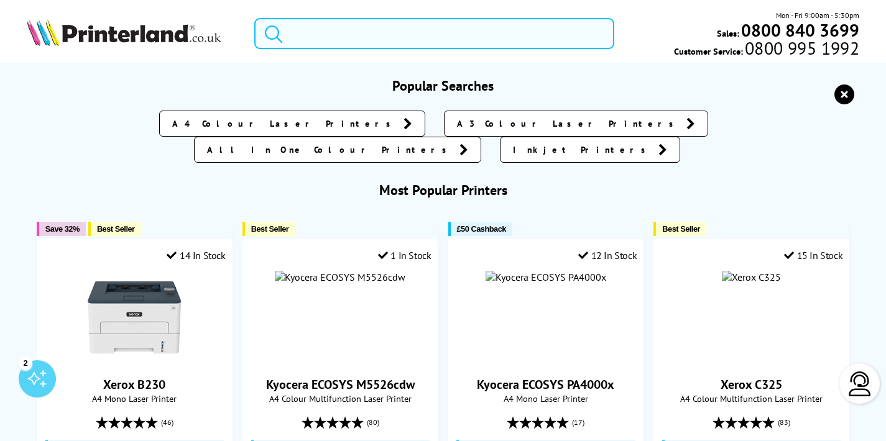
click at [379, 29] on input "search" at bounding box center [434, 33] width 360 height 31
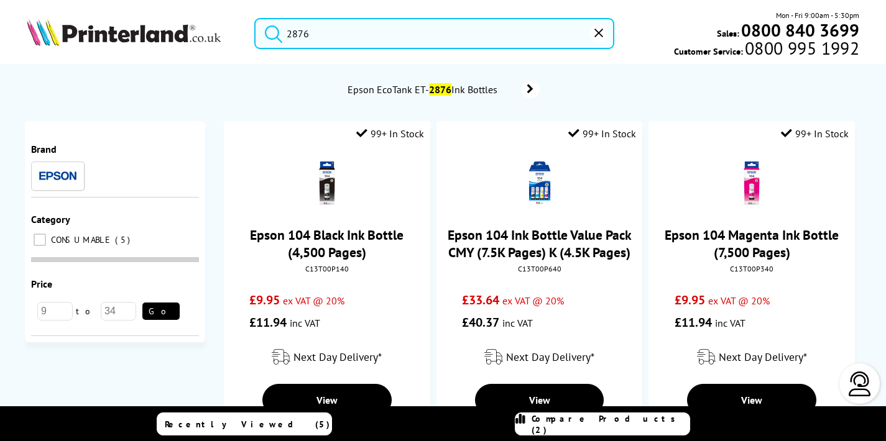
type input "2876"
click at [584, 423] on span "Compare Products (2)" at bounding box center [610, 424] width 158 height 22
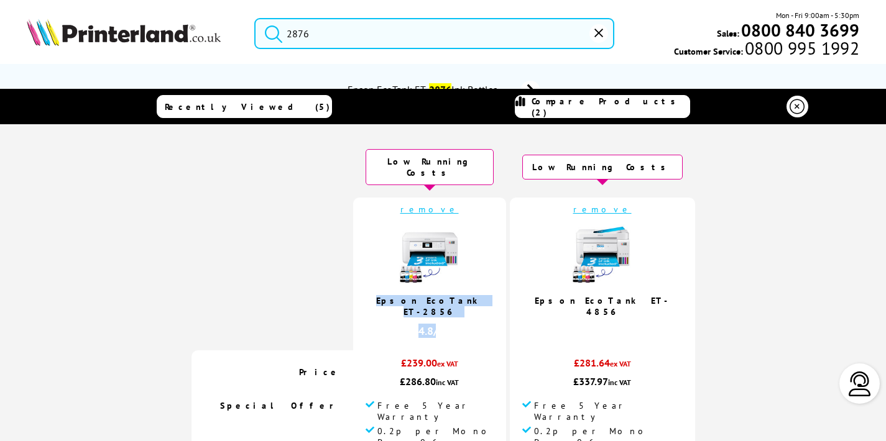
drag, startPoint x: 497, startPoint y: 297, endPoint x: 402, endPoint y: 291, distance: 95.3
click at [402, 291] on td "remove Epson EcoTank ET-2856 4.8 / 5" at bounding box center [429, 274] width 153 height 153
copy td "Epson EcoTank ET-2856 4.8"
click at [461, 235] on img at bounding box center [429, 255] width 62 height 62
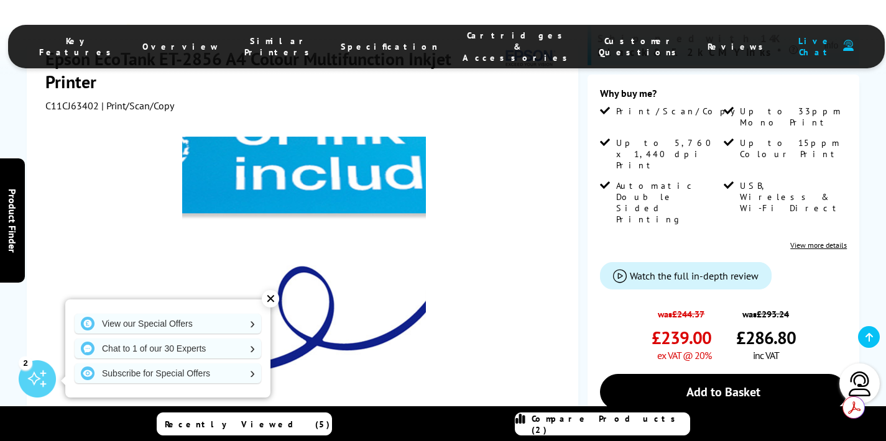
scroll to position [265, 0]
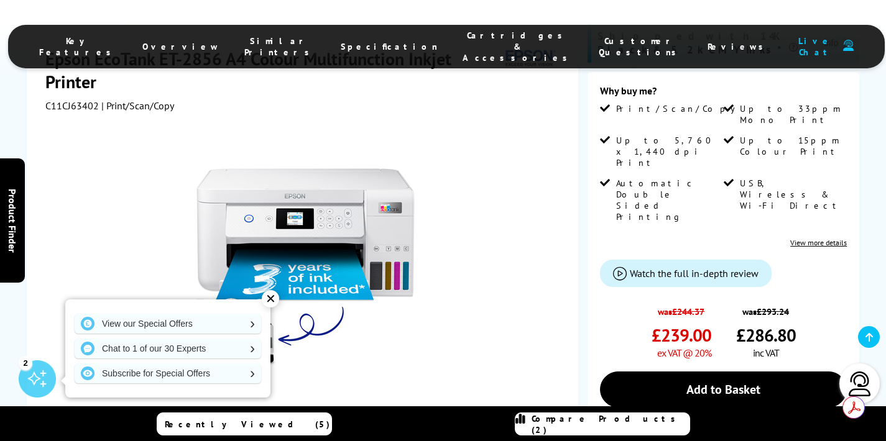
click at [707, 41] on span "Reviews" at bounding box center [738, 46] width 62 height 11
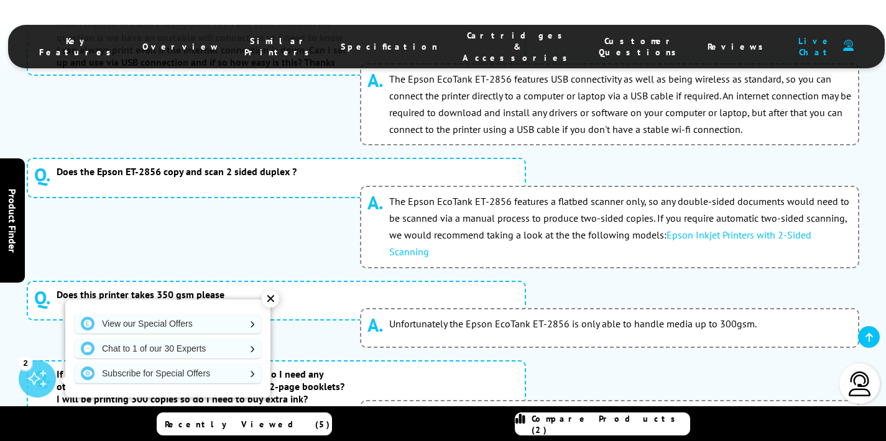
scroll to position [6904, 0]
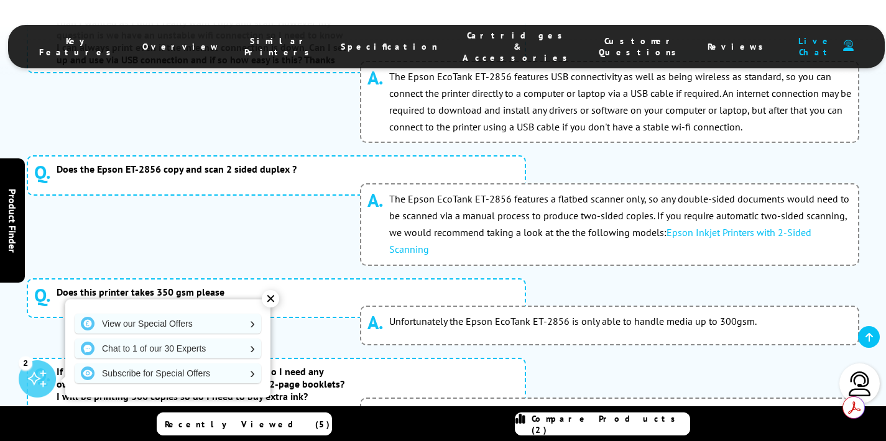
click at [272, 295] on div "✕" at bounding box center [270, 298] width 17 height 17
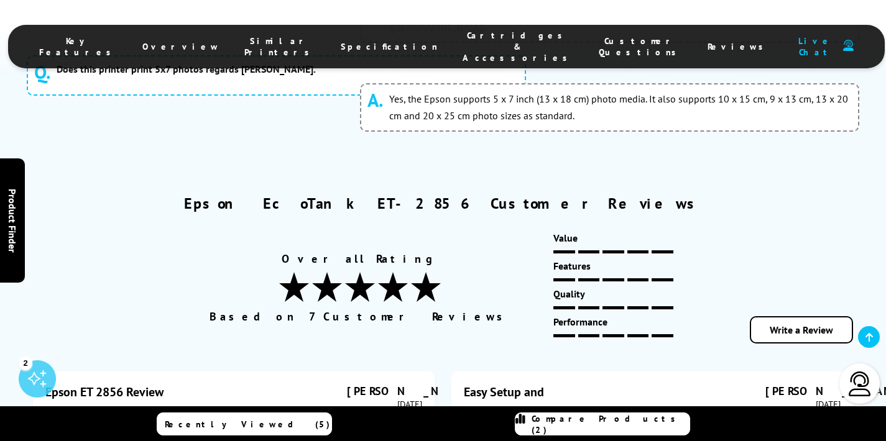
scroll to position [7542, 0]
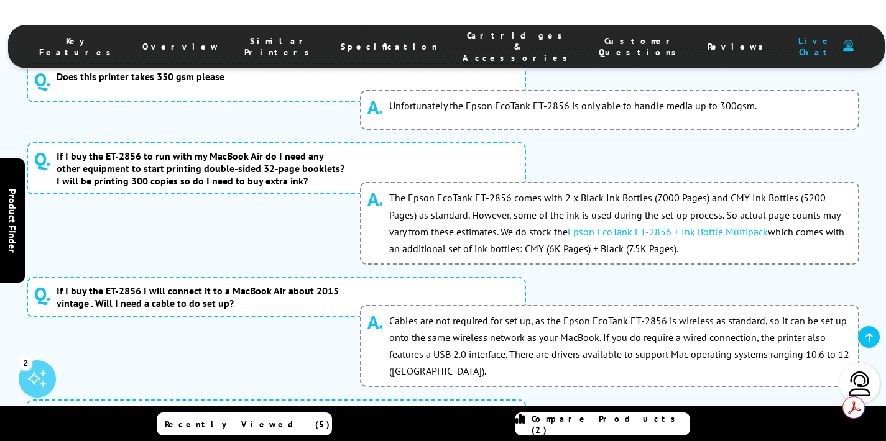
scroll to position [7114, 0]
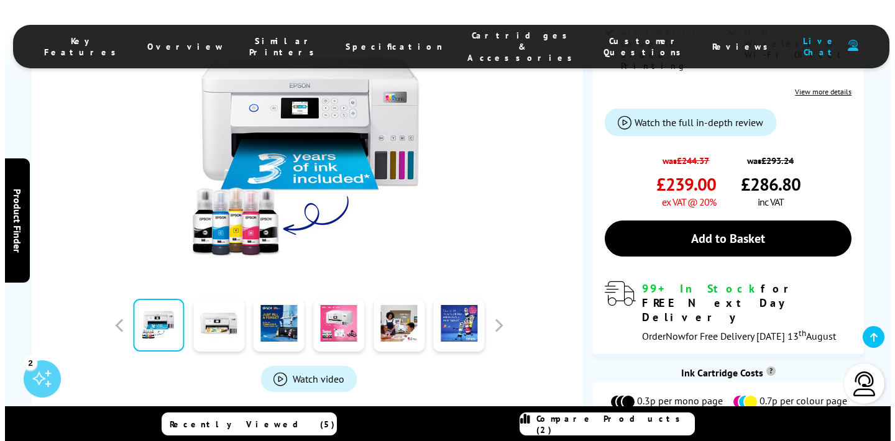
scroll to position [423, 0]
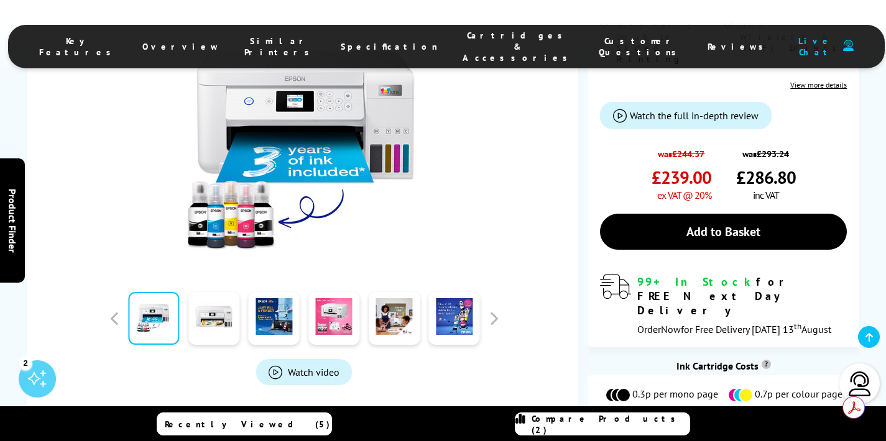
click at [642, 416] on link "Compare Products (2)" at bounding box center [602, 424] width 175 height 23
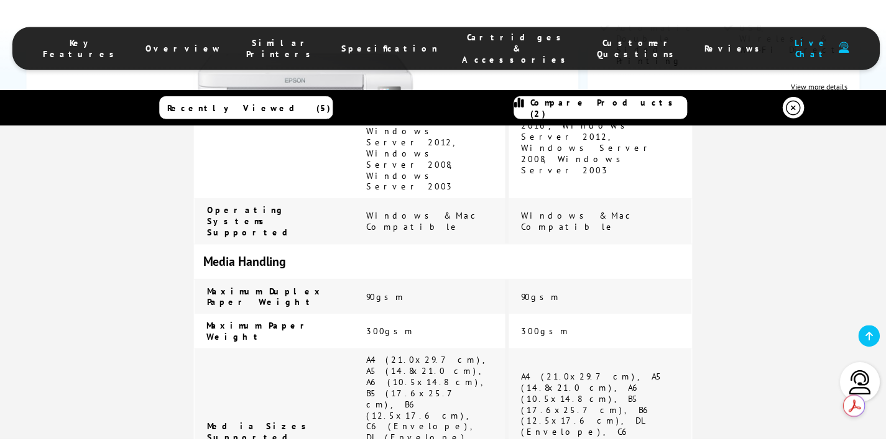
scroll to position [2479, 0]
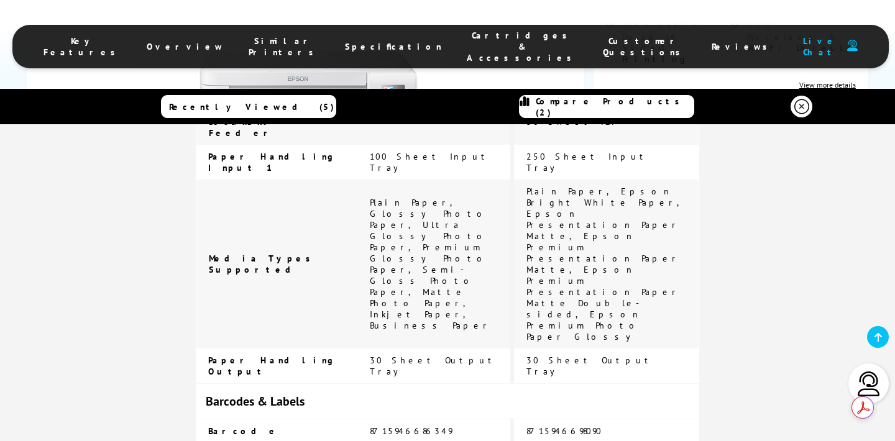
click at [799, 109] on icon at bounding box center [801, 106] width 15 height 15
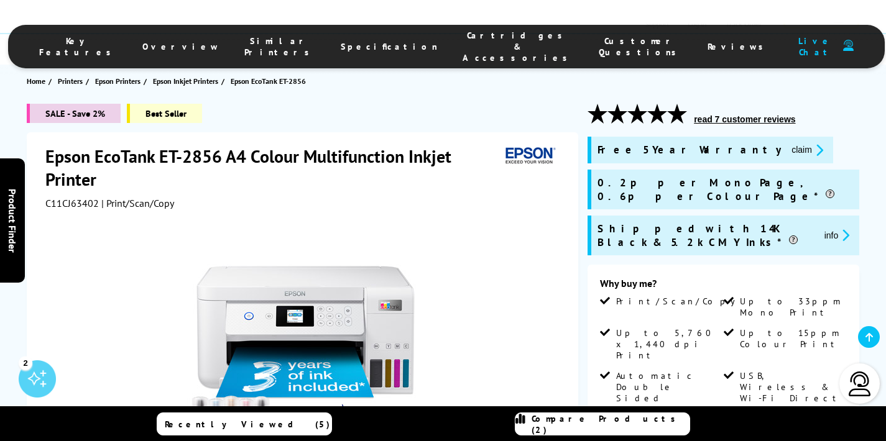
scroll to position [222, 0]
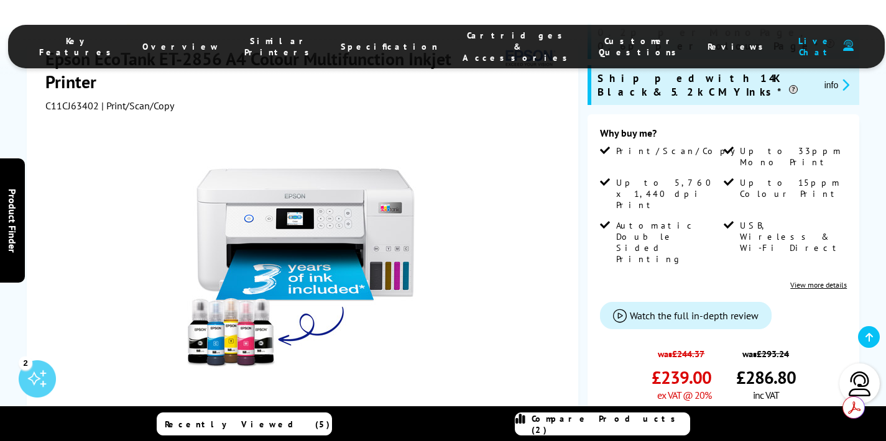
click at [653, 416] on link "Compare Products (2)" at bounding box center [602, 424] width 175 height 23
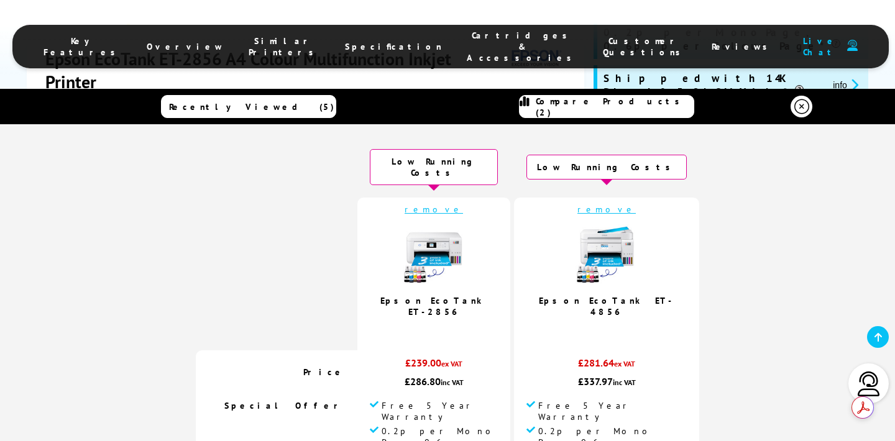
click at [796, 105] on icon at bounding box center [801, 106] width 15 height 15
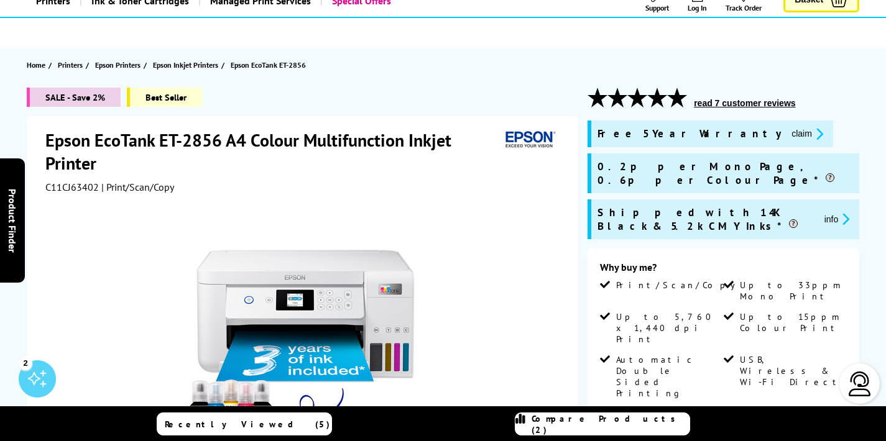
scroll to position [0, 0]
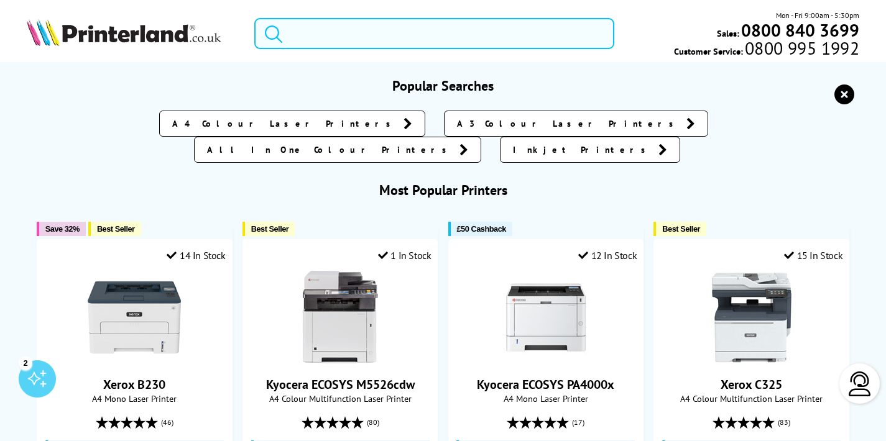
click at [310, 34] on input "search" at bounding box center [434, 33] width 360 height 31
paste input "Canon PIXMA PRO-100S"
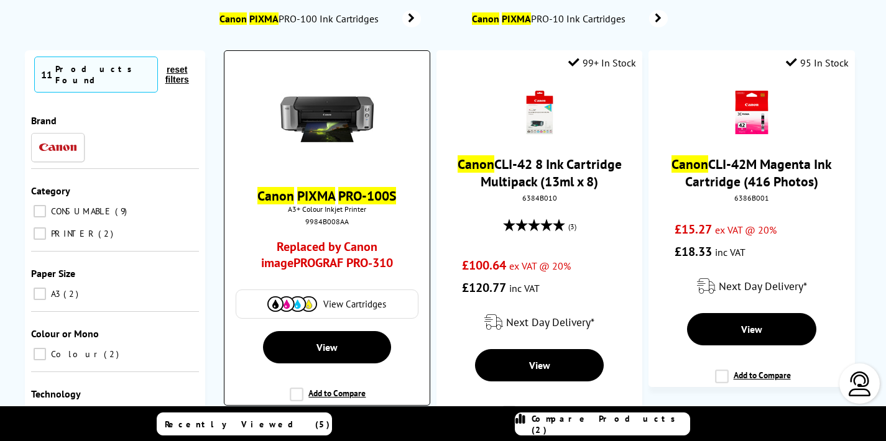
scroll to position [64, 0]
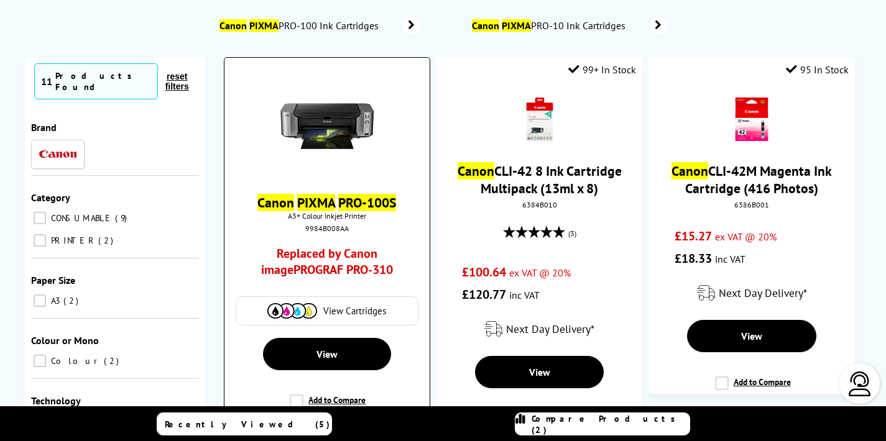
type input "Canon PIXMA PRO-100S"
click at [366, 251] on link "Replaced by Canon imagePROGRAF PRO-310" at bounding box center [327, 264] width 154 height 39
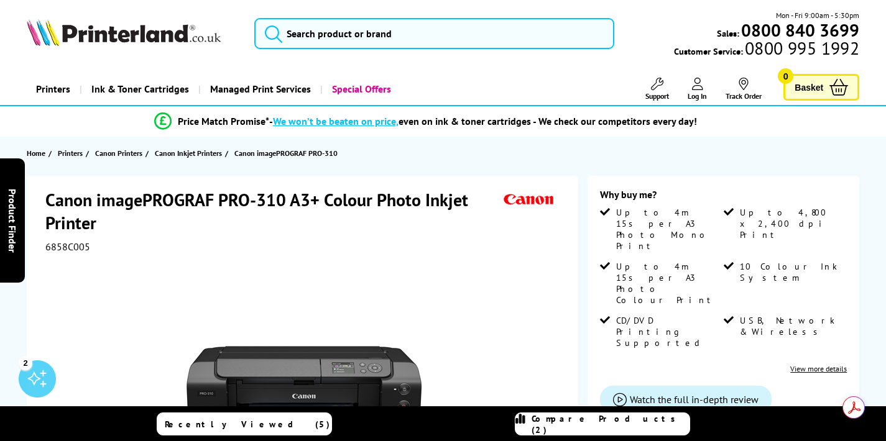
click at [588, 419] on span "Compare Products (2)" at bounding box center [610, 424] width 158 height 22
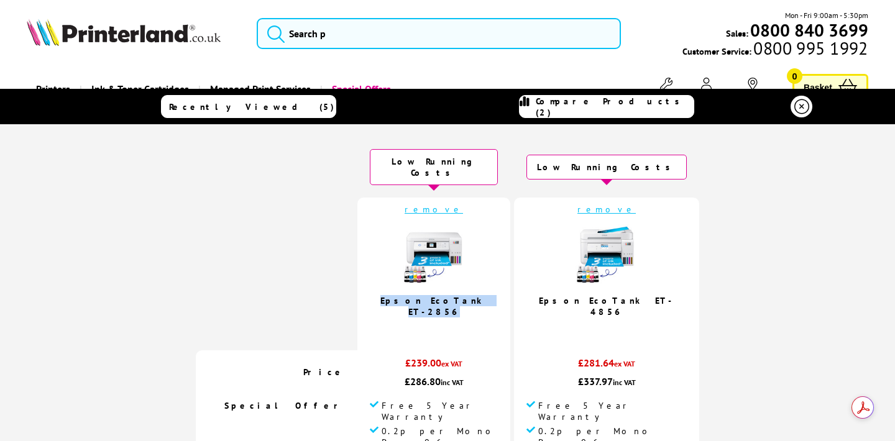
drag, startPoint x: 502, startPoint y: 293, endPoint x: 394, endPoint y: 289, distance: 108.2
click at [394, 289] on td "remove Epson EcoTank ET-2856 4.8 / 5" at bounding box center [433, 274] width 153 height 153
copy link "Epson EcoTank ET-2856"
